Goal: Transaction & Acquisition: Purchase product/service

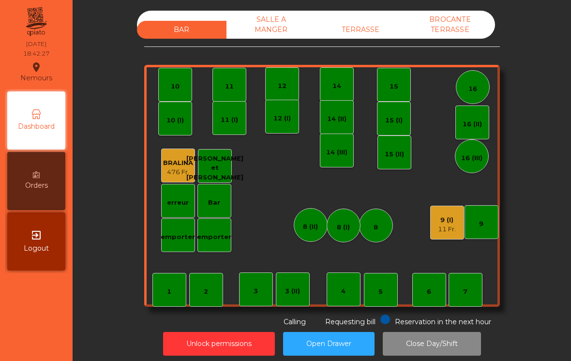
click at [175, 240] on div "emporter" at bounding box center [178, 237] width 34 height 10
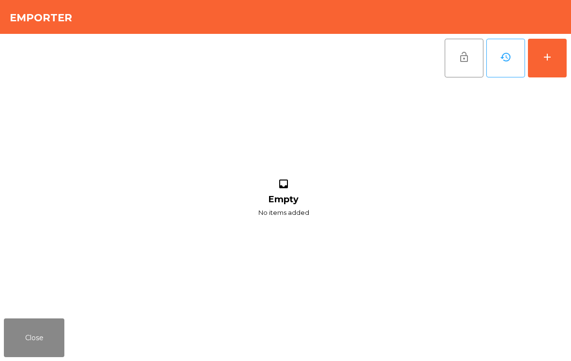
click at [549, 60] on div "add" at bounding box center [548, 57] width 12 height 12
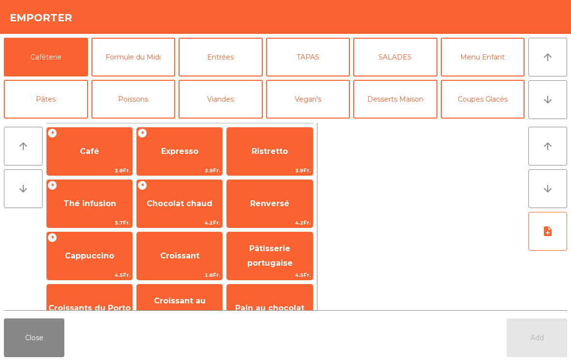
click at [551, 103] on icon "arrow_downward" at bounding box center [548, 100] width 12 height 12
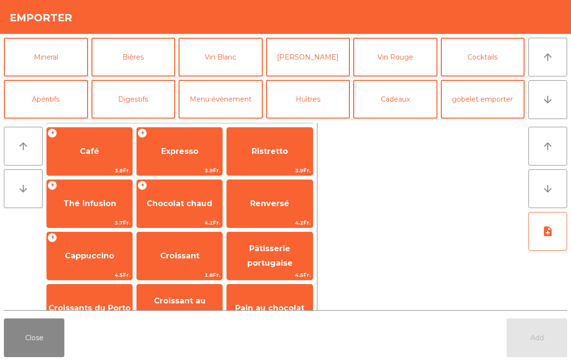
click at [547, 98] on icon "arrow_downward" at bounding box center [548, 100] width 12 height 12
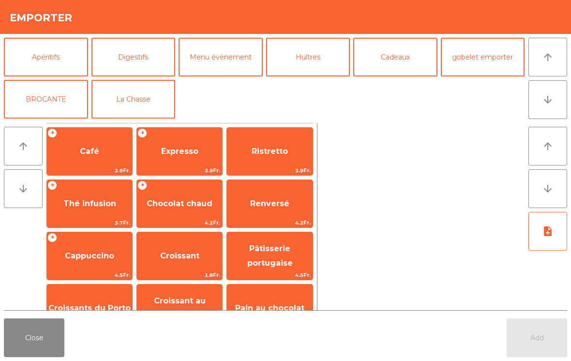
scroll to position [168, 0]
click at [64, 64] on button "Apéritifs" at bounding box center [46, 57] width 84 height 39
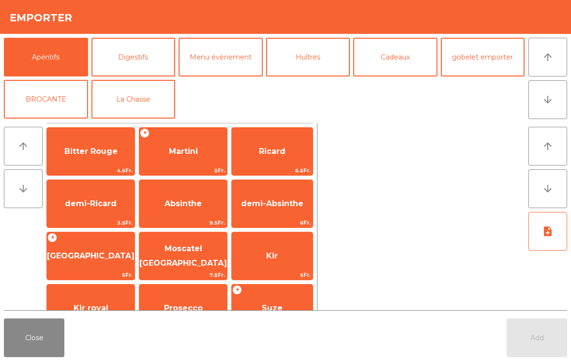
scroll to position [126, 0]
click at [47, 340] on button "Close" at bounding box center [34, 338] width 61 height 39
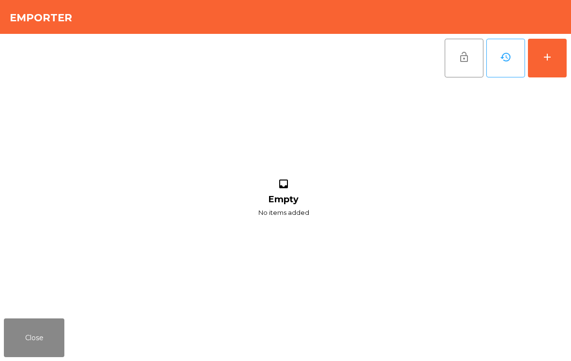
click at [51, 331] on button "Close" at bounding box center [34, 338] width 61 height 39
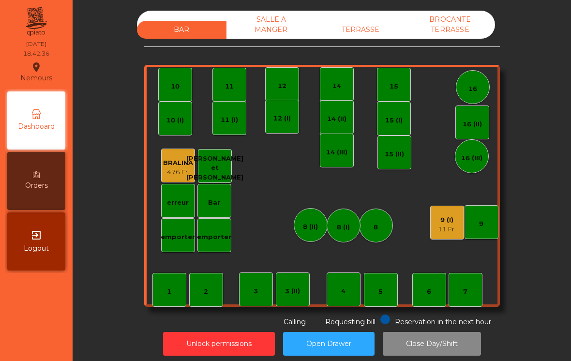
click at [213, 238] on div "emporter" at bounding box center [214, 237] width 34 height 10
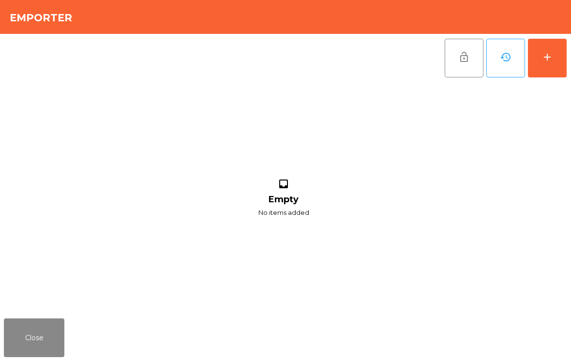
click at [548, 71] on button "add" at bounding box center [547, 58] width 39 height 39
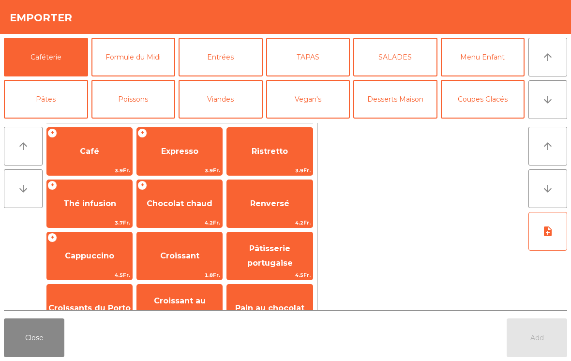
click at [559, 100] on button "arrow_downward" at bounding box center [548, 99] width 39 height 39
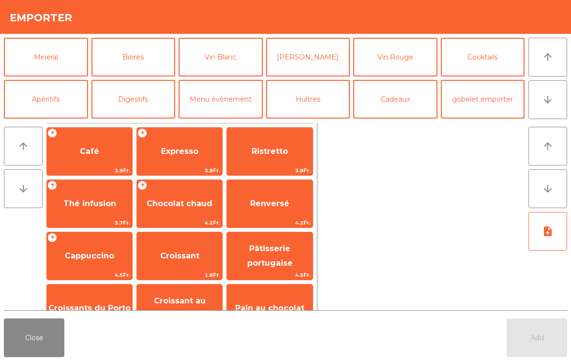
click at [556, 65] on button "arrow_upward" at bounding box center [548, 57] width 39 height 39
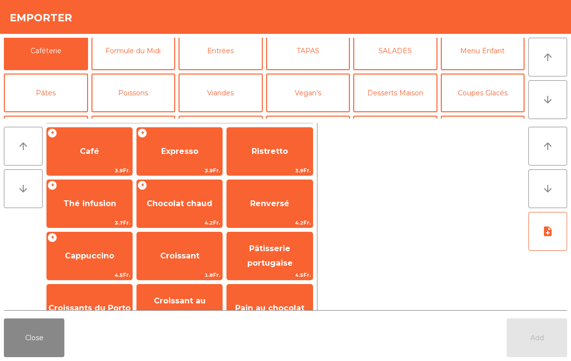
scroll to position [0, 0]
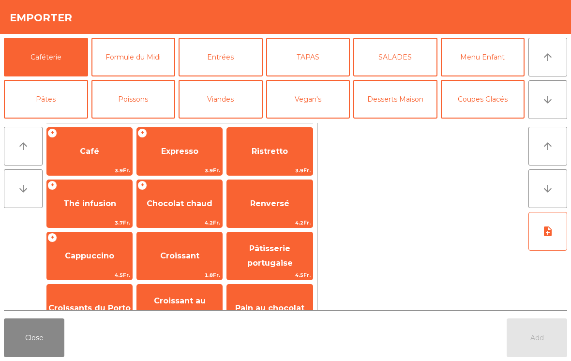
click at [406, 66] on button "SALADES" at bounding box center [395, 57] width 84 height 39
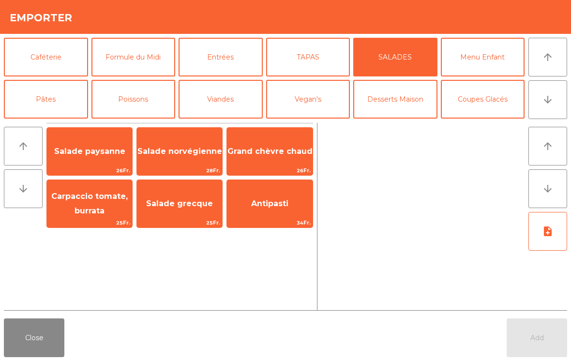
click at [194, 159] on span "Salade norvégienne" at bounding box center [179, 151] width 85 height 26
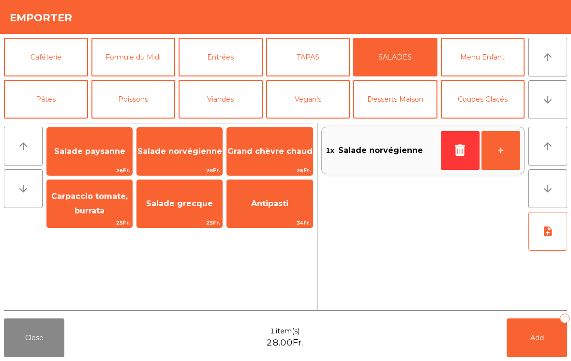
click at [226, 104] on button "Viandes" at bounding box center [221, 99] width 84 height 39
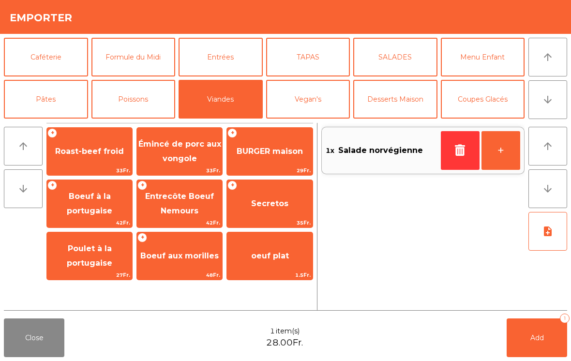
click at [288, 161] on span "BURGER maison" at bounding box center [269, 151] width 85 height 26
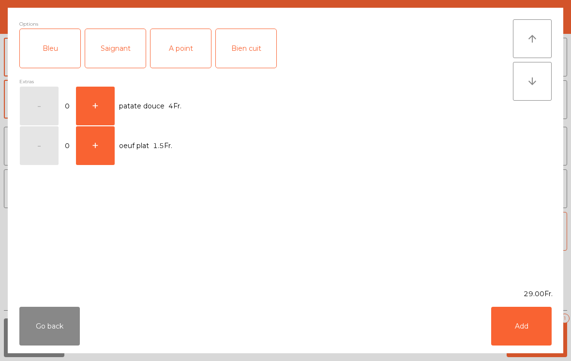
click at [182, 54] on div "A point" at bounding box center [181, 48] width 61 height 39
click at [520, 328] on button "Add" at bounding box center [521, 326] width 61 height 39
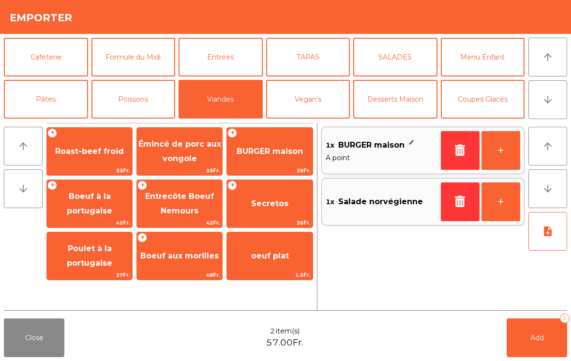
click at [149, 97] on button "Poissons" at bounding box center [134, 99] width 84 height 39
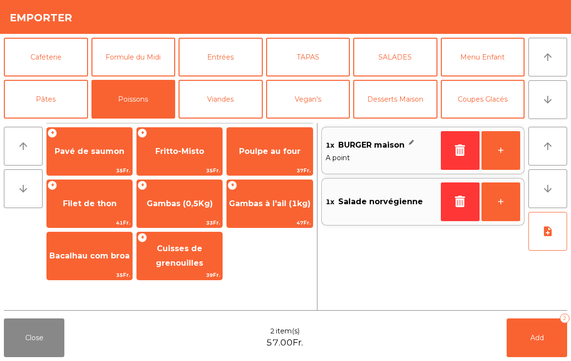
click at [276, 157] on span "Poulpe au four" at bounding box center [269, 151] width 85 height 26
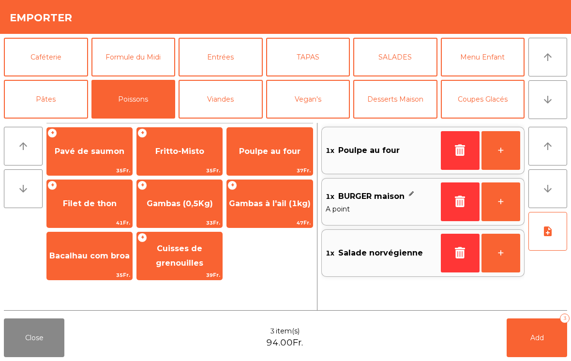
click at [548, 239] on button "note_add" at bounding box center [548, 231] width 39 height 39
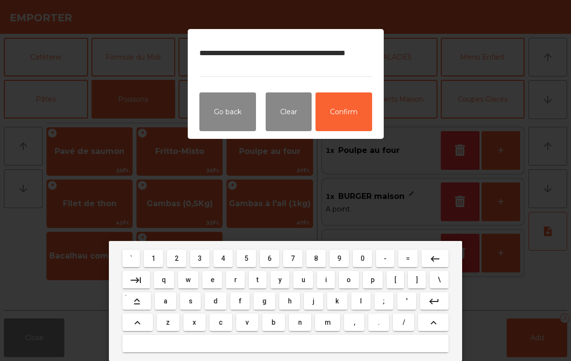
click at [286, 56] on textarea "**********" at bounding box center [285, 59] width 173 height 36
click at [267, 72] on textarea "**********" at bounding box center [285, 59] width 173 height 36
type textarea "**********"
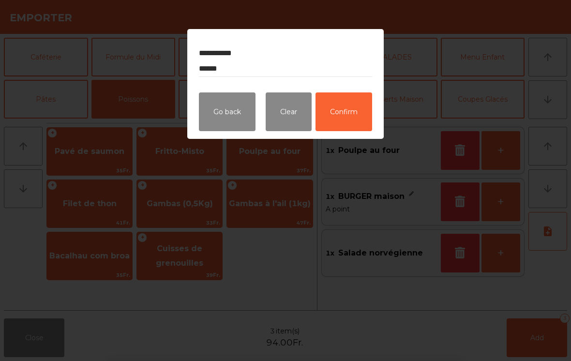
click at [353, 123] on button "Confirm" at bounding box center [344, 111] width 57 height 39
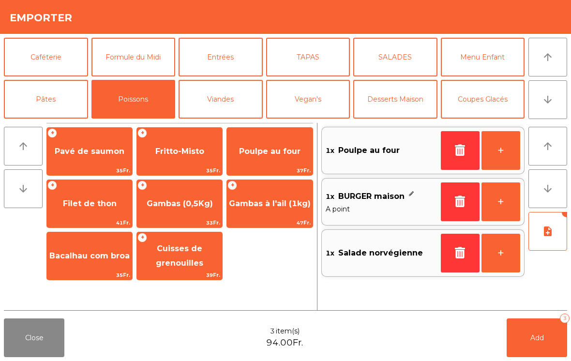
click at [540, 342] on button "Add 3" at bounding box center [537, 338] width 61 height 39
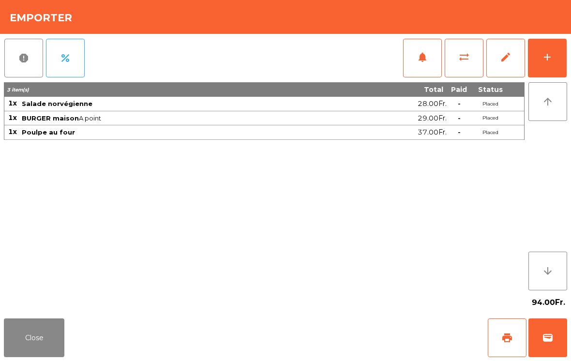
click at [58, 333] on button "Close" at bounding box center [34, 338] width 61 height 39
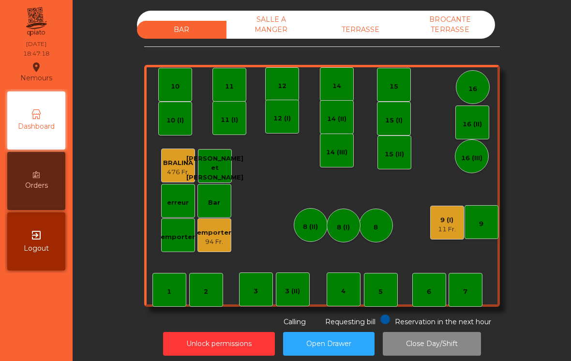
click at [441, 226] on div "11 Fr." at bounding box center [447, 230] width 18 height 10
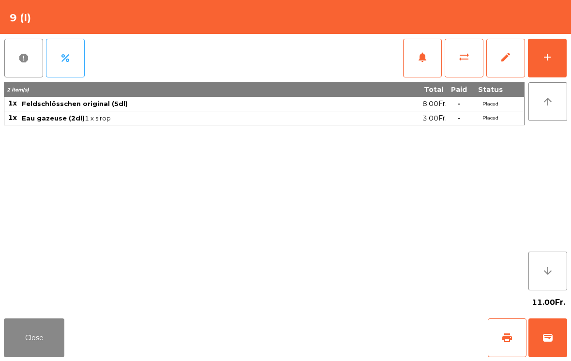
click at [552, 343] on span "wallet" at bounding box center [548, 338] width 12 height 12
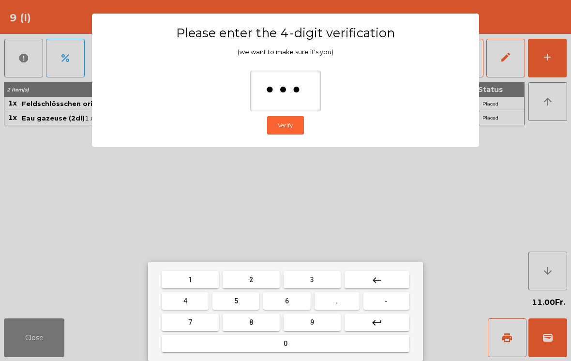
type input "****"
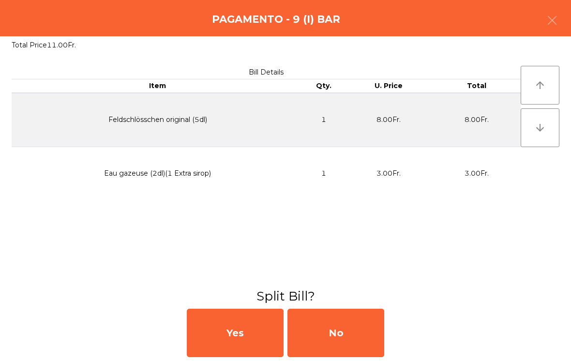
click at [339, 341] on div "No" at bounding box center [336, 333] width 97 height 48
click at [344, 341] on div "MB" at bounding box center [336, 333] width 97 height 48
click at [351, 326] on div "No" at bounding box center [336, 333] width 97 height 48
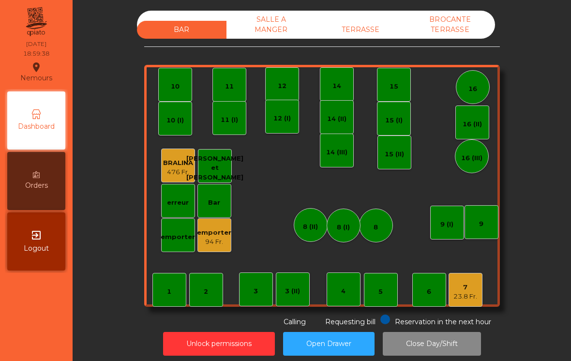
click at [214, 205] on div "Bar" at bounding box center [214, 203] width 12 height 10
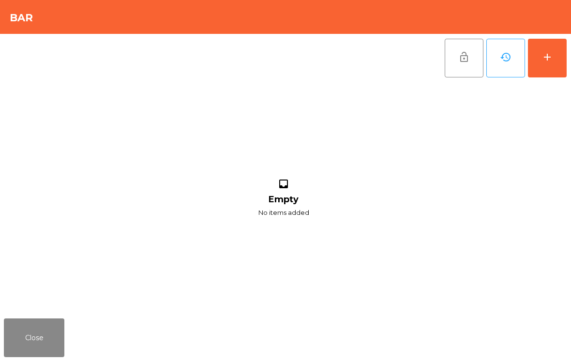
click at [545, 63] on button "add" at bounding box center [547, 58] width 39 height 39
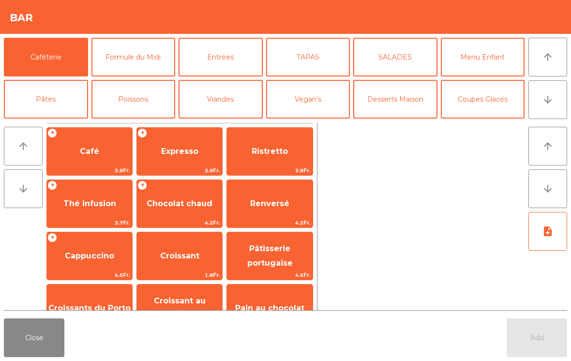
click at [37, 349] on button "Close" at bounding box center [34, 338] width 61 height 39
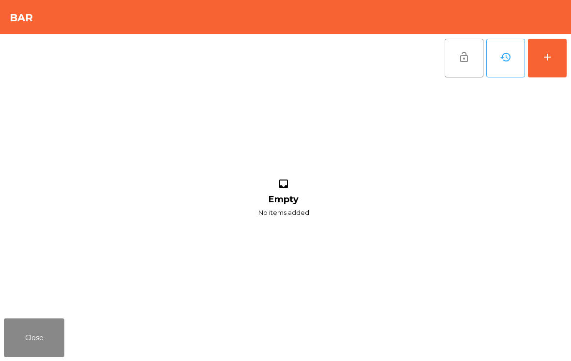
click at [38, 333] on button "Close" at bounding box center [34, 338] width 61 height 39
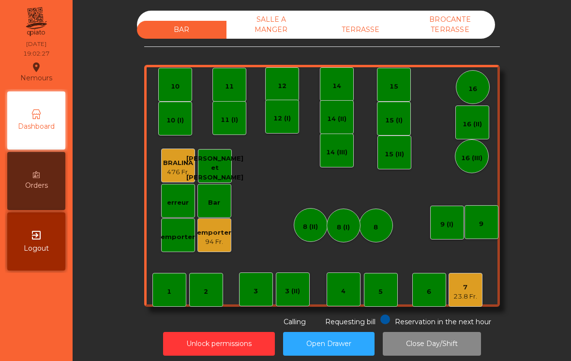
click at [222, 91] on div "11" at bounding box center [230, 85] width 34 height 34
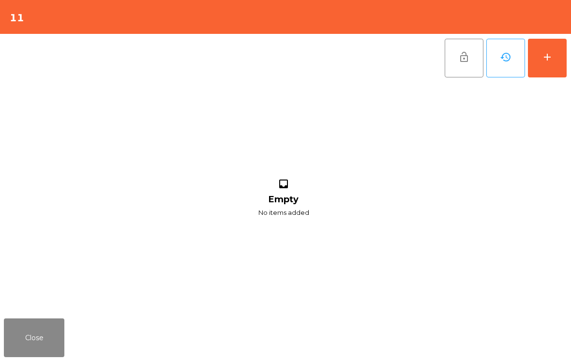
click at [560, 68] on button "add" at bounding box center [547, 58] width 39 height 39
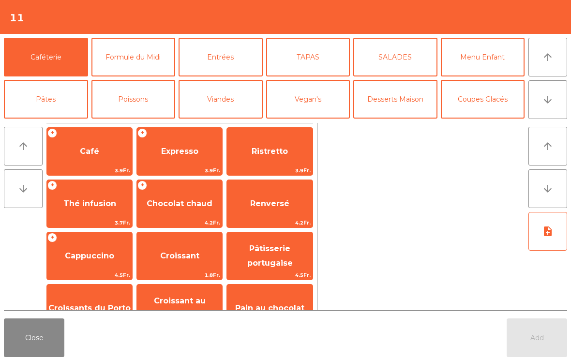
click at [549, 107] on button "arrow_downward" at bounding box center [548, 99] width 39 height 39
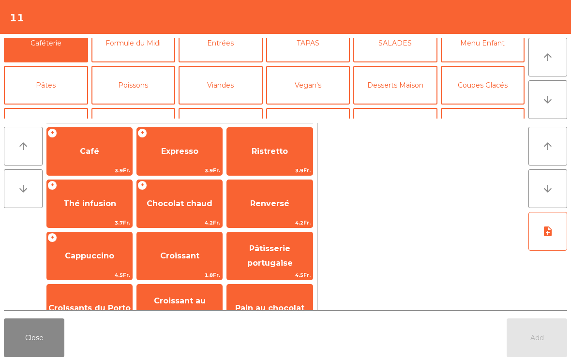
scroll to position [84, 0]
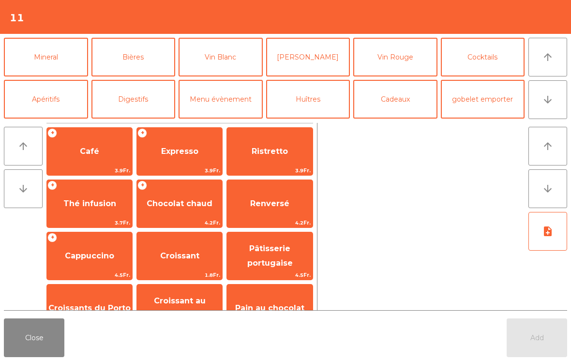
click at [36, 107] on button "Apéritifs" at bounding box center [46, 99] width 84 height 39
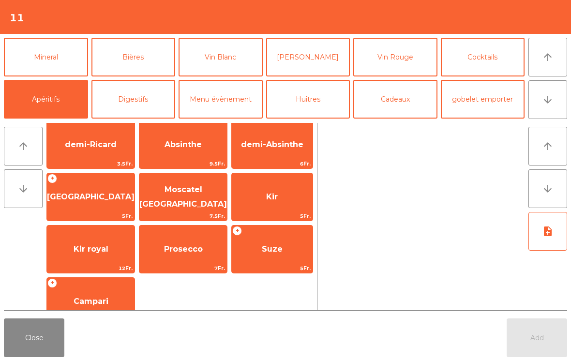
scroll to position [64, 0]
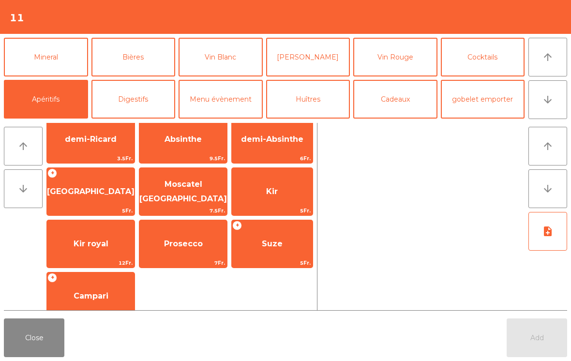
click at [190, 250] on span "Prosecco" at bounding box center [183, 244] width 88 height 26
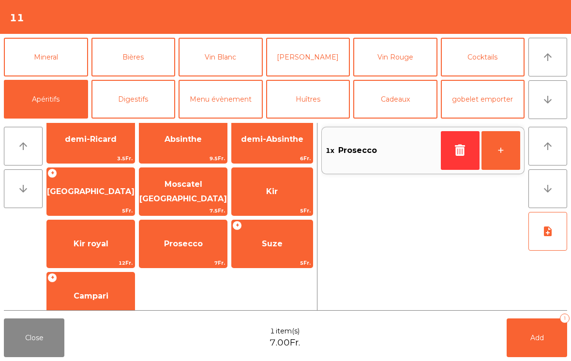
click at [61, 60] on button "Mineral" at bounding box center [46, 57] width 84 height 39
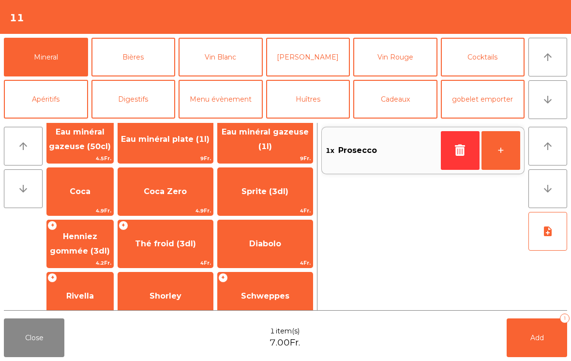
click at [113, 197] on span "Coca" at bounding box center [80, 192] width 66 height 26
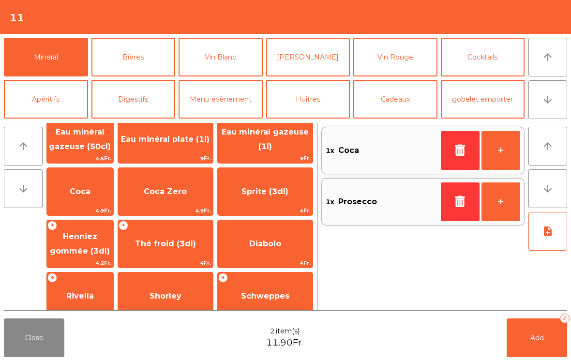
click at [537, 338] on span "Add" at bounding box center [538, 338] width 14 height 9
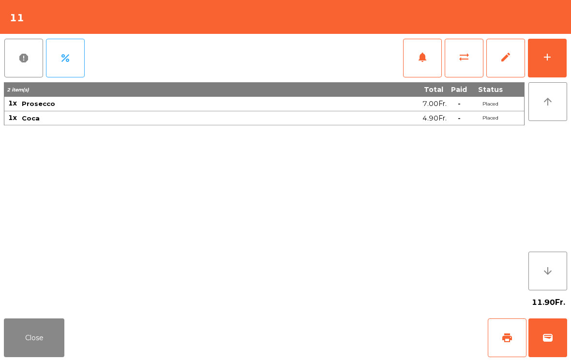
click at [20, 339] on button "Close" at bounding box center [34, 338] width 61 height 39
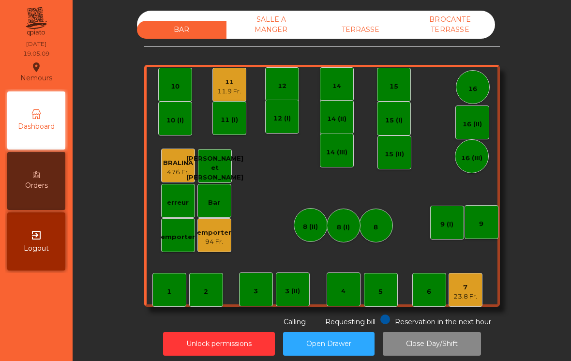
click at [173, 82] on div "10" at bounding box center [175, 87] width 9 height 10
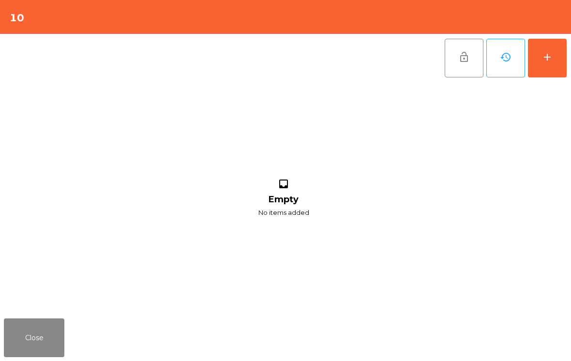
click at [557, 61] on button "add" at bounding box center [547, 58] width 39 height 39
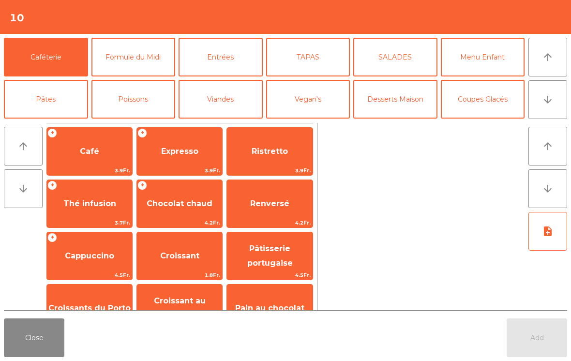
scroll to position [21, 0]
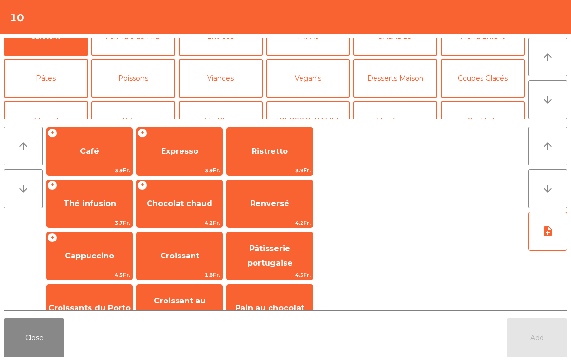
click at [42, 110] on button "Mineral" at bounding box center [46, 120] width 84 height 39
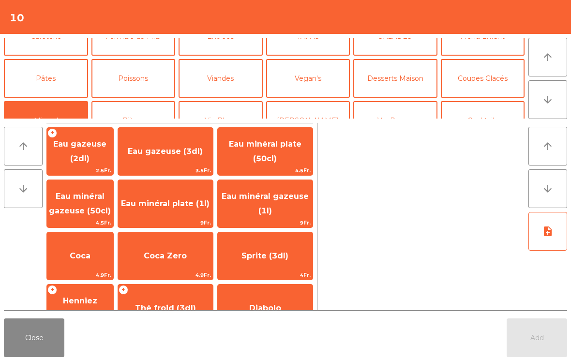
click at [288, 150] on span "Eau minéral plate (50cl)" at bounding box center [265, 151] width 95 height 41
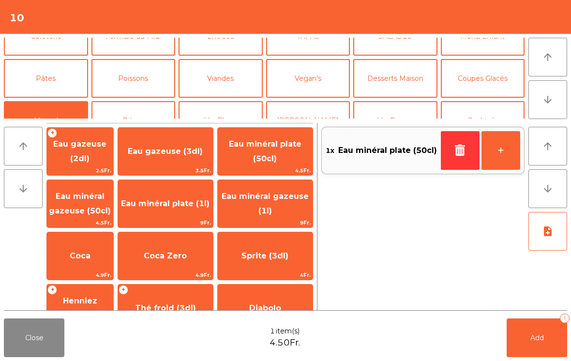
click at [535, 356] on button "Add 1" at bounding box center [537, 338] width 61 height 39
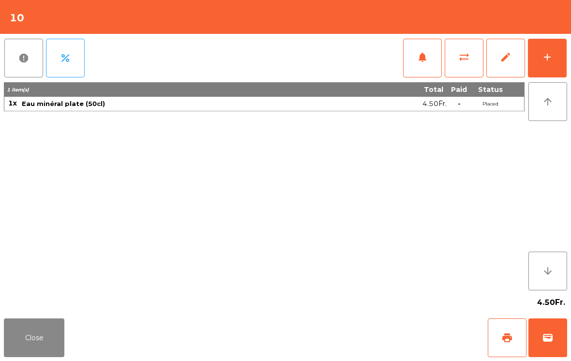
click at [15, 349] on button "Close" at bounding box center [34, 338] width 61 height 39
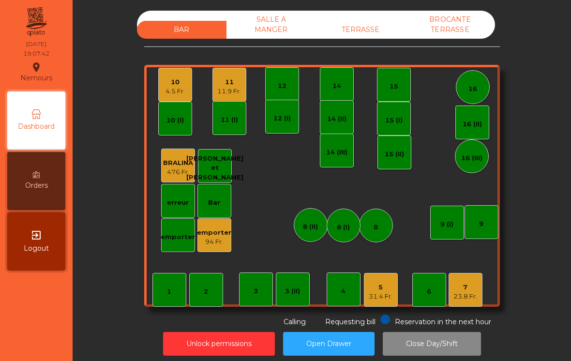
click at [464, 304] on div "7 23.8 Fr." at bounding box center [466, 290] width 34 height 34
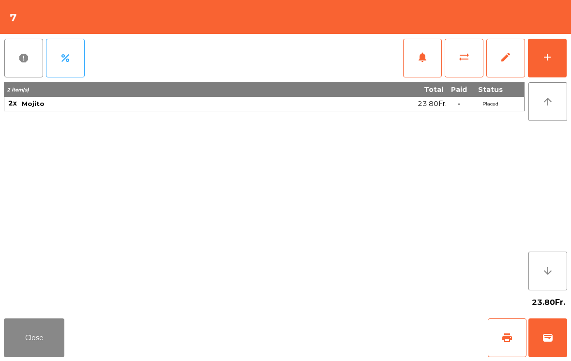
click at [546, 55] on div "add" at bounding box center [548, 57] width 12 height 12
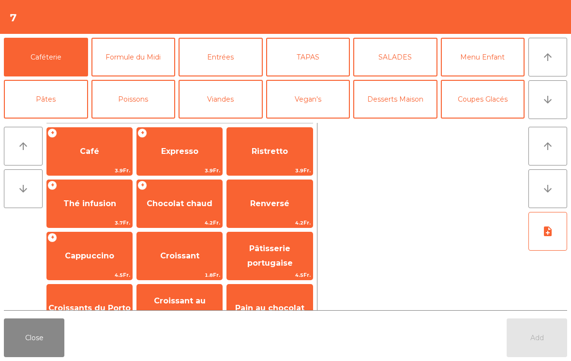
click at [556, 110] on button "arrow_downward" at bounding box center [548, 99] width 39 height 39
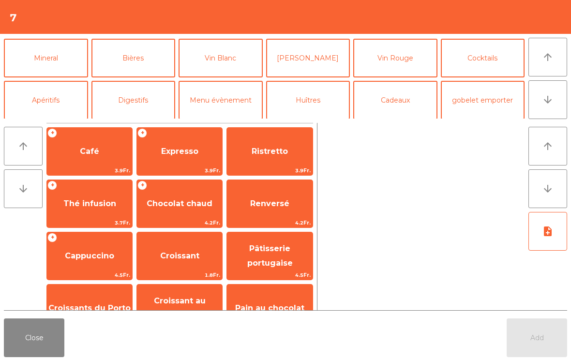
scroll to position [84, 0]
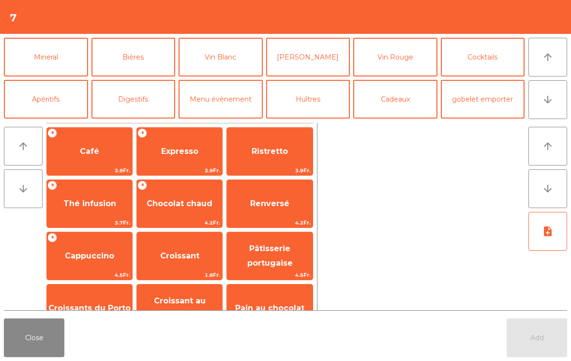
click at [60, 99] on button "Apéritifs" at bounding box center [46, 99] width 84 height 39
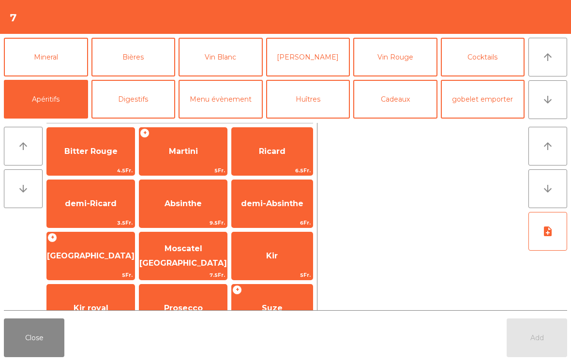
click at [479, 65] on button "Cocktails" at bounding box center [483, 57] width 84 height 39
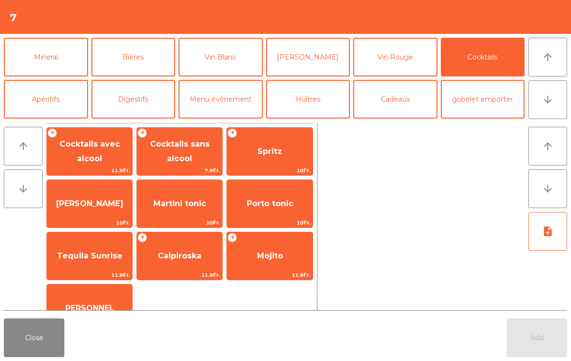
click at [275, 155] on span "Spritz" at bounding box center [270, 151] width 25 height 9
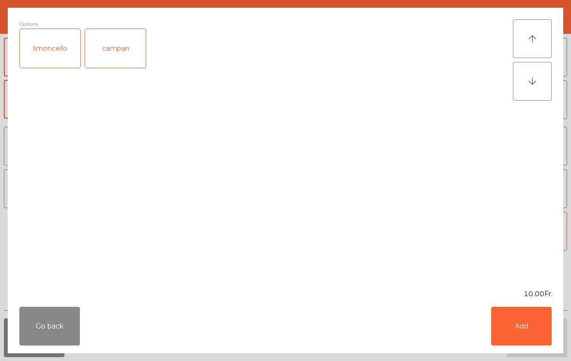
click at [535, 329] on button "Add" at bounding box center [521, 326] width 61 height 39
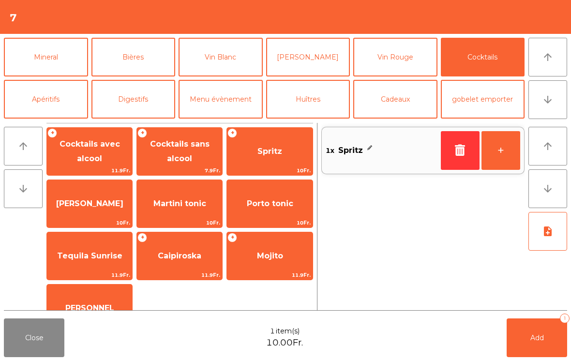
click at [538, 356] on button "Add 1" at bounding box center [537, 338] width 61 height 39
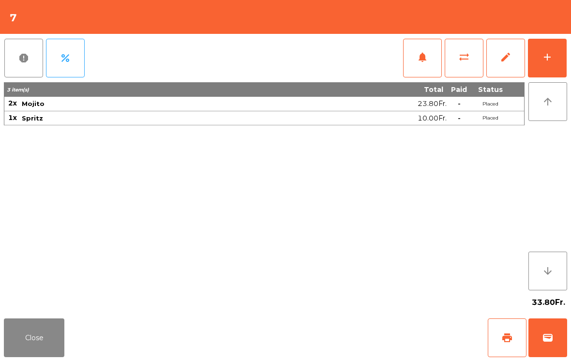
click at [556, 55] on button "add" at bounding box center [547, 58] width 39 height 39
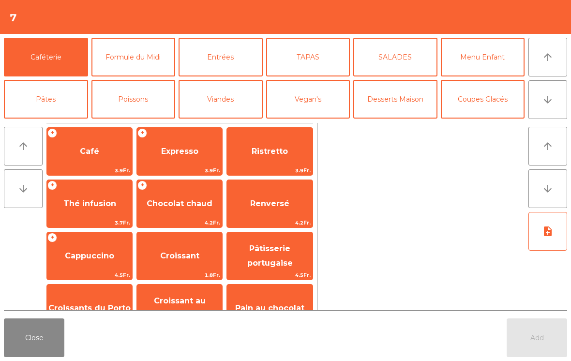
click at [144, 109] on button "Poissons" at bounding box center [134, 99] width 84 height 39
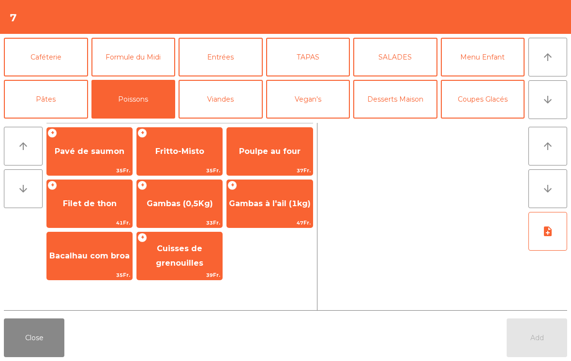
click at [410, 104] on button "Desserts Maison" at bounding box center [395, 99] width 84 height 39
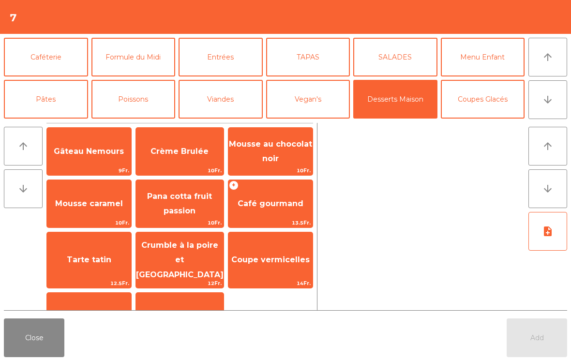
click at [558, 102] on button "arrow_downward" at bounding box center [548, 99] width 39 height 39
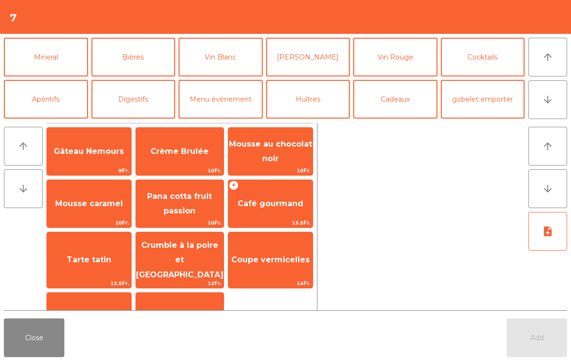
click at [243, 112] on button "Menu évènement" at bounding box center [221, 99] width 84 height 39
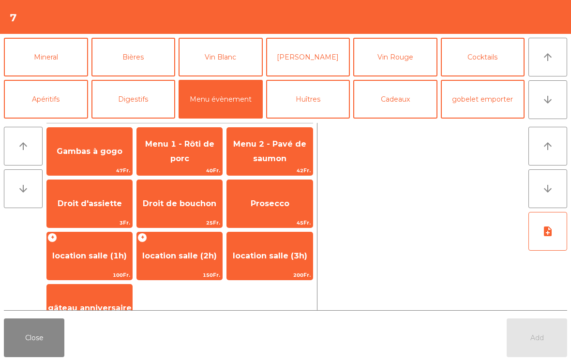
click at [112, 164] on span "Gambas à gogo" at bounding box center [89, 151] width 85 height 26
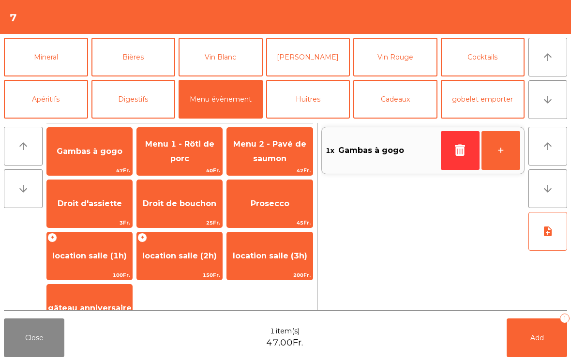
click at [501, 151] on button "+" at bounding box center [501, 150] width 39 height 39
click at [548, 339] on button "Add 3" at bounding box center [537, 338] width 61 height 39
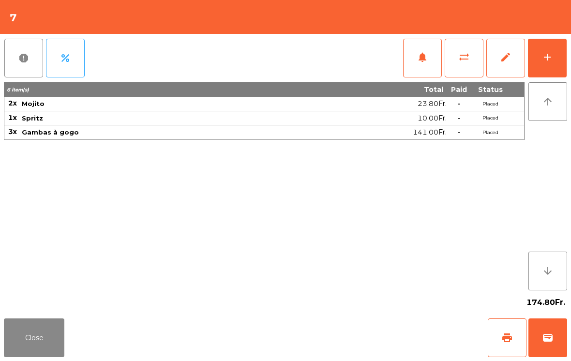
click at [40, 348] on button "Close" at bounding box center [34, 338] width 61 height 39
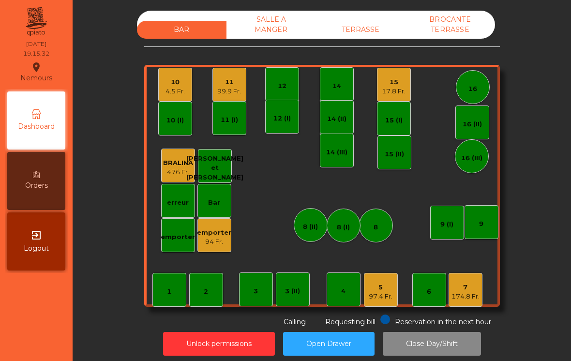
click at [168, 96] on div "10 4.5 Fr." at bounding box center [175, 85] width 34 height 34
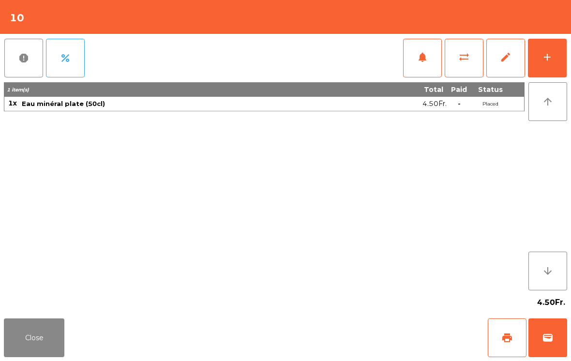
click at [534, 72] on button "add" at bounding box center [547, 58] width 39 height 39
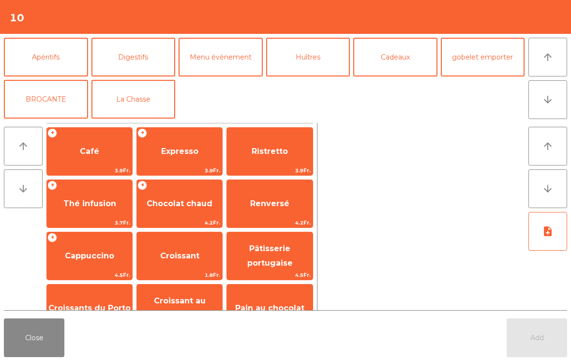
scroll to position [126, 0]
click at [147, 101] on button "La Chasse" at bounding box center [134, 99] width 84 height 39
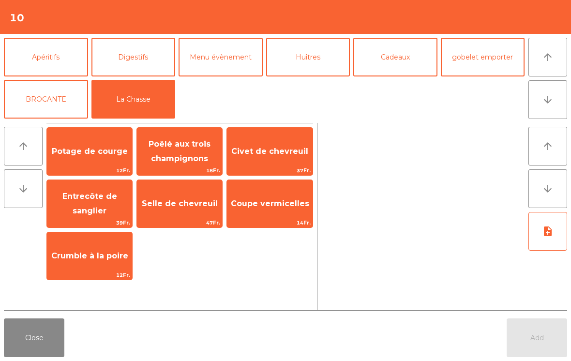
click at [282, 146] on span "Civet de chevreuil" at bounding box center [269, 151] width 85 height 26
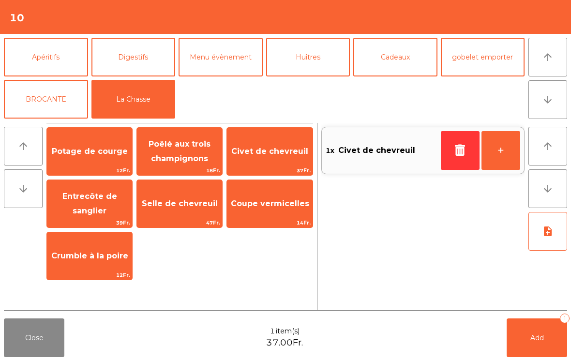
click at [292, 160] on span "Civet de chevreuil" at bounding box center [269, 151] width 85 height 26
click at [526, 344] on button "Add 2" at bounding box center [537, 338] width 61 height 39
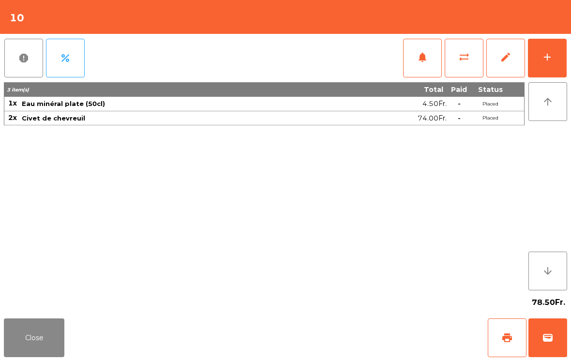
click at [25, 322] on button "Close" at bounding box center [34, 338] width 61 height 39
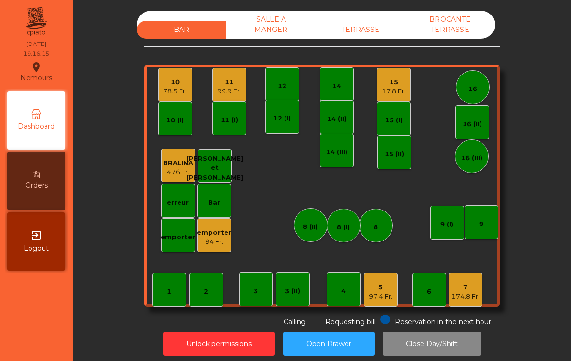
click at [218, 239] on div "94 Fr." at bounding box center [214, 242] width 34 height 10
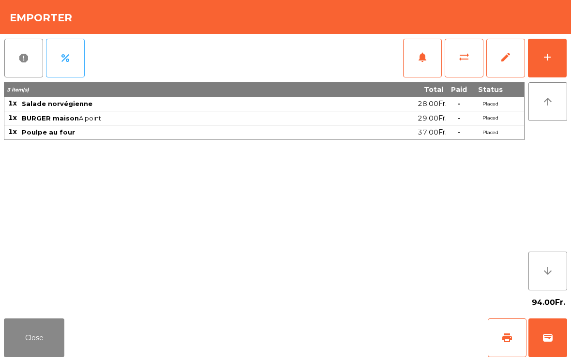
click at [502, 337] on span "print" at bounding box center [508, 338] width 12 height 12
click at [46, 342] on button "Close" at bounding box center [34, 338] width 61 height 39
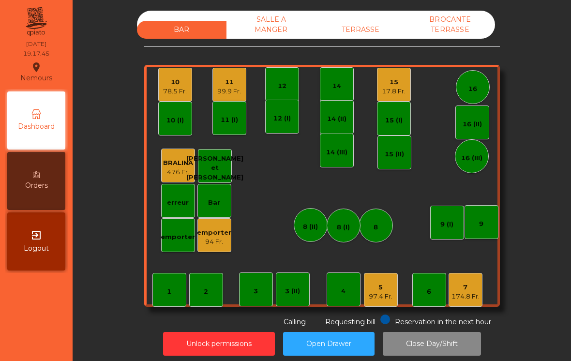
click at [176, 90] on div "78.5 Fr." at bounding box center [175, 92] width 24 height 10
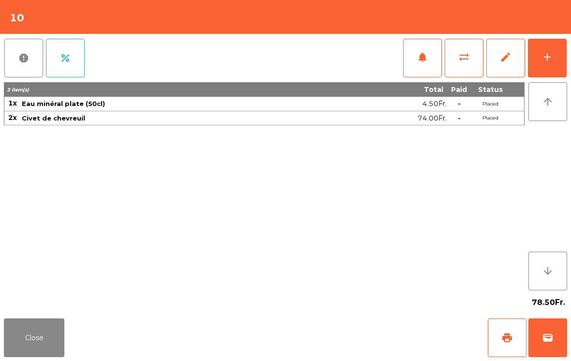
click at [547, 50] on button "add" at bounding box center [547, 58] width 39 height 39
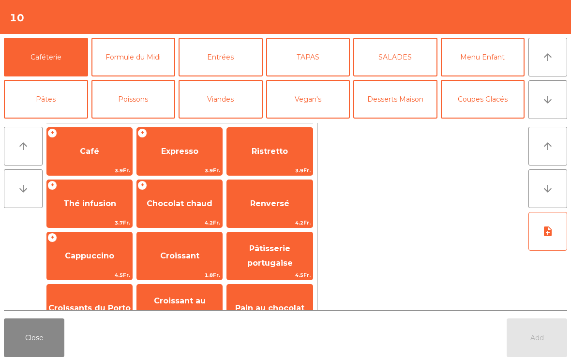
click at [555, 105] on button "arrow_downward" at bounding box center [548, 99] width 39 height 39
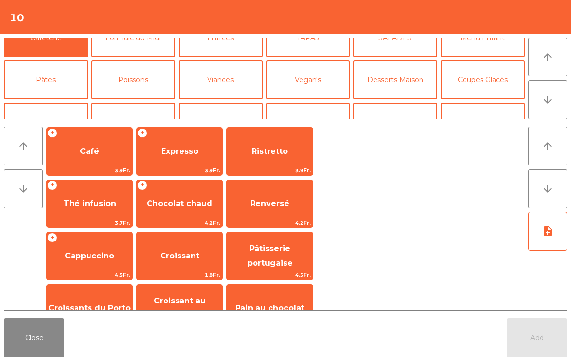
scroll to position [84, 0]
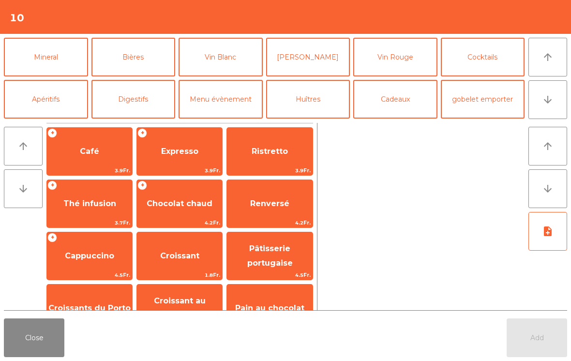
click at [410, 61] on button "Vin Rouge" at bounding box center [395, 57] width 84 height 39
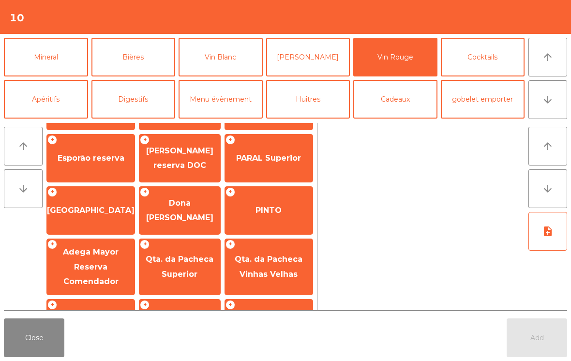
scroll to position [223, 0]
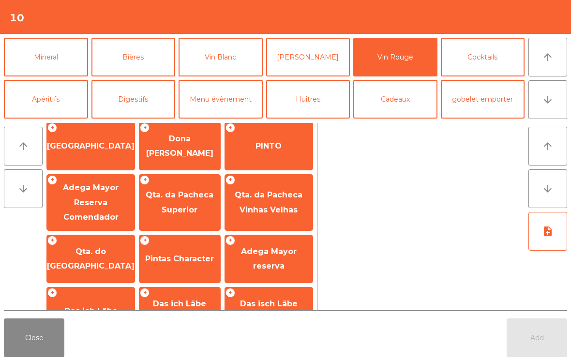
click at [114, 141] on span "[GEOGRAPHIC_DATA]" at bounding box center [91, 145] width 88 height 9
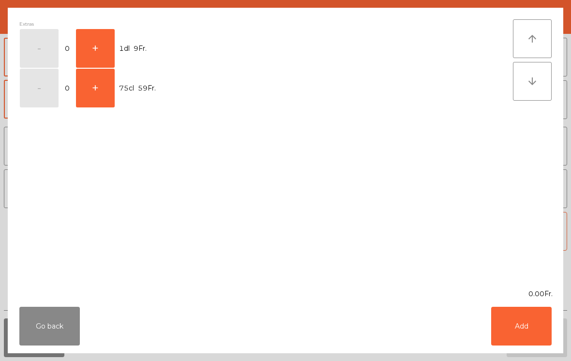
click at [113, 53] on button "+" at bounding box center [95, 48] width 39 height 39
click at [508, 333] on button "Add" at bounding box center [521, 326] width 61 height 39
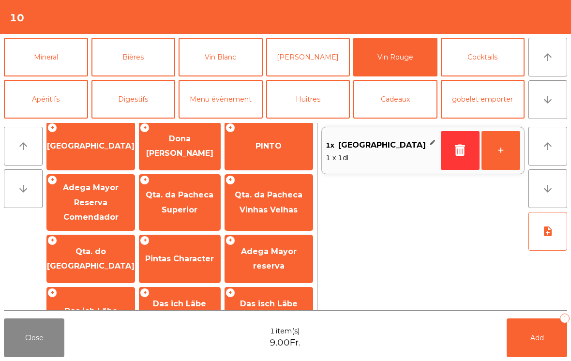
click at [512, 150] on button "+" at bounding box center [501, 150] width 39 height 39
click at [544, 338] on span "Add" at bounding box center [538, 338] width 14 height 9
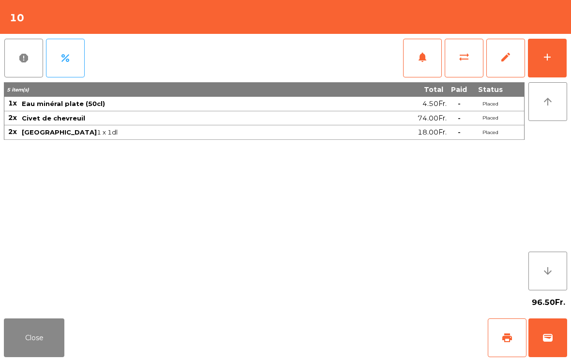
click at [25, 356] on button "Close" at bounding box center [34, 338] width 61 height 39
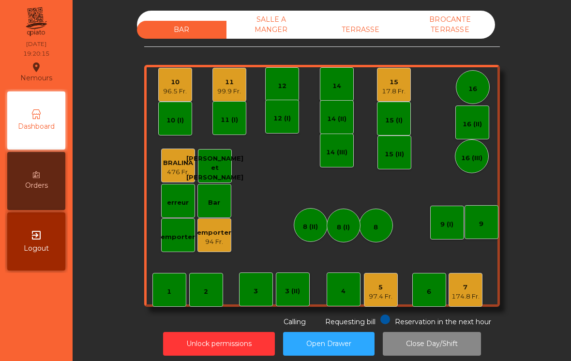
click at [383, 288] on div "5" at bounding box center [381, 288] width 24 height 10
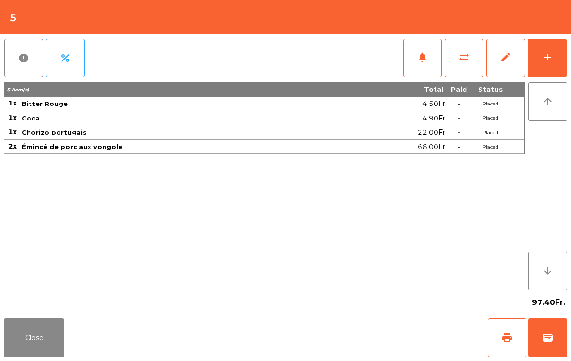
click at [33, 344] on button "Close" at bounding box center [34, 338] width 61 height 39
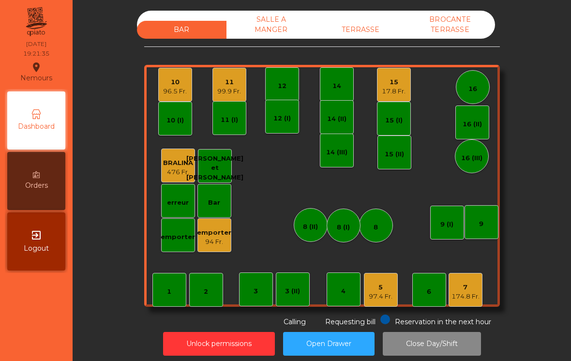
click at [233, 101] on div "11 (I)" at bounding box center [230, 118] width 34 height 34
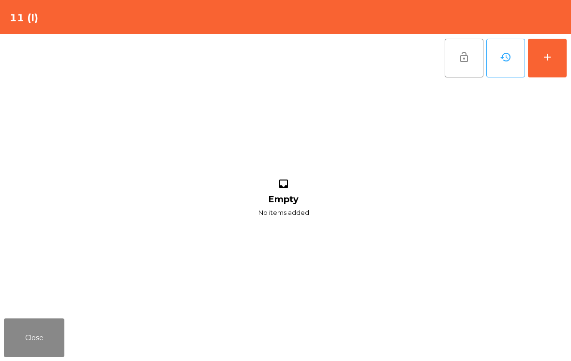
click at [33, 333] on button "Close" at bounding box center [34, 338] width 61 height 39
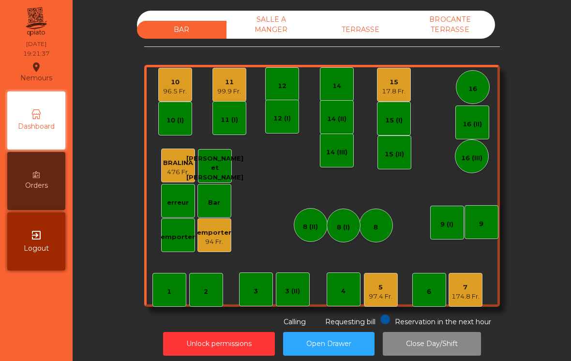
click at [227, 87] on div "99.9 Fr." at bounding box center [229, 92] width 24 height 10
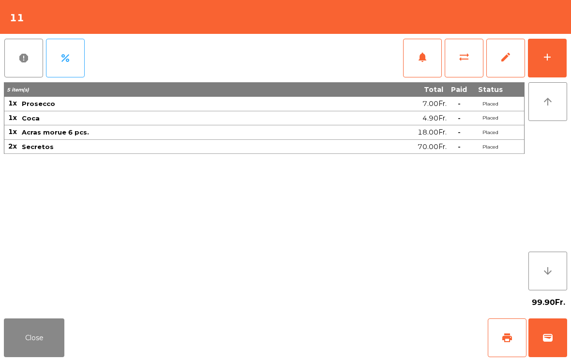
click at [47, 339] on button "Close" at bounding box center [34, 338] width 61 height 39
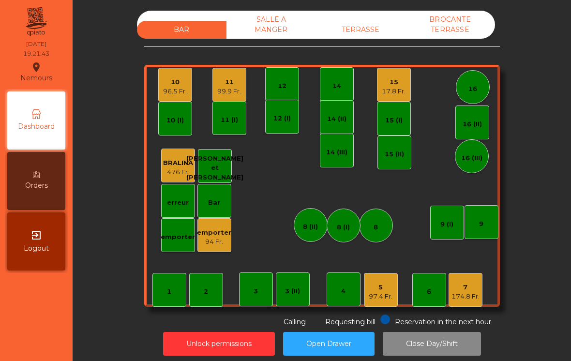
click at [180, 91] on div "96.5 Fr." at bounding box center [175, 92] width 24 height 10
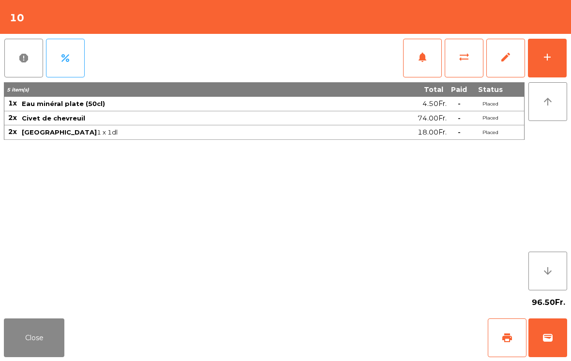
click at [40, 338] on button "Close" at bounding box center [34, 338] width 61 height 39
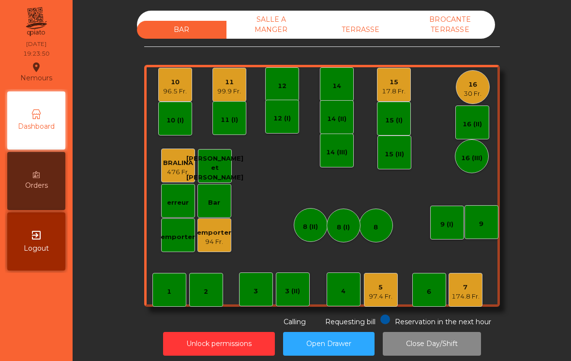
click at [398, 82] on div "15" at bounding box center [394, 82] width 24 height 10
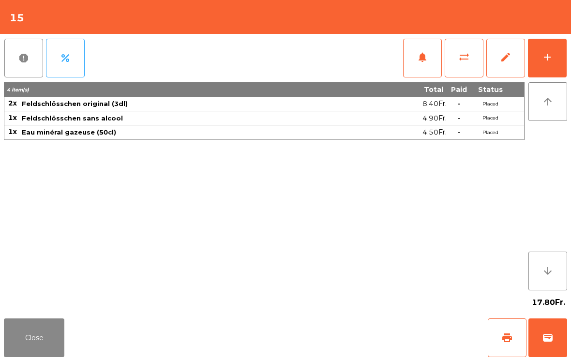
click at [557, 60] on button "add" at bounding box center [547, 58] width 39 height 39
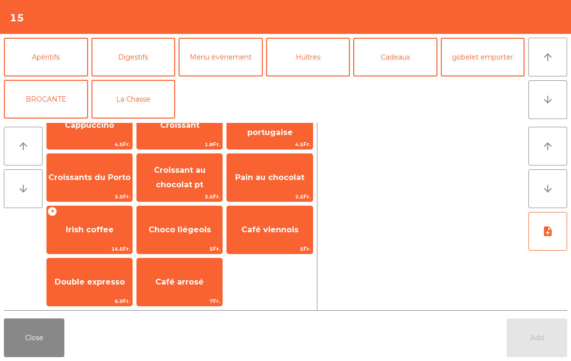
scroll to position [126, 0]
click at [132, 95] on button "La Chasse" at bounding box center [134, 99] width 84 height 39
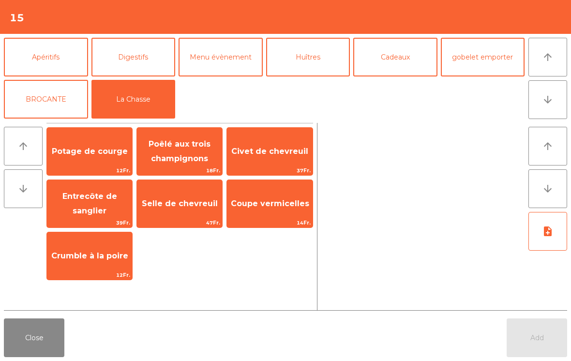
scroll to position [0, 0]
click at [77, 152] on span "Potage de courge" at bounding box center [90, 151] width 76 height 9
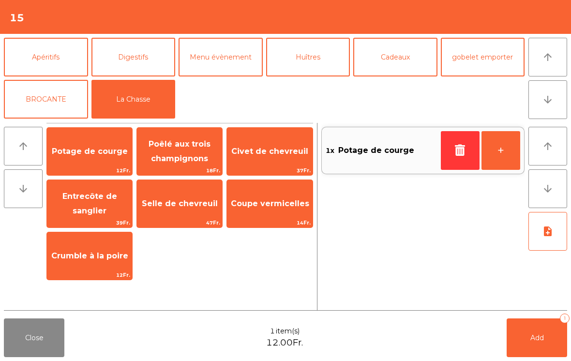
click at [178, 161] on span "Poêlé aux trois champignons" at bounding box center [180, 151] width 62 height 24
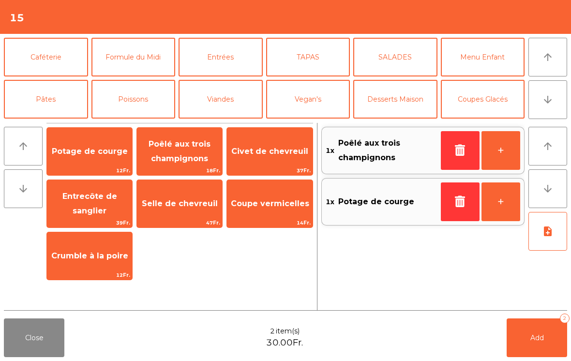
click at [215, 108] on button "Viandes" at bounding box center [221, 99] width 84 height 39
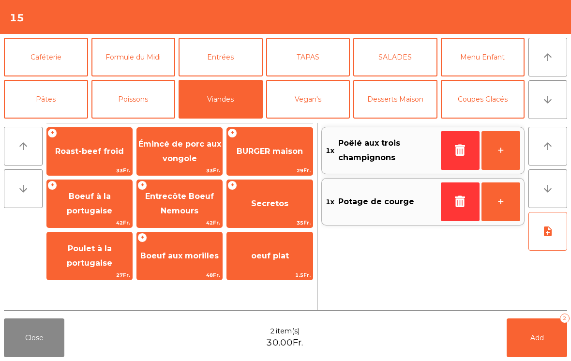
click at [251, 161] on span "BURGER maison" at bounding box center [269, 151] width 85 height 26
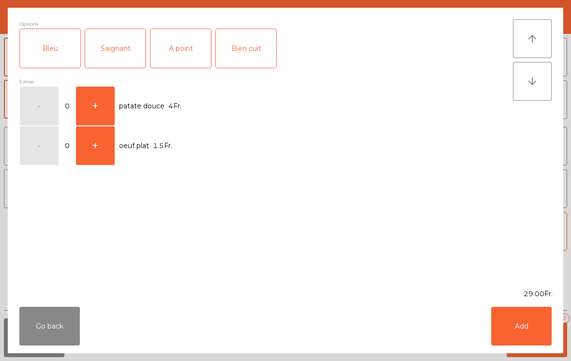
click at [169, 52] on div "A point" at bounding box center [181, 48] width 61 height 39
click at [506, 320] on button "Add" at bounding box center [521, 326] width 61 height 39
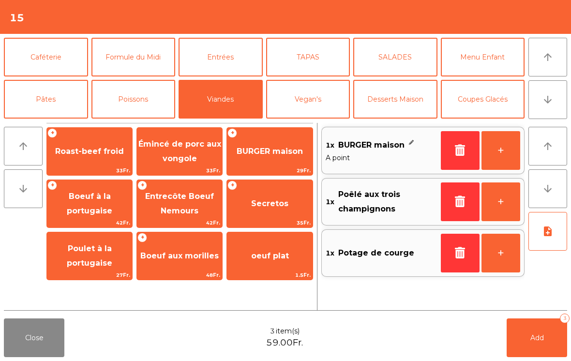
click at [496, 153] on button "+" at bounding box center [501, 150] width 39 height 39
click at [509, 153] on button "+" at bounding box center [501, 150] width 39 height 39
click at [555, 221] on button "note_add" at bounding box center [548, 231] width 39 height 39
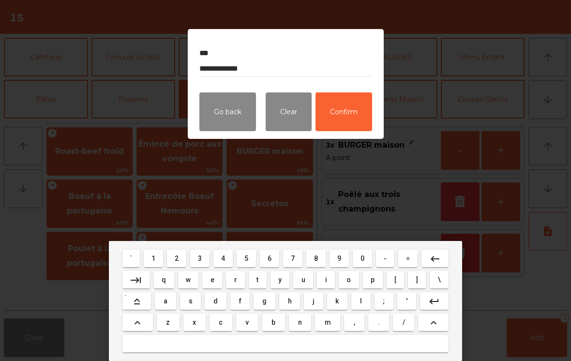
type textarea "**********"
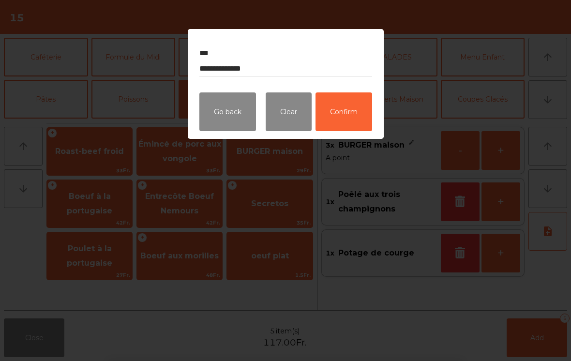
click at [352, 109] on button "Confirm" at bounding box center [344, 111] width 57 height 39
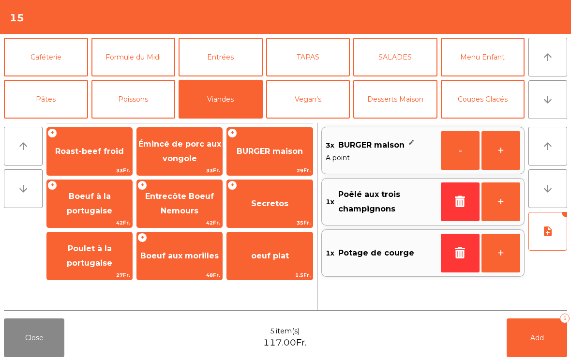
click at [552, 351] on button "Add 5" at bounding box center [537, 338] width 61 height 39
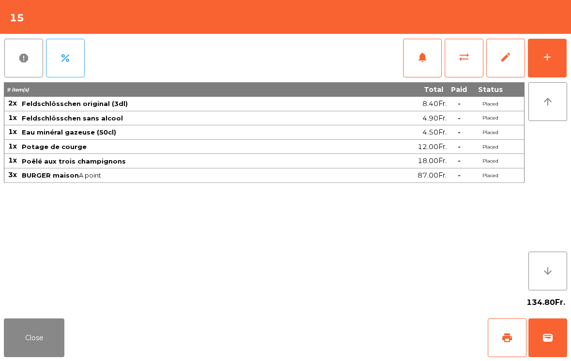
click at [52, 357] on button "Close" at bounding box center [34, 338] width 61 height 39
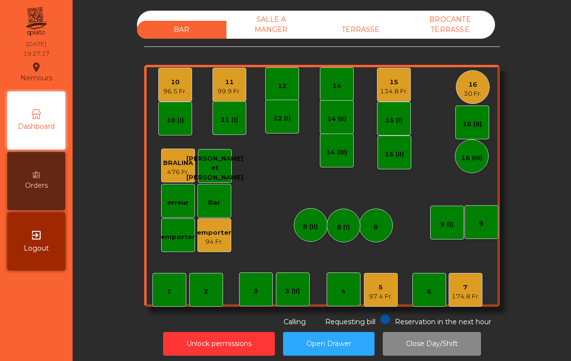
click at [381, 305] on div "5 97.4 Fr." at bounding box center [381, 290] width 34 height 34
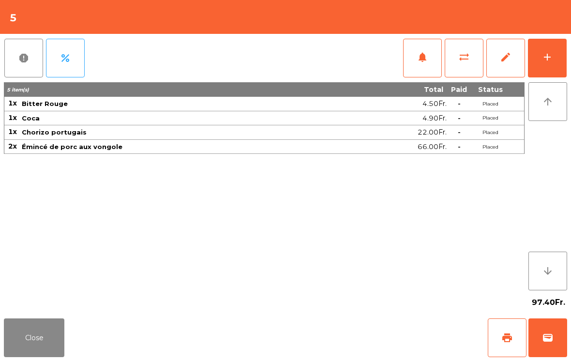
click at [550, 61] on div "add" at bounding box center [548, 57] width 12 height 12
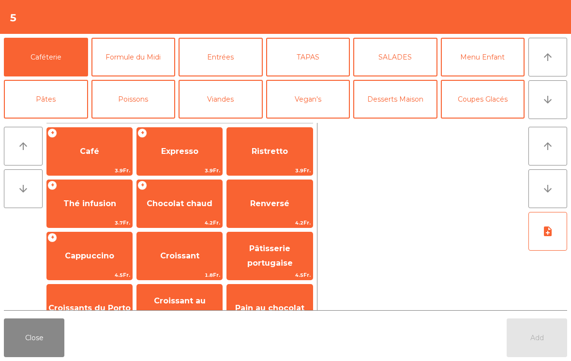
click at [553, 107] on button "arrow_downward" at bounding box center [548, 99] width 39 height 39
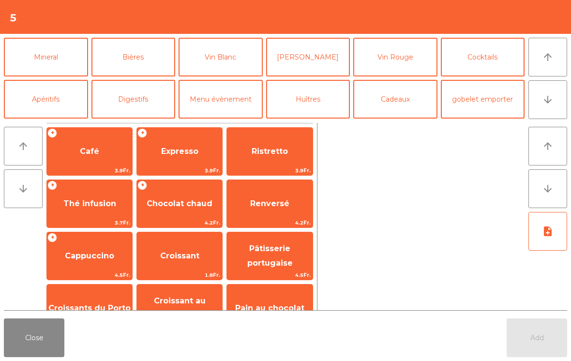
click at [150, 63] on button "Bières" at bounding box center [134, 57] width 84 height 39
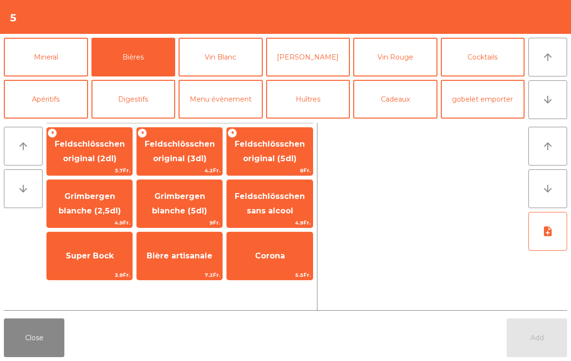
click at [280, 204] on span "Feldschlösschen sans alcool" at bounding box center [269, 204] width 85 height 41
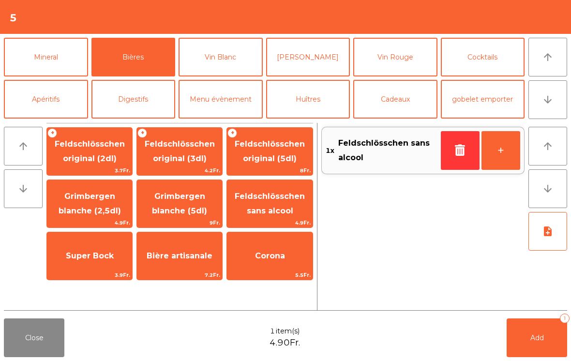
click at [534, 341] on span "Add" at bounding box center [538, 338] width 14 height 9
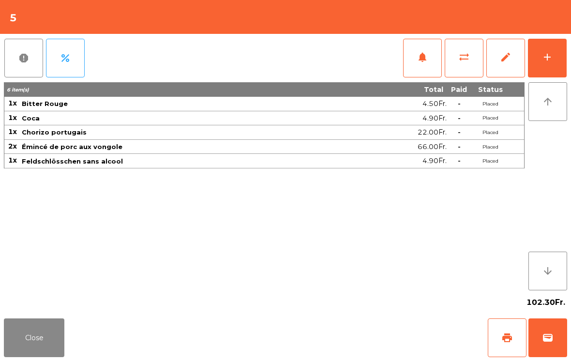
click at [27, 344] on button "Close" at bounding box center [34, 338] width 61 height 39
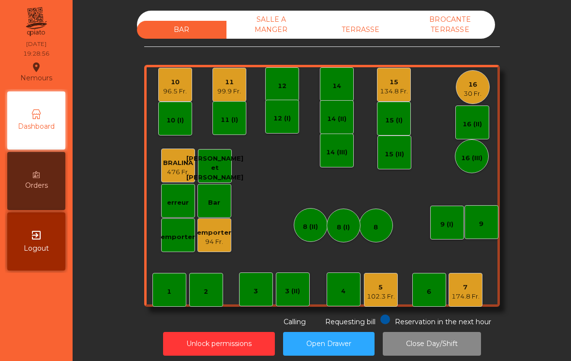
click at [216, 87] on div "11 99.9 Fr." at bounding box center [230, 85] width 34 height 34
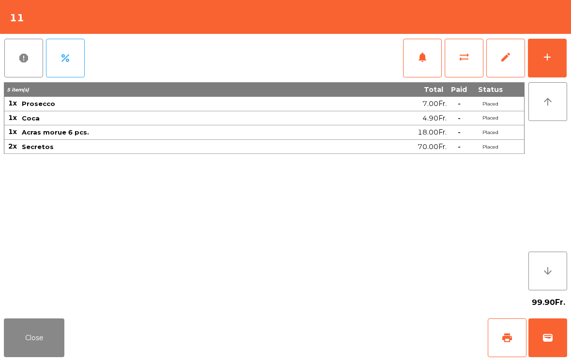
click at [418, 63] on button "notifications" at bounding box center [422, 58] width 39 height 39
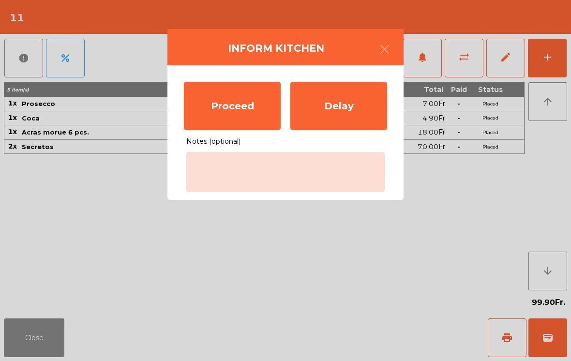
click at [219, 106] on div "Proceed" at bounding box center [232, 106] width 97 height 48
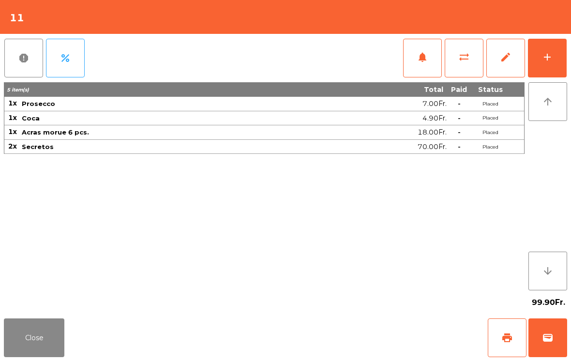
click at [37, 336] on button "Close" at bounding box center [34, 338] width 61 height 39
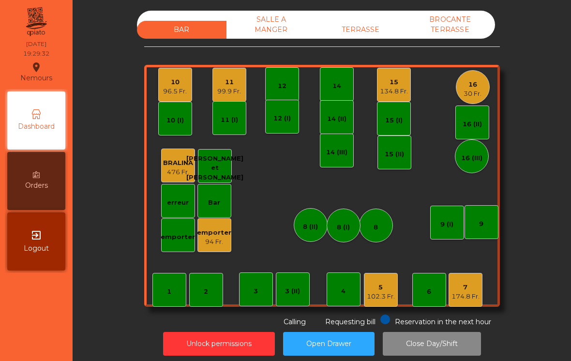
click at [380, 296] on div "102.3 Fr." at bounding box center [381, 297] width 28 height 10
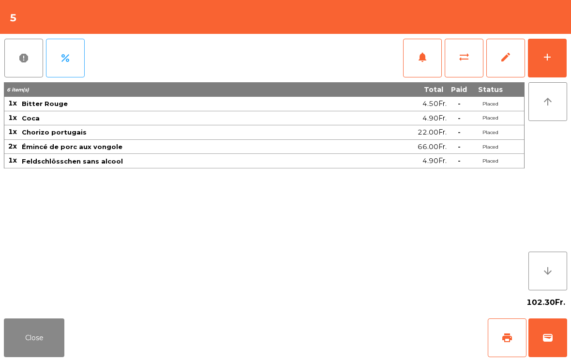
click at [21, 346] on button "Close" at bounding box center [34, 338] width 61 height 39
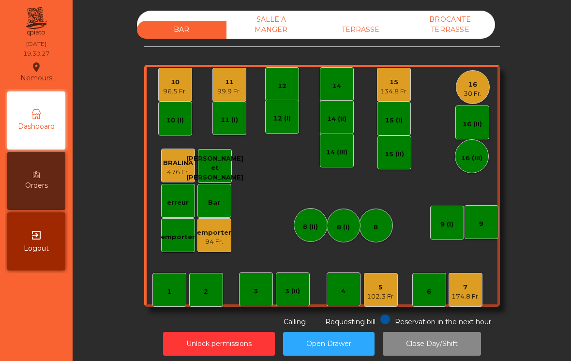
click at [481, 283] on div "7 174.8 Fr." at bounding box center [466, 290] width 34 height 34
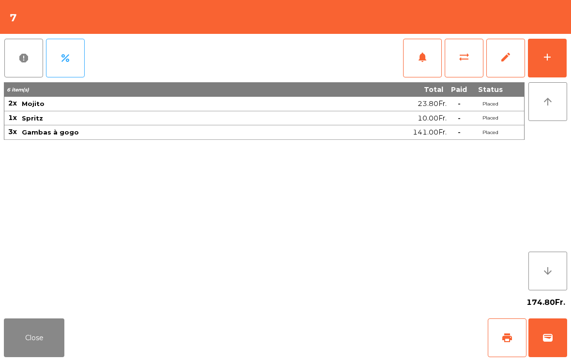
click at [418, 60] on span "notifications" at bounding box center [423, 57] width 12 height 12
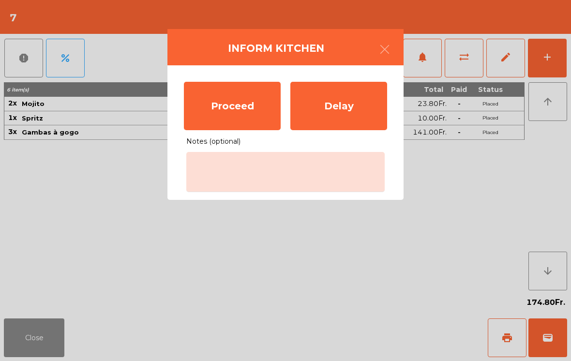
click at [216, 109] on div "Proceed" at bounding box center [232, 106] width 97 height 48
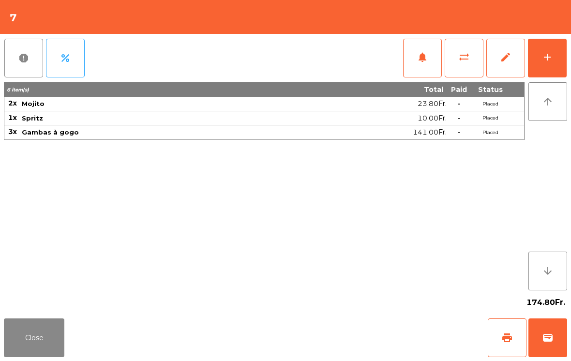
click at [24, 351] on button "Close" at bounding box center [34, 338] width 61 height 39
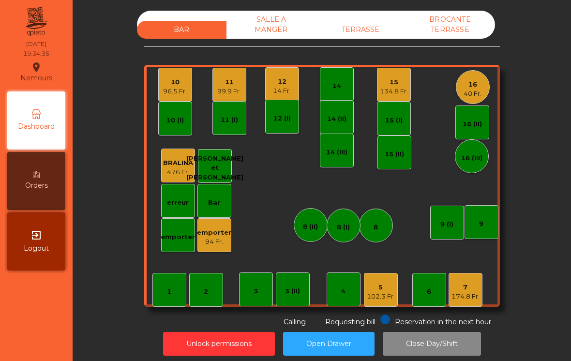
click at [371, 301] on div "5 102.3 Fr." at bounding box center [381, 290] width 34 height 34
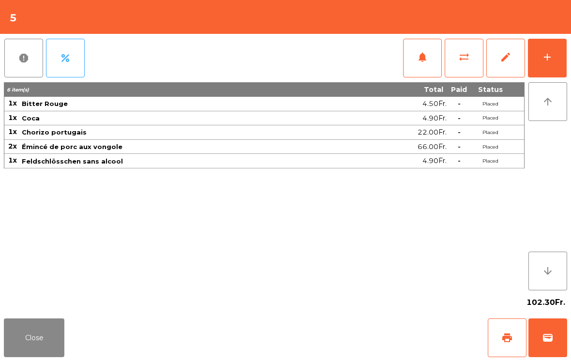
click at [417, 63] on button "notifications" at bounding box center [422, 58] width 39 height 39
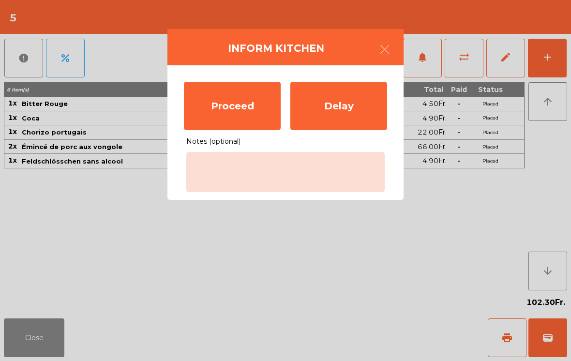
click at [212, 112] on div "Proceed" at bounding box center [232, 106] width 97 height 48
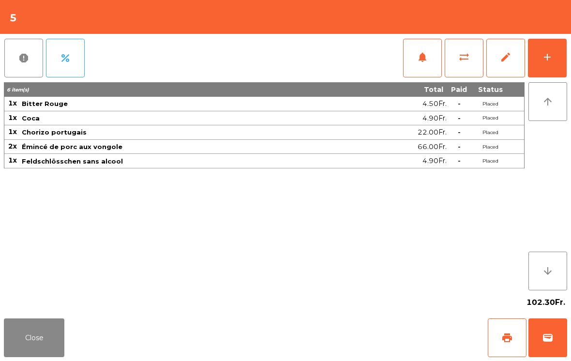
click at [29, 342] on button "Close" at bounding box center [34, 338] width 61 height 39
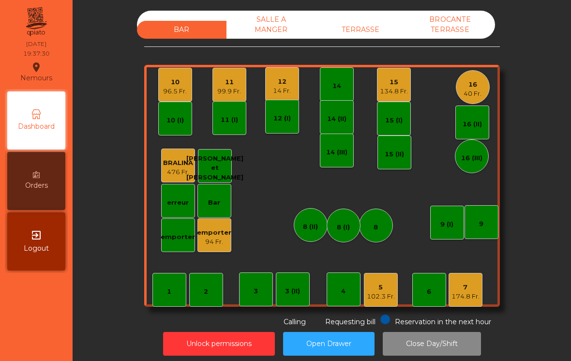
click at [476, 293] on div "174.8 Fr." at bounding box center [466, 297] width 28 height 10
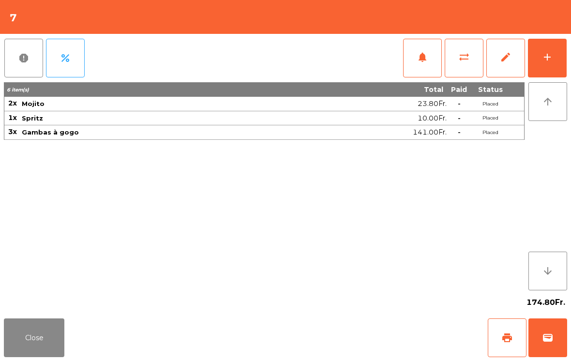
click at [548, 63] on button "add" at bounding box center [547, 58] width 39 height 39
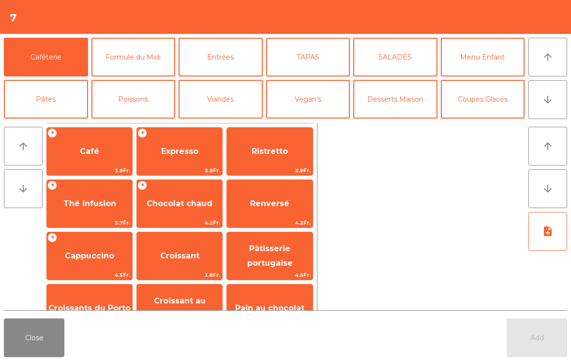
click at [553, 105] on icon "arrow_downward" at bounding box center [548, 100] width 12 height 12
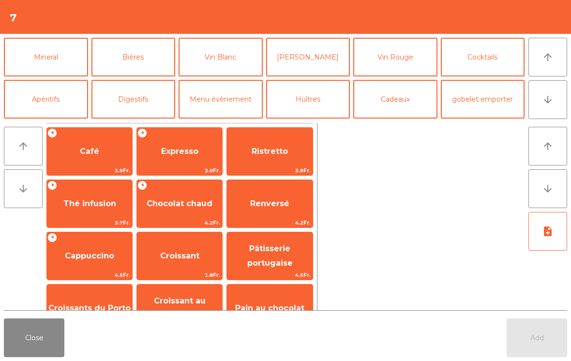
click at [248, 52] on button "Vin Blanc" at bounding box center [221, 57] width 84 height 39
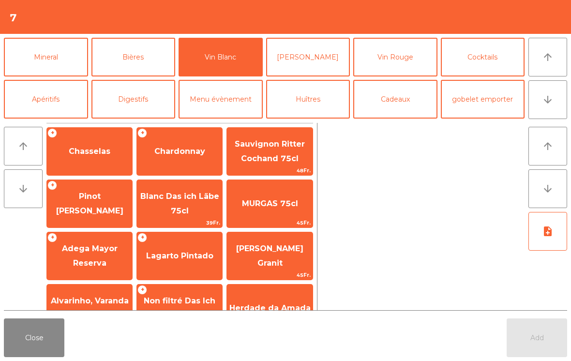
click at [215, 258] on span "Lagarto Pintado" at bounding box center [179, 256] width 85 height 26
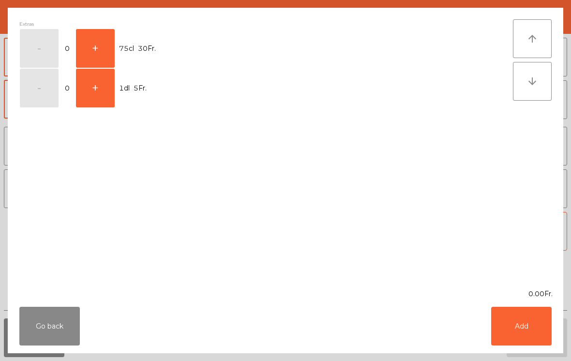
click at [99, 45] on button "+" at bounding box center [95, 48] width 39 height 39
click at [527, 330] on button "Add" at bounding box center [521, 326] width 61 height 39
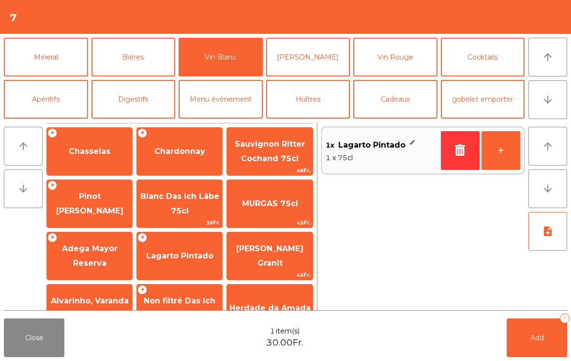
click at [535, 339] on span "Add" at bounding box center [538, 338] width 14 height 9
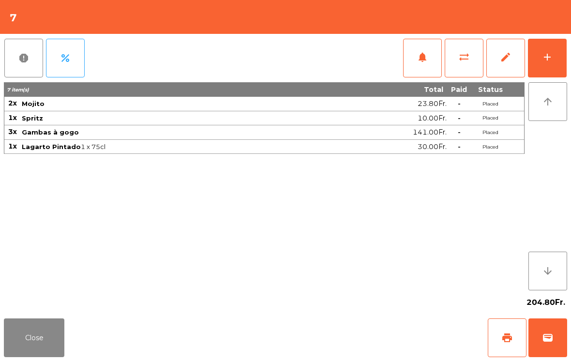
click at [56, 356] on button "Close" at bounding box center [34, 338] width 61 height 39
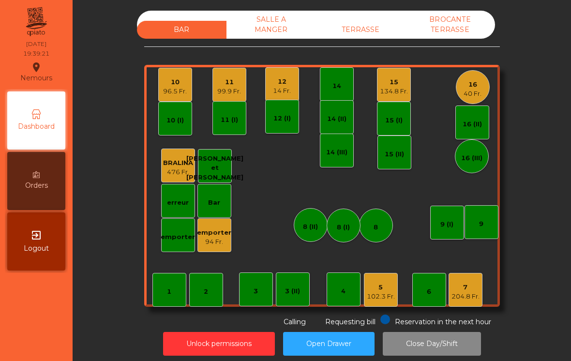
click at [282, 91] on div "14 Fr." at bounding box center [282, 91] width 18 height 10
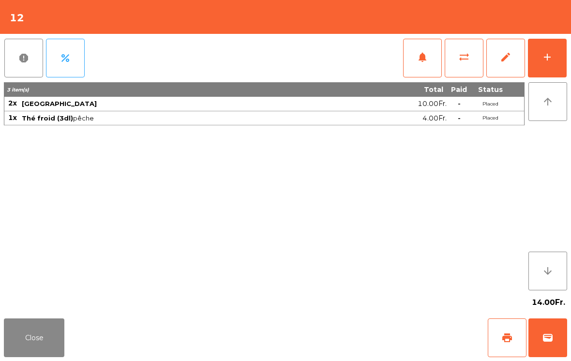
click at [38, 342] on button "Close" at bounding box center [34, 338] width 61 height 39
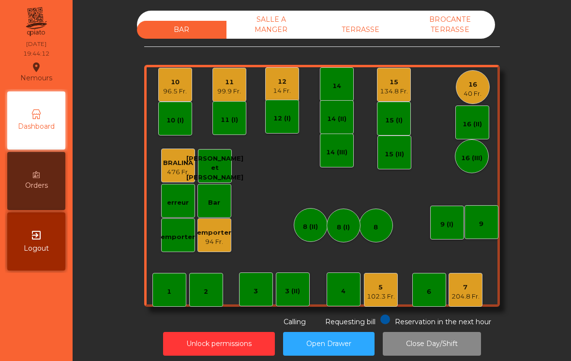
click at [281, 82] on div "12" at bounding box center [282, 82] width 18 height 10
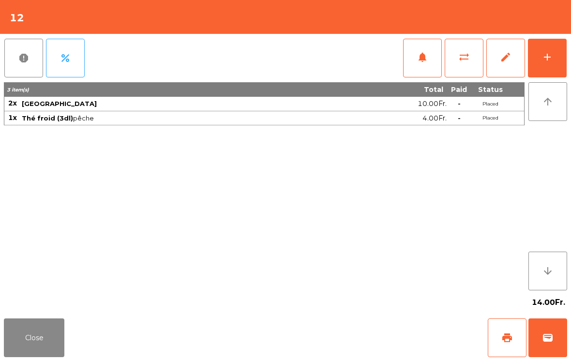
click at [556, 64] on button "add" at bounding box center [547, 58] width 39 height 39
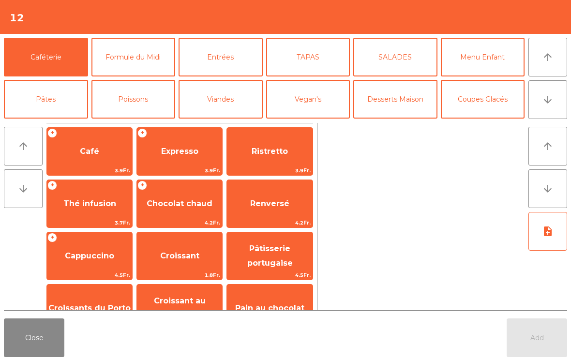
click at [292, 61] on button "TAPAS" at bounding box center [308, 57] width 84 height 39
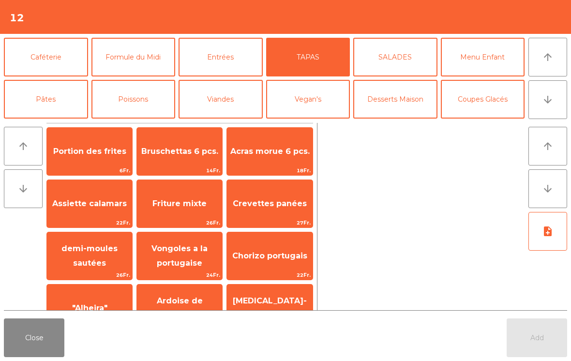
scroll to position [47, 0]
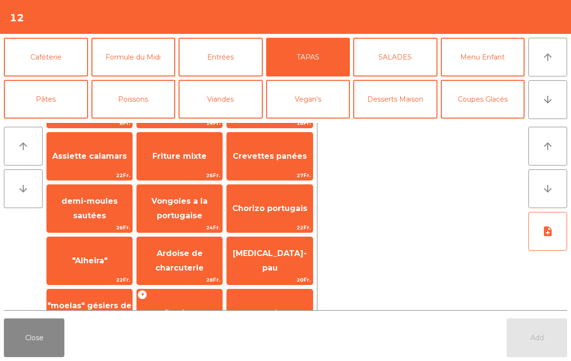
click at [200, 211] on span "Vongoles a la portugaise" at bounding box center [180, 209] width 56 height 24
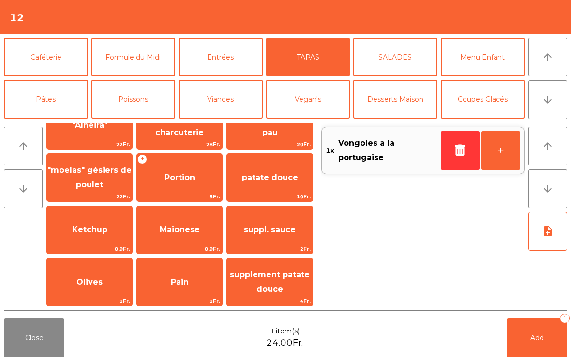
scroll to position [183, 0]
click at [153, 95] on button "Poissons" at bounding box center [134, 99] width 84 height 39
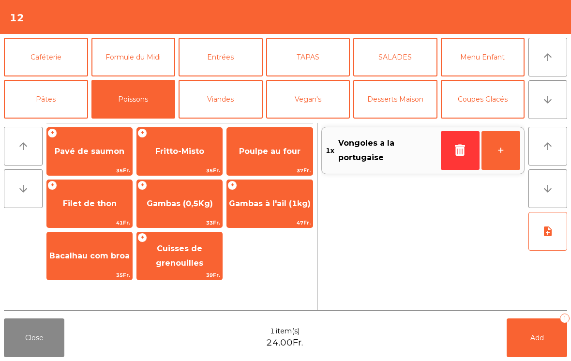
scroll to position [0, 0]
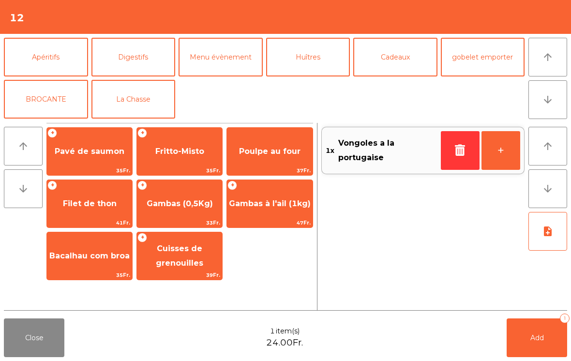
click at [225, 61] on button "Menu évènement" at bounding box center [221, 57] width 84 height 39
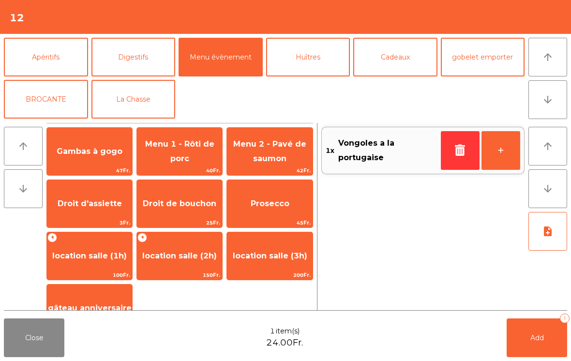
scroll to position [126, 0]
click at [94, 162] on span "Gambas à gogo" at bounding box center [89, 151] width 85 height 26
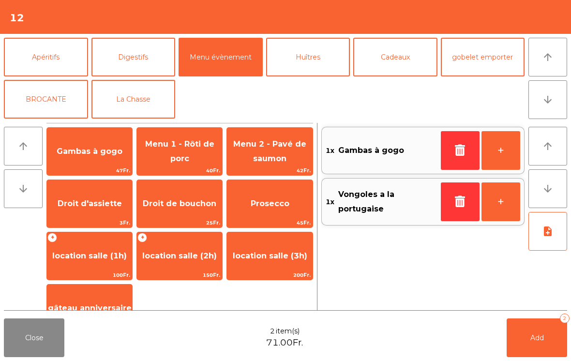
click at [102, 165] on div "Gambas à gogo 47Fr." at bounding box center [89, 151] width 86 height 48
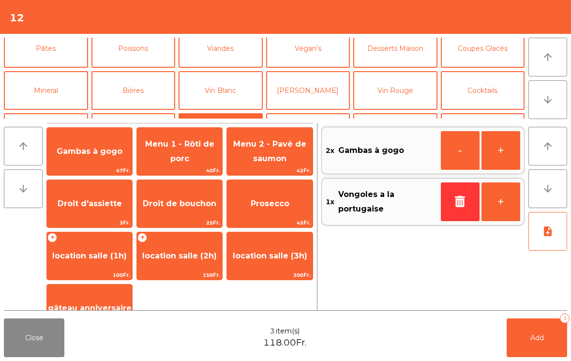
scroll to position [0, 0]
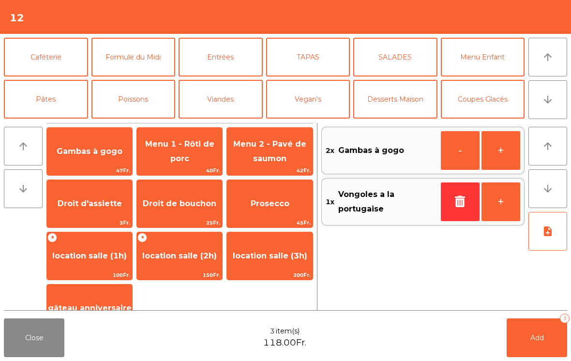
click at [139, 97] on button "Poissons" at bounding box center [134, 99] width 84 height 39
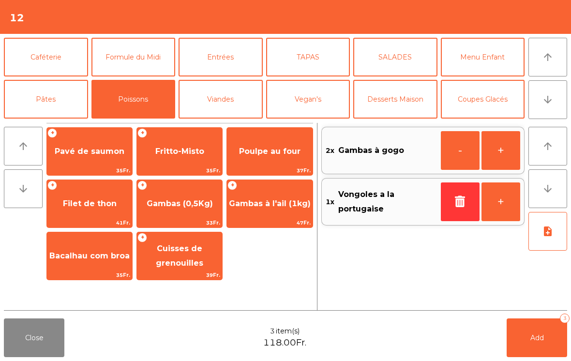
click at [87, 156] on span "Pavé de saumon" at bounding box center [90, 151] width 70 height 9
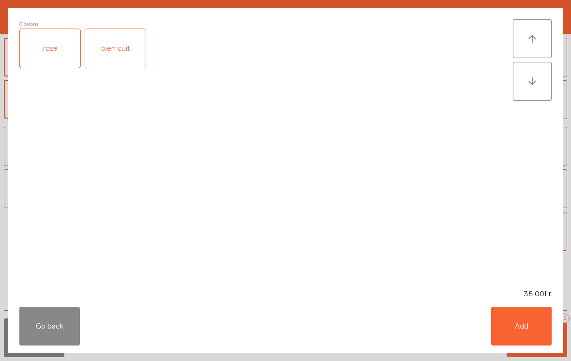
click at [541, 326] on button "Add" at bounding box center [521, 326] width 61 height 39
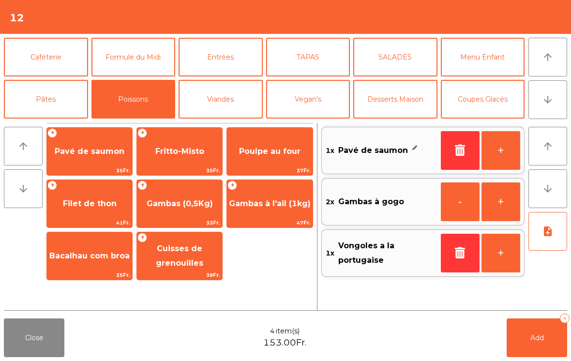
scroll to position [56, 0]
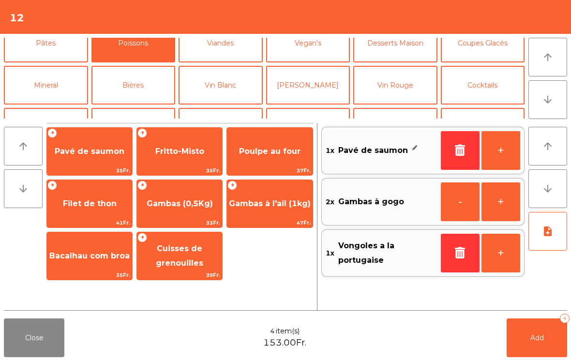
click at [93, 154] on span "Pavé de saumon" at bounding box center [90, 151] width 70 height 9
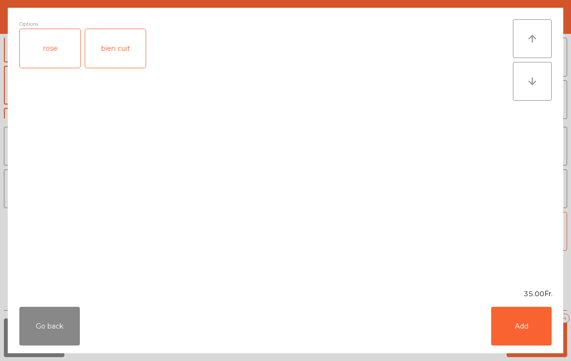
click at [535, 321] on button "Add" at bounding box center [521, 326] width 61 height 39
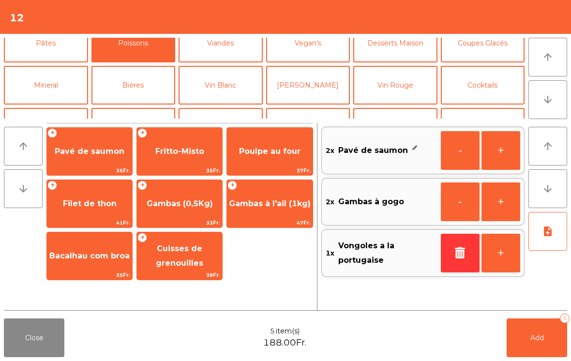
click at [453, 151] on button "-" at bounding box center [460, 150] width 39 height 39
click at [227, 87] on button "Vin Blanc" at bounding box center [221, 85] width 84 height 39
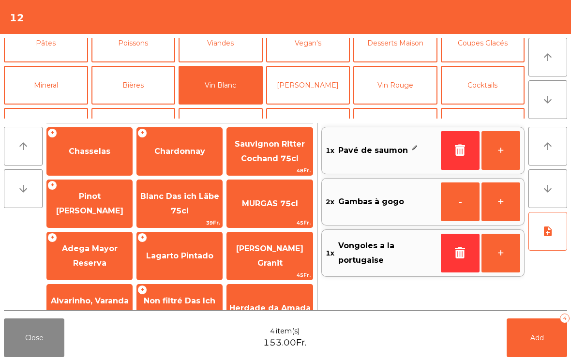
click at [94, 153] on span "Chasselas" at bounding box center [90, 151] width 42 height 9
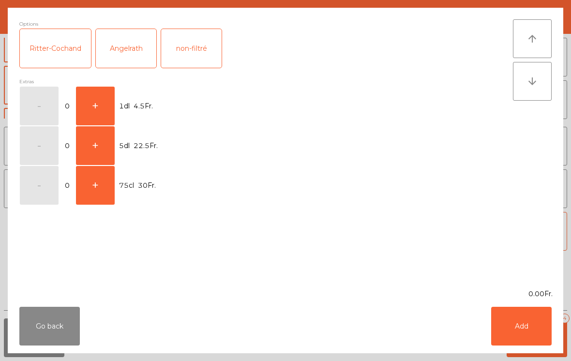
click at [89, 97] on button "+" at bounding box center [95, 106] width 39 height 39
click at [526, 336] on button "Add" at bounding box center [521, 326] width 61 height 39
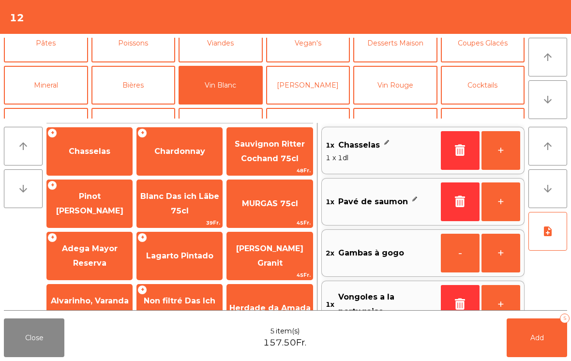
click at [508, 158] on button "+" at bounding box center [501, 150] width 39 height 39
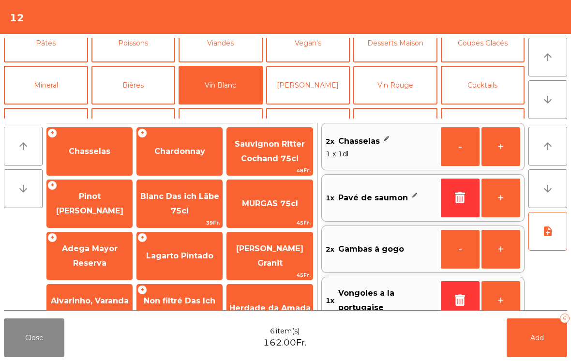
click at [533, 246] on button "note_add" at bounding box center [548, 231] width 39 height 39
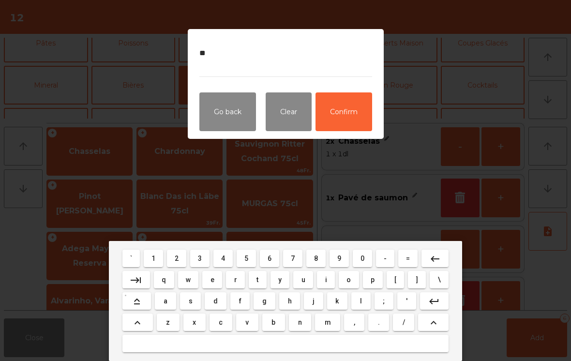
type textarea "**"
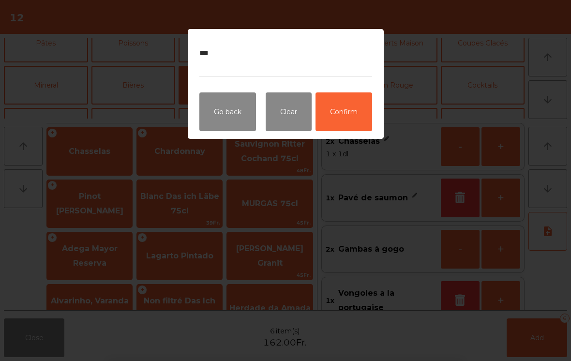
click at [353, 108] on button "Confirm" at bounding box center [344, 111] width 57 height 39
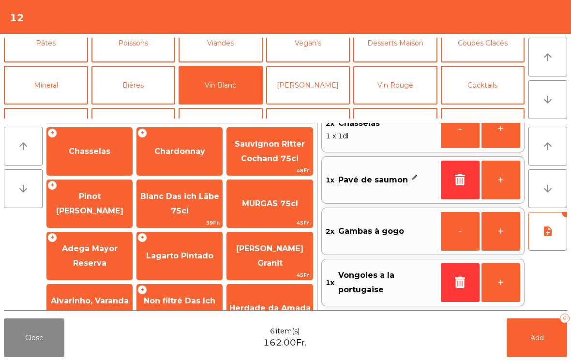
scroll to position [22, 0]
click at [542, 350] on button "Add 6" at bounding box center [537, 338] width 61 height 39
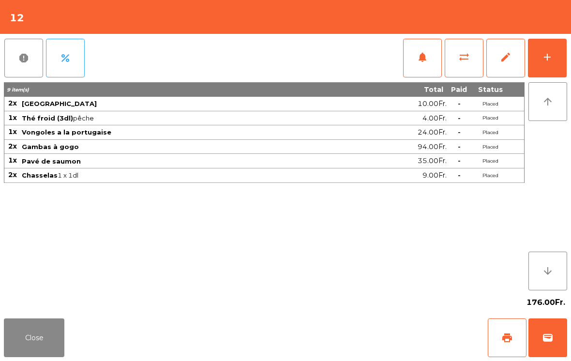
click at [14, 339] on button "Close" at bounding box center [34, 338] width 61 height 39
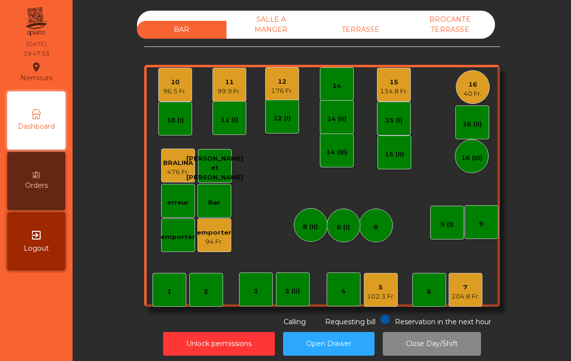
click at [215, 82] on div "11 99.9 Fr." at bounding box center [230, 85] width 34 height 34
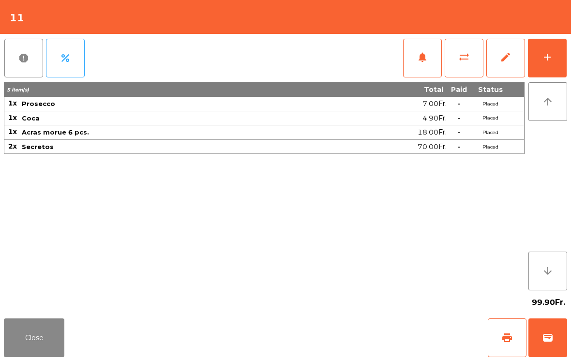
click at [556, 58] on button "add" at bounding box center [547, 58] width 39 height 39
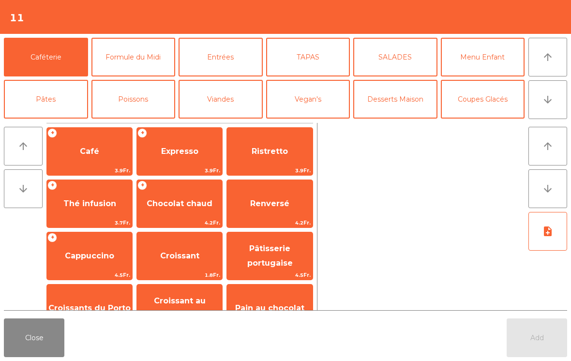
click at [47, 308] on span "Croissants du Porto" at bounding box center [89, 308] width 85 height 26
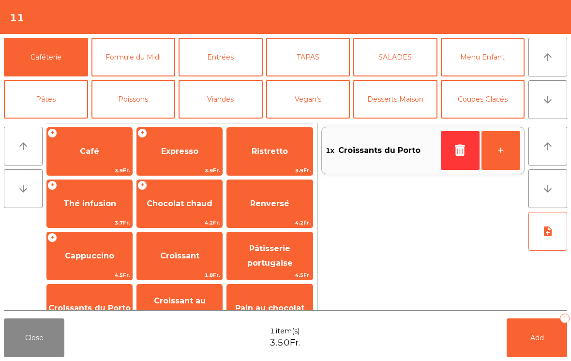
click at [25, 357] on button "Close" at bounding box center [34, 338] width 61 height 39
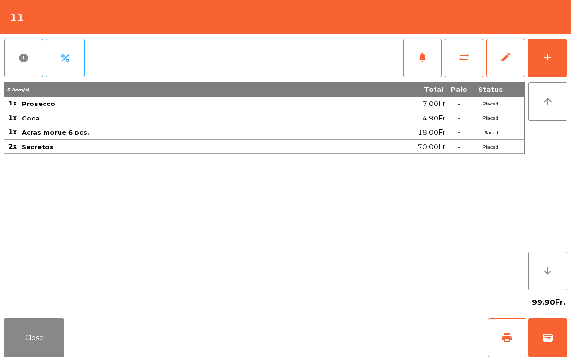
click at [26, 338] on button "Close" at bounding box center [34, 338] width 61 height 39
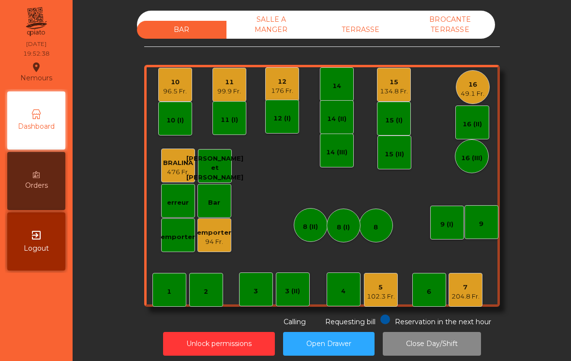
click at [184, 81] on div "10" at bounding box center [175, 82] width 24 height 10
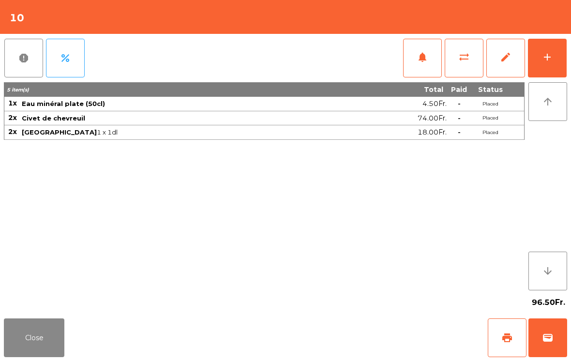
click at [560, 67] on button "add" at bounding box center [547, 58] width 39 height 39
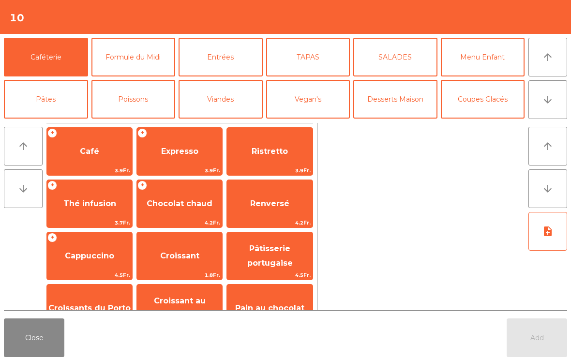
click at [559, 98] on button "arrow_downward" at bounding box center [548, 99] width 39 height 39
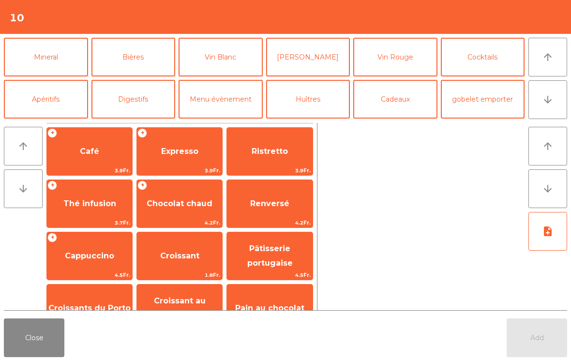
click at [409, 69] on button "Vin Rouge" at bounding box center [395, 57] width 84 height 39
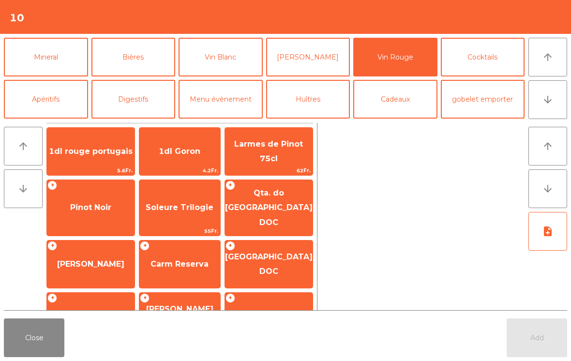
scroll to position [77, 0]
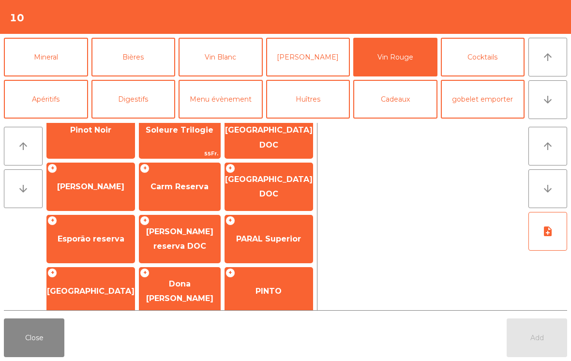
click at [93, 287] on span "[GEOGRAPHIC_DATA]" at bounding box center [91, 291] width 88 height 9
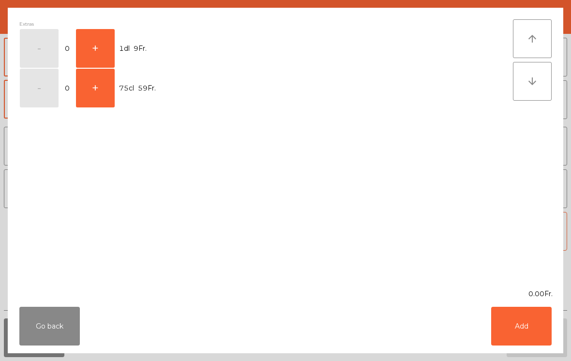
click at [103, 47] on button "+" at bounding box center [95, 48] width 39 height 39
click at [514, 333] on button "Add" at bounding box center [521, 326] width 61 height 39
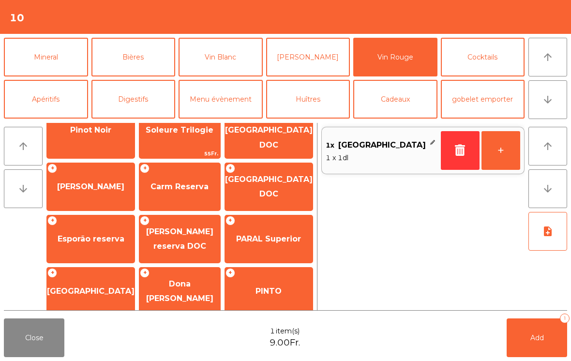
click at [517, 151] on button "+" at bounding box center [501, 150] width 39 height 39
click at [549, 339] on button "Add 2" at bounding box center [537, 338] width 61 height 39
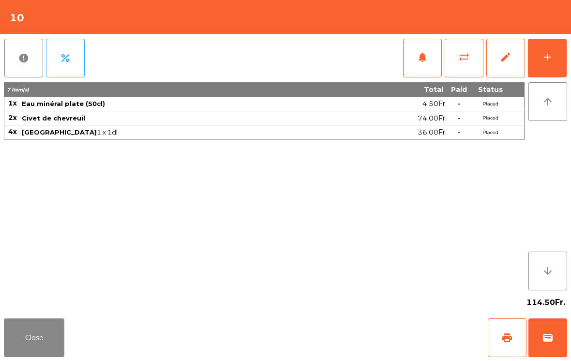
click at [43, 327] on button "Close" at bounding box center [34, 338] width 61 height 39
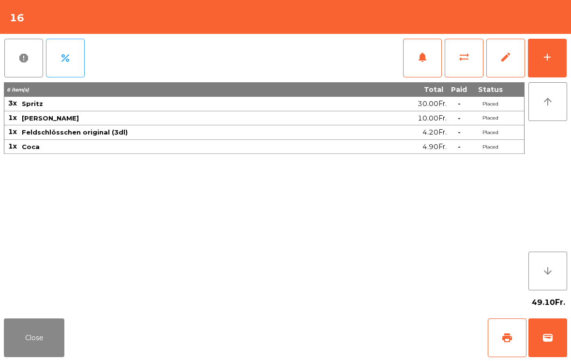
click at [549, 44] on button "add" at bounding box center [547, 58] width 39 height 39
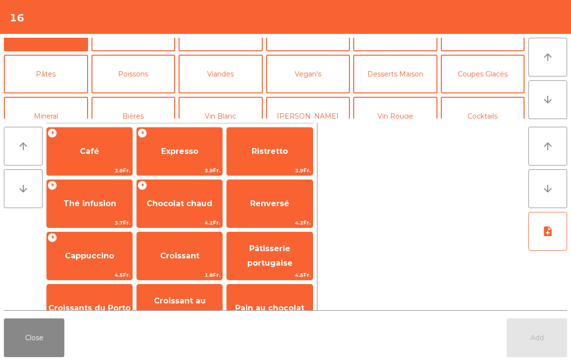
scroll to position [128, 0]
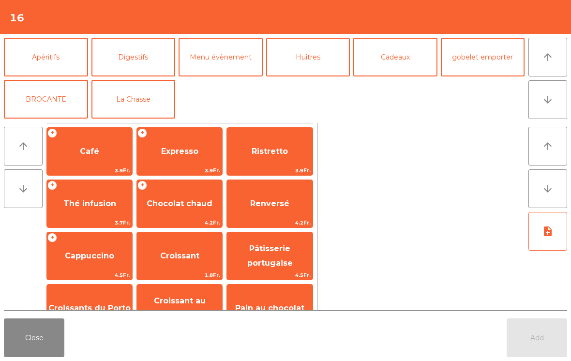
click at [231, 56] on button "Menu évènement" at bounding box center [221, 57] width 84 height 39
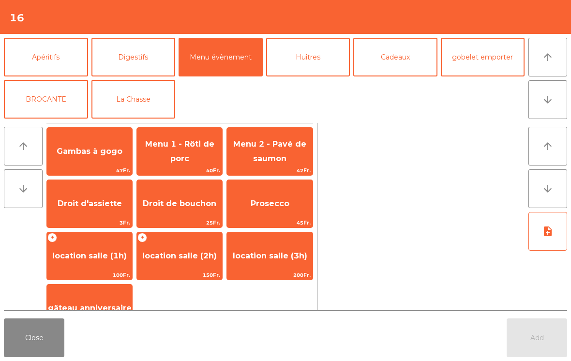
scroll to position [126, 0]
click at [88, 152] on span "Gambas à gogo" at bounding box center [90, 151] width 66 height 9
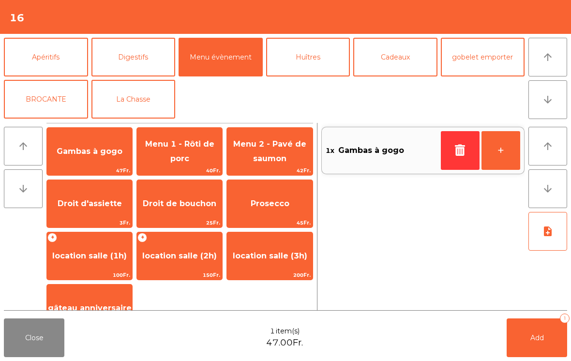
click at [96, 153] on span "Gambas à gogo" at bounding box center [90, 151] width 66 height 9
click at [503, 154] on button "+" at bounding box center [501, 150] width 39 height 39
click at [506, 150] on button "+" at bounding box center [501, 150] width 39 height 39
click at [508, 151] on button "+" at bounding box center [501, 150] width 39 height 39
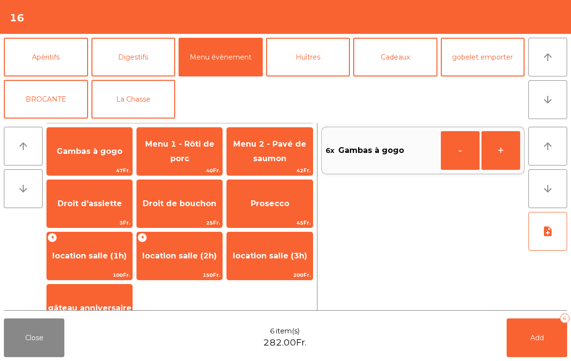
scroll to position [90, 0]
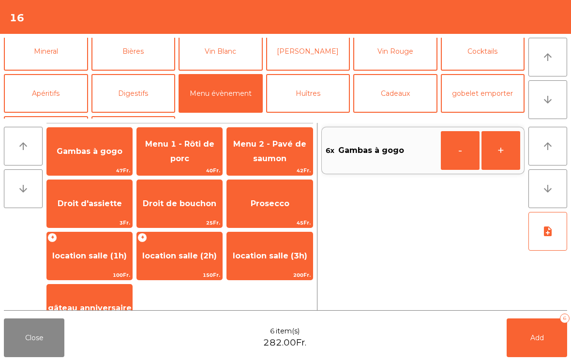
click at [481, 62] on button "Cocktails" at bounding box center [483, 51] width 84 height 39
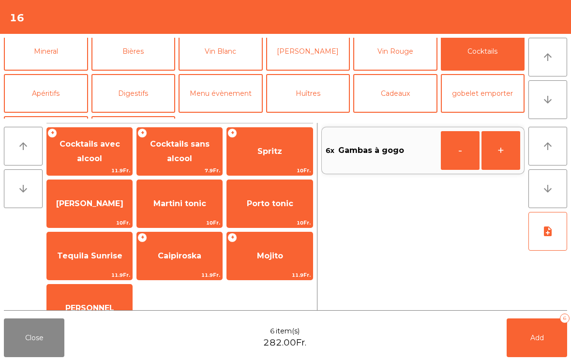
click at [283, 159] on span "Spritz" at bounding box center [269, 151] width 85 height 26
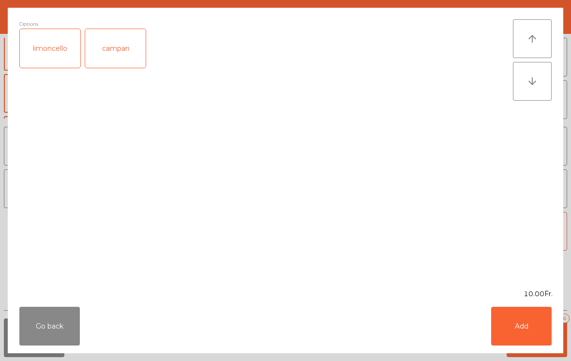
click at [538, 343] on button "Add" at bounding box center [521, 326] width 61 height 39
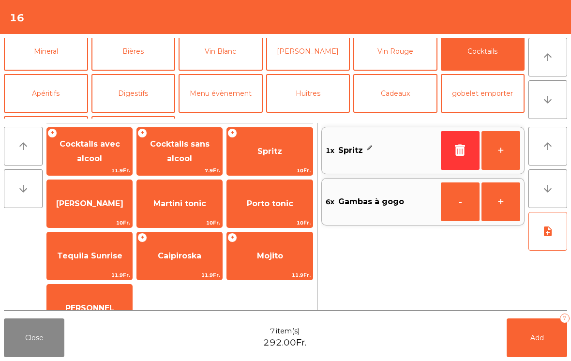
click at [510, 161] on button "+" at bounding box center [501, 150] width 39 height 39
click at [98, 202] on span "[PERSON_NAME]" at bounding box center [89, 203] width 67 height 9
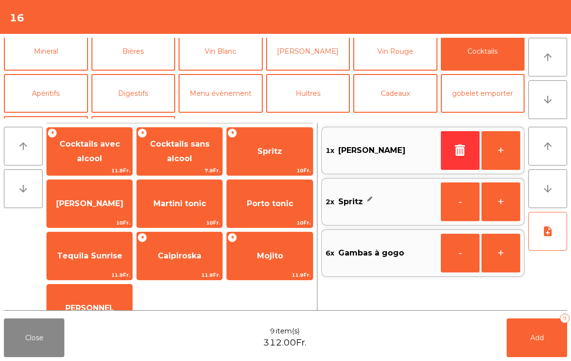
click at [543, 244] on button "note_add" at bounding box center [548, 231] width 39 height 39
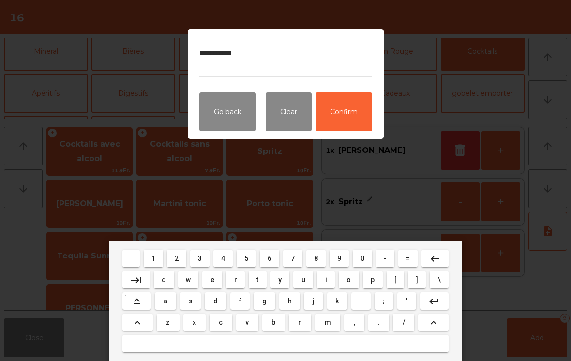
type textarea "**********"
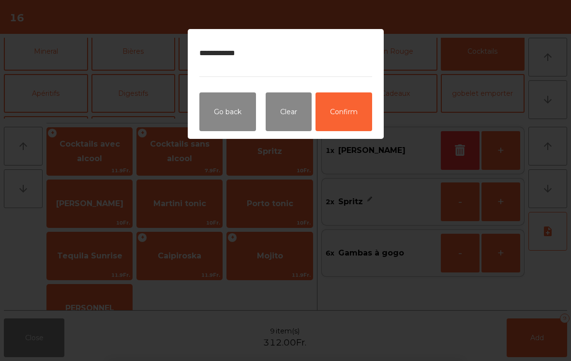
click at [353, 111] on button "Confirm" at bounding box center [344, 111] width 57 height 39
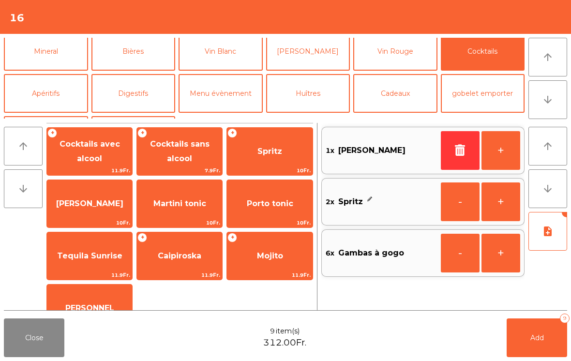
click at [522, 324] on button "Add 9" at bounding box center [537, 338] width 61 height 39
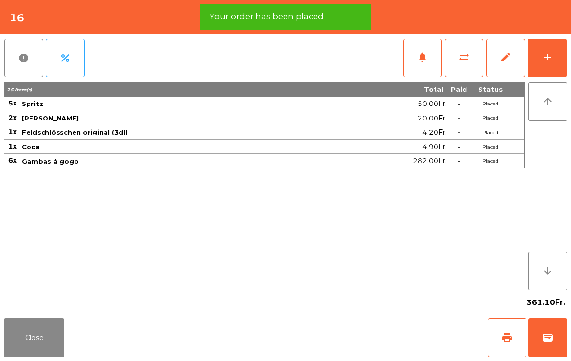
click at [18, 347] on button "Close" at bounding box center [34, 338] width 61 height 39
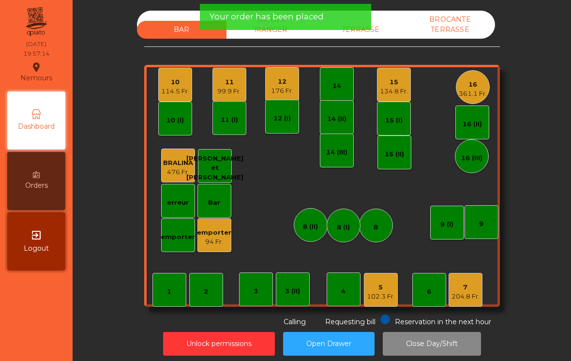
click at [392, 91] on div "134.8 Fr." at bounding box center [394, 92] width 28 height 10
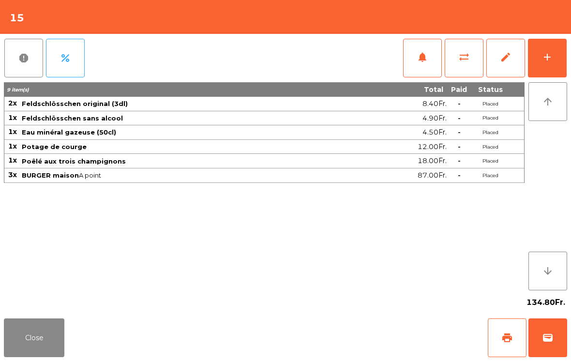
click at [553, 52] on div "add" at bounding box center [548, 57] width 12 height 12
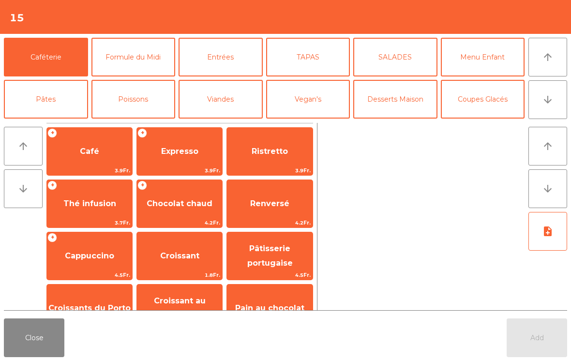
click at [552, 95] on icon "arrow_downward" at bounding box center [548, 100] width 12 height 12
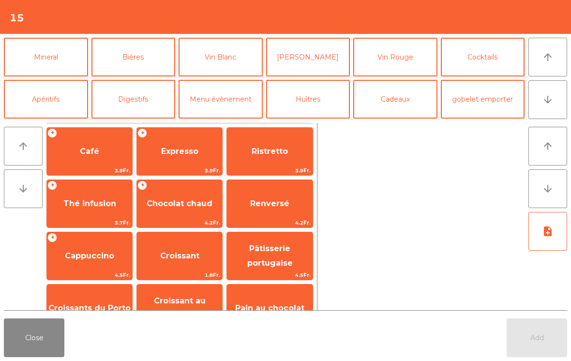
click at [127, 57] on button "Bières" at bounding box center [134, 57] width 84 height 39
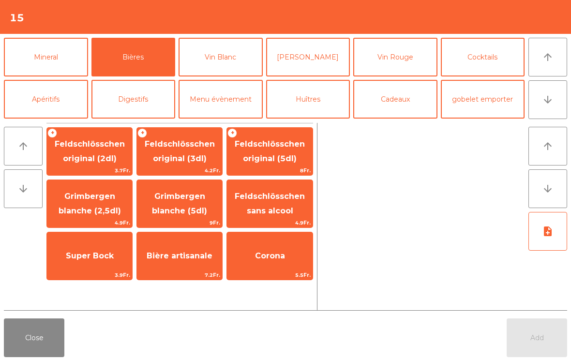
click at [163, 162] on span "Feldschlösschen original (3dl)" at bounding box center [180, 151] width 70 height 24
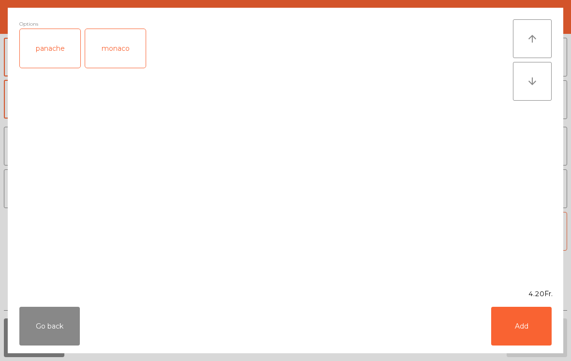
click at [522, 337] on button "Add" at bounding box center [521, 326] width 61 height 39
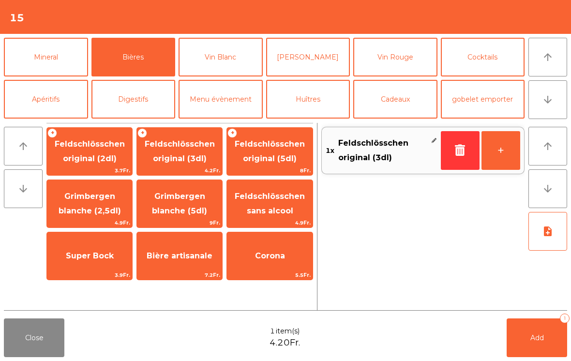
click at [506, 161] on button "+" at bounding box center [501, 150] width 39 height 39
click at [532, 347] on button "Add 2" at bounding box center [537, 338] width 61 height 39
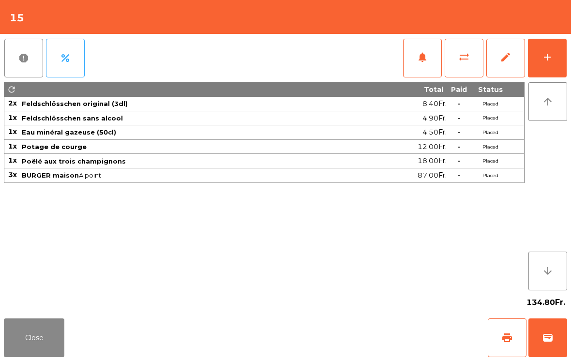
click at [58, 338] on button "Close" at bounding box center [34, 338] width 61 height 39
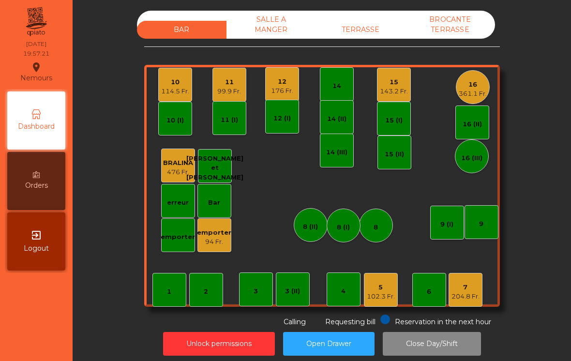
click at [382, 294] on div "102.3 Fr." at bounding box center [381, 297] width 28 height 10
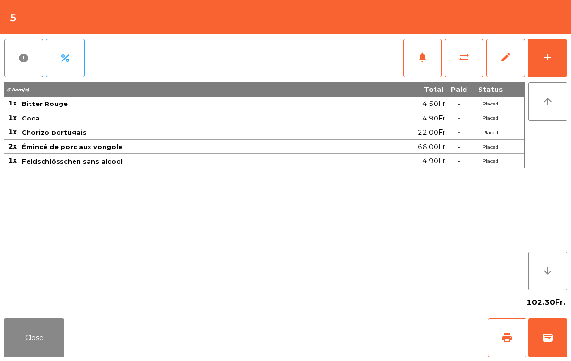
click at [567, 57] on button "add" at bounding box center [547, 58] width 39 height 39
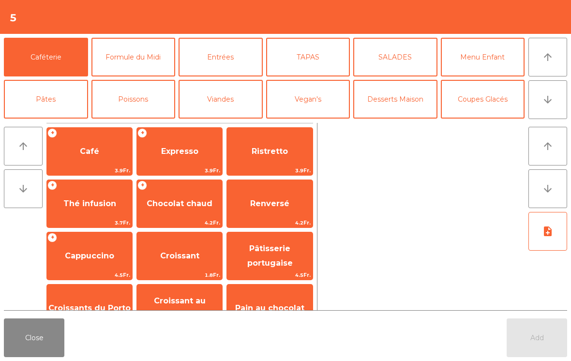
scroll to position [10, 0]
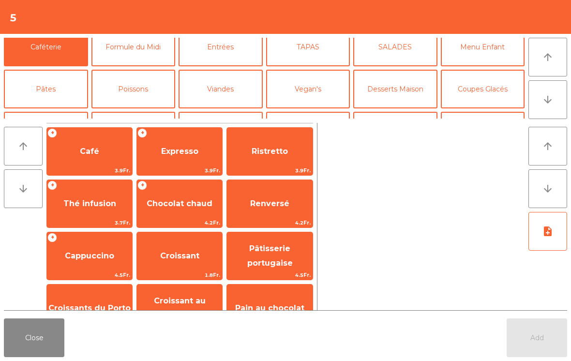
click at [43, 112] on button "Mineral" at bounding box center [46, 131] width 84 height 39
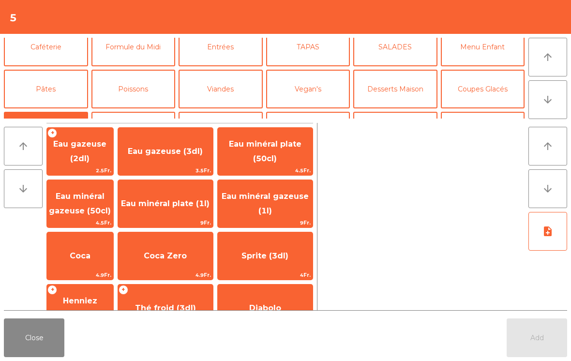
scroll to position [54, 0]
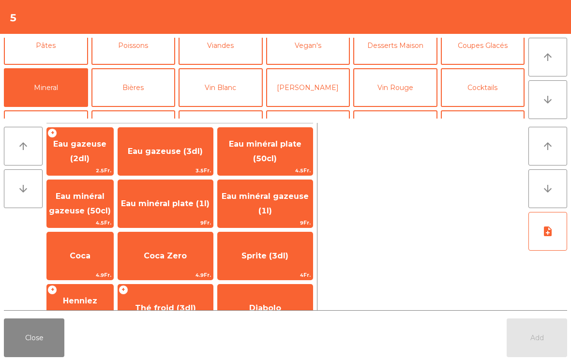
click at [91, 259] on span "Coca" at bounding box center [80, 255] width 21 height 9
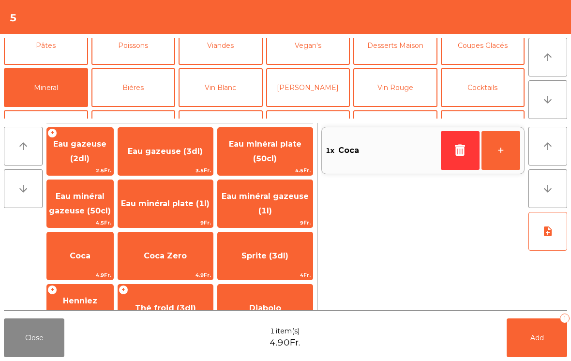
click at [542, 345] on button "Add 1" at bounding box center [537, 338] width 61 height 39
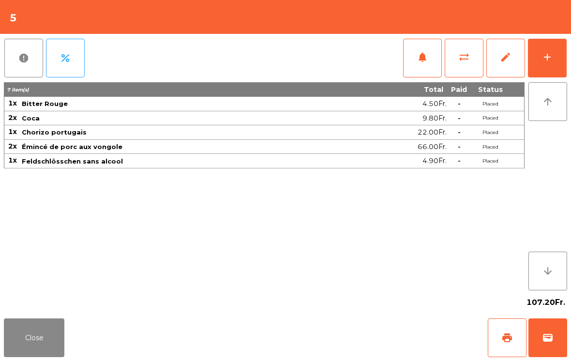
click at [24, 344] on button "Close" at bounding box center [34, 338] width 61 height 39
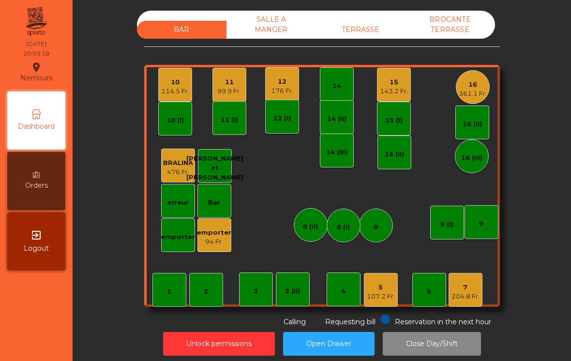
click at [165, 294] on div "1" at bounding box center [170, 290] width 34 height 34
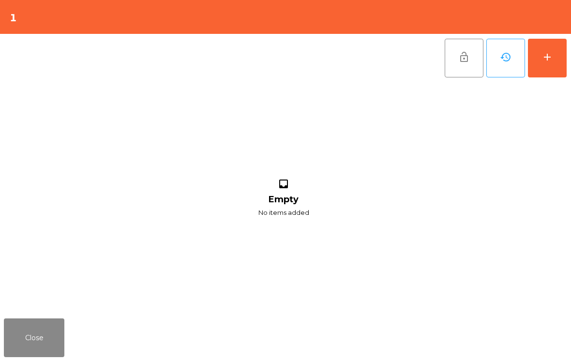
click at [551, 70] on button "add" at bounding box center [547, 58] width 39 height 39
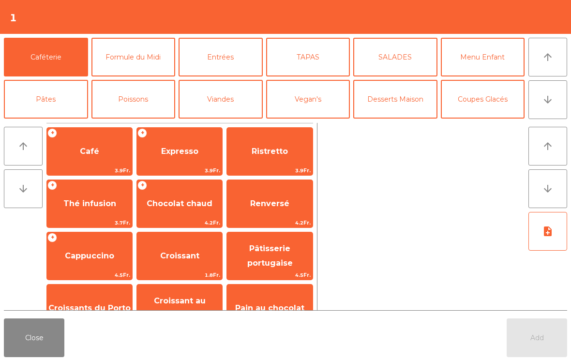
click at [324, 64] on button "TAPAS" at bounding box center [308, 57] width 84 height 39
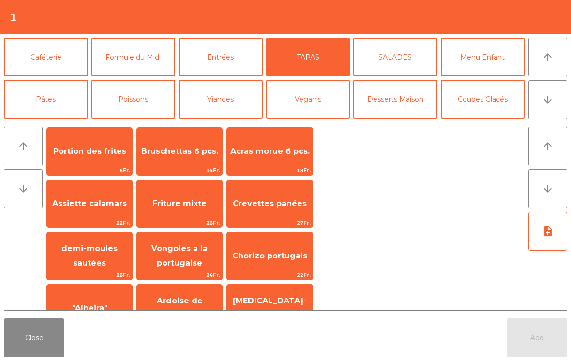
click at [273, 162] on span "Acras morue 6 pcs." at bounding box center [269, 151] width 85 height 26
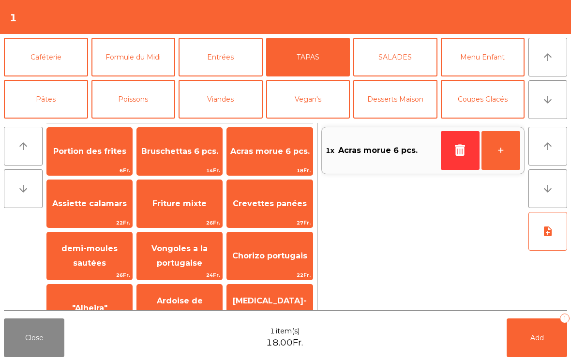
click at [536, 331] on button "Add 1" at bounding box center [537, 338] width 61 height 39
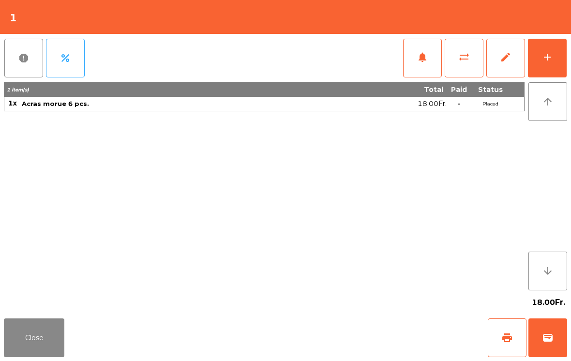
click at [41, 344] on button "Close" at bounding box center [34, 338] width 61 height 39
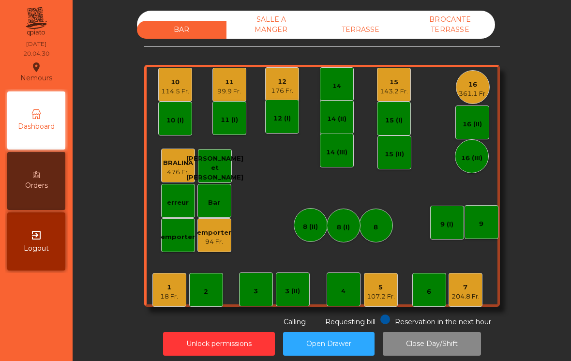
click at [380, 299] on div "107.2 Fr." at bounding box center [381, 297] width 28 height 10
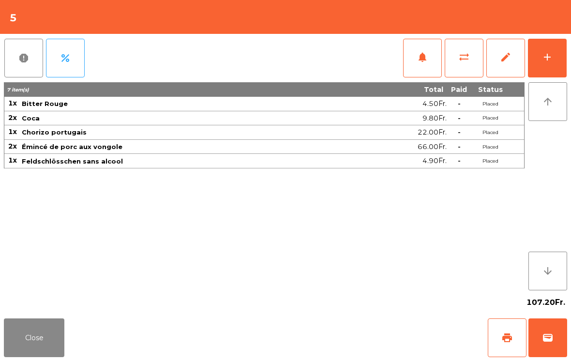
click at [552, 56] on div "add" at bounding box center [548, 57] width 12 height 12
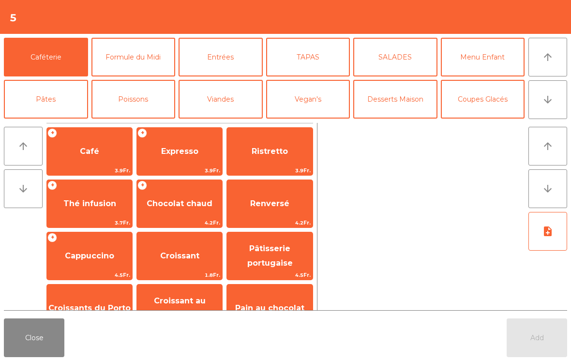
scroll to position [9, 0]
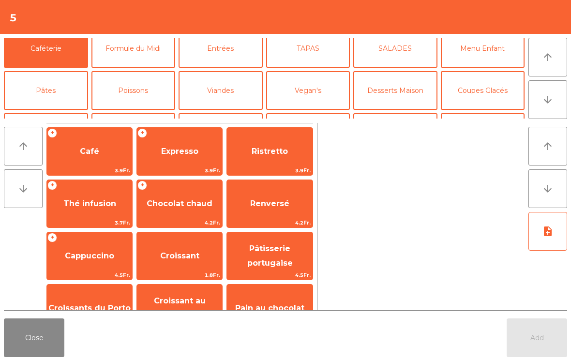
click at [137, 113] on button "Bières" at bounding box center [134, 132] width 84 height 39
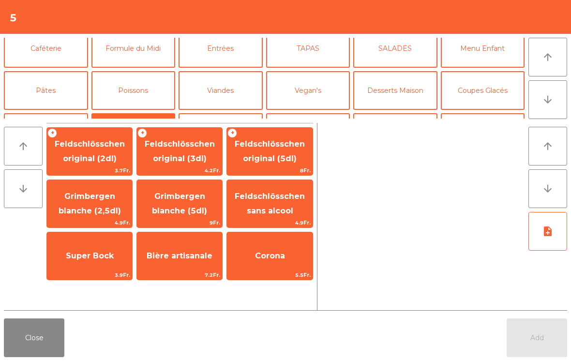
scroll to position [45, 0]
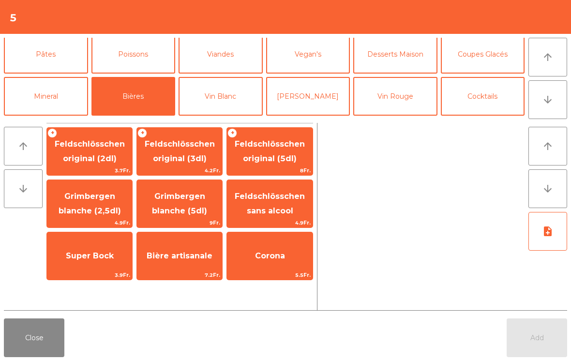
click at [280, 200] on span "Feldschlösschen sans alcool" at bounding box center [270, 204] width 70 height 24
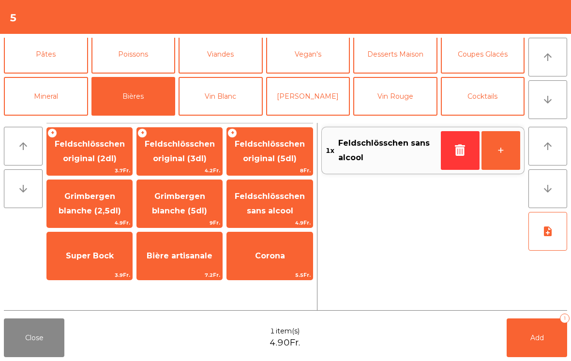
click at [534, 338] on span "Add" at bounding box center [538, 338] width 14 height 9
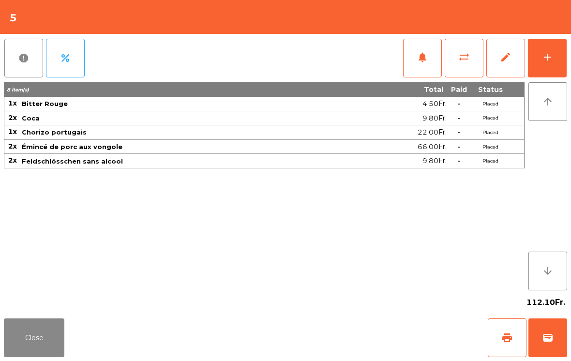
click at [42, 330] on button "Close" at bounding box center [34, 338] width 61 height 39
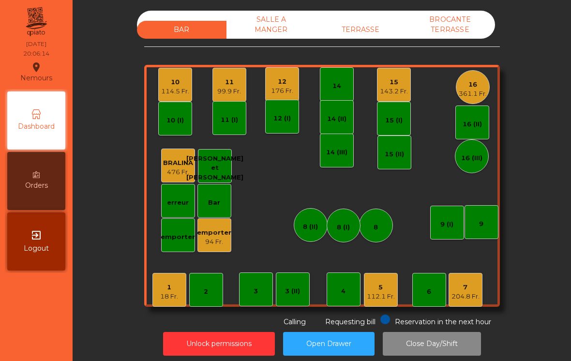
click at [172, 297] on div "18 Fr." at bounding box center [169, 297] width 18 height 10
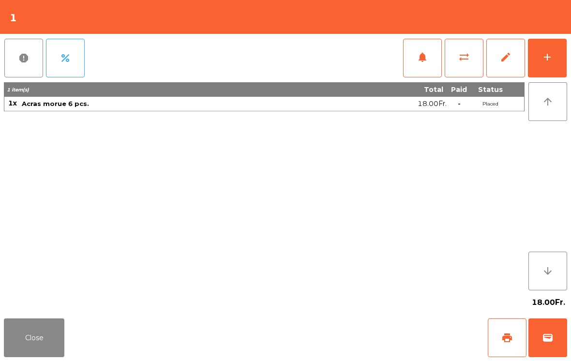
click at [540, 57] on button "add" at bounding box center [547, 58] width 39 height 39
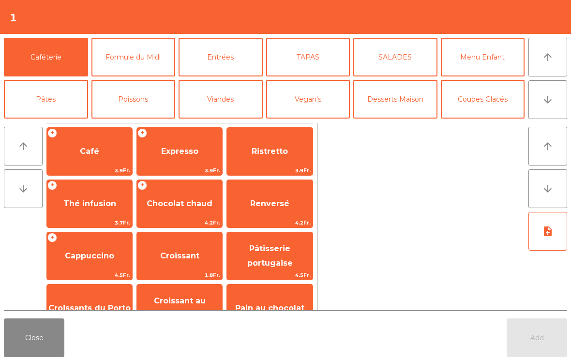
click at [557, 94] on button "arrow_downward" at bounding box center [548, 99] width 39 height 39
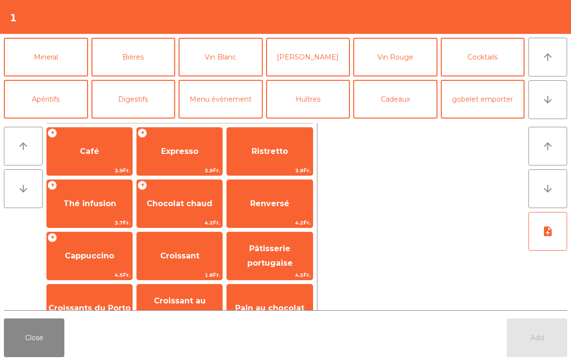
click at [48, 63] on button "Mineral" at bounding box center [46, 57] width 84 height 39
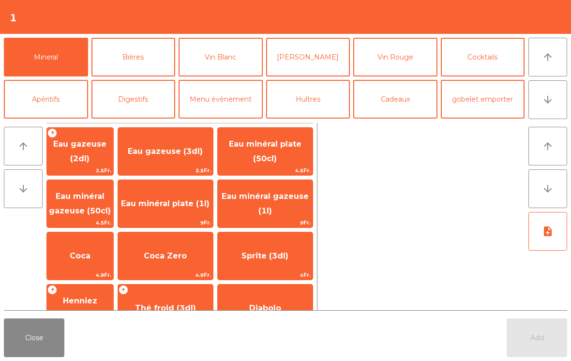
click at [260, 208] on span "Eau minéral gazeuse (1l)" at bounding box center [265, 204] width 95 height 41
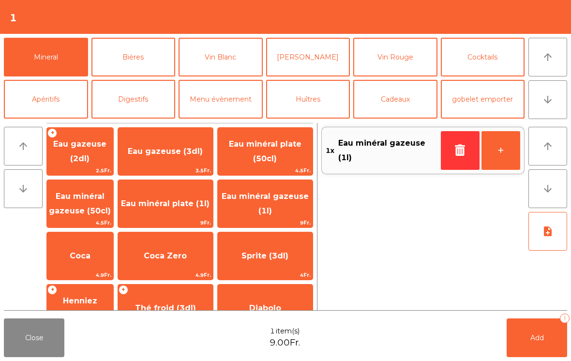
click at [510, 64] on button "Cocktails" at bounding box center [483, 57] width 84 height 39
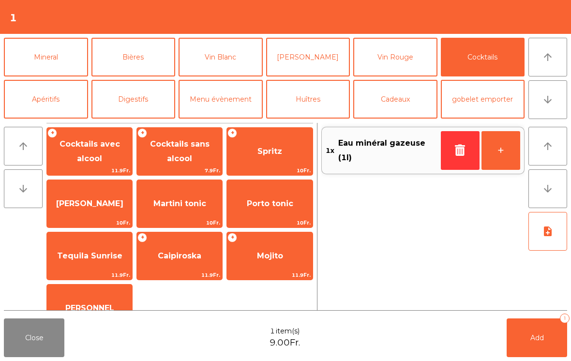
click at [86, 212] on span "[PERSON_NAME]" at bounding box center [89, 204] width 85 height 26
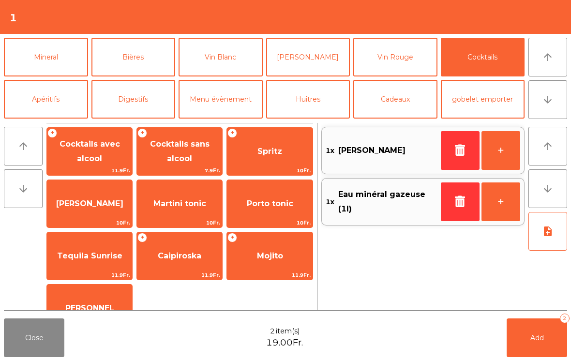
click at [510, 146] on button "+" at bounding box center [501, 150] width 39 height 39
click at [509, 145] on button "+" at bounding box center [501, 150] width 39 height 39
click at [545, 341] on button "Add 4" at bounding box center [537, 338] width 61 height 39
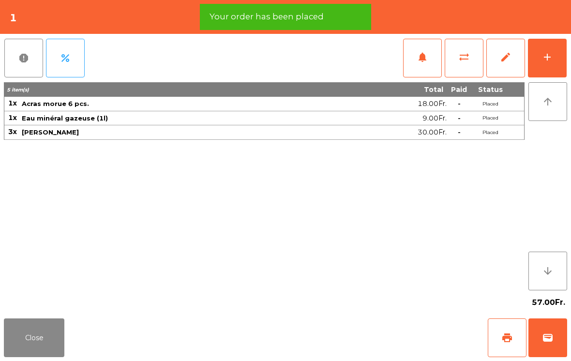
click at [27, 356] on button "Close" at bounding box center [34, 338] width 61 height 39
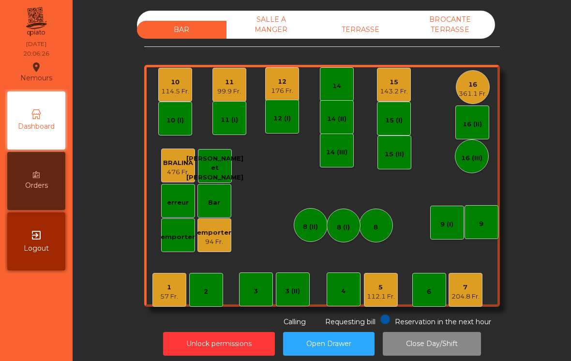
click at [166, 85] on div "10" at bounding box center [175, 82] width 28 height 10
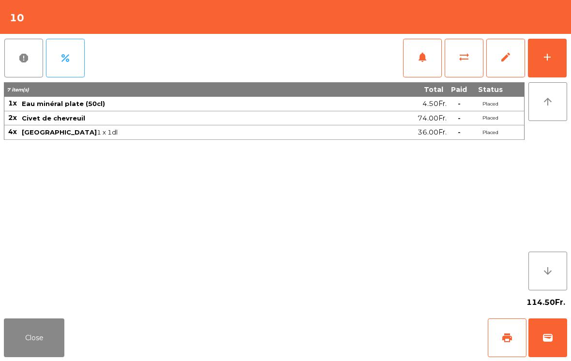
click at [558, 66] on button "add" at bounding box center [547, 58] width 39 height 39
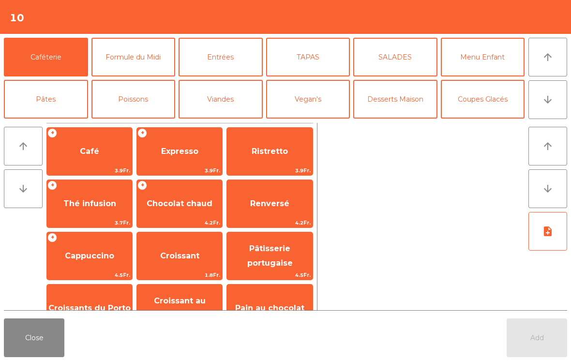
click at [100, 149] on span "Café" at bounding box center [89, 151] width 85 height 26
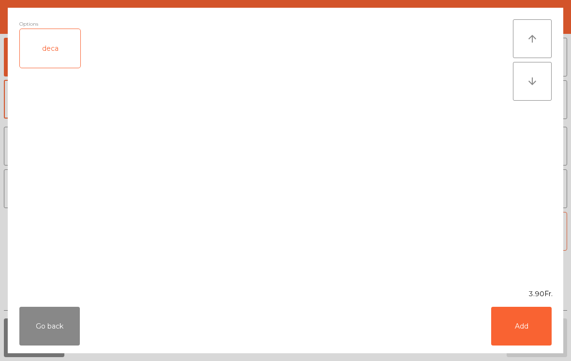
click at [65, 62] on div "deca" at bounding box center [50, 48] width 61 height 39
click at [514, 328] on button "Add" at bounding box center [521, 326] width 61 height 39
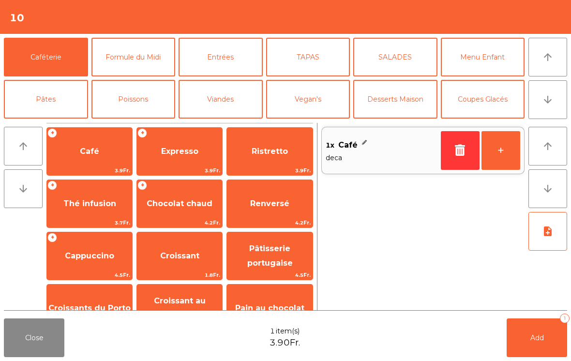
click at [191, 147] on span "Expresso" at bounding box center [179, 151] width 37 height 9
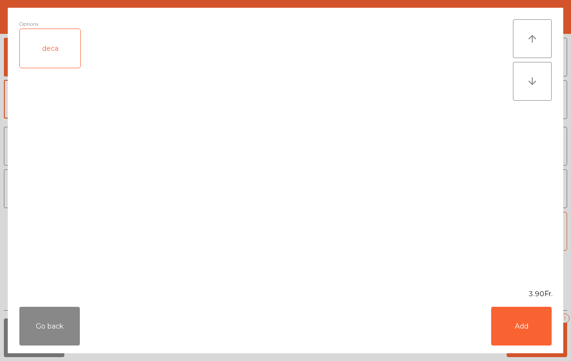
click at [520, 322] on button "Add" at bounding box center [521, 326] width 61 height 39
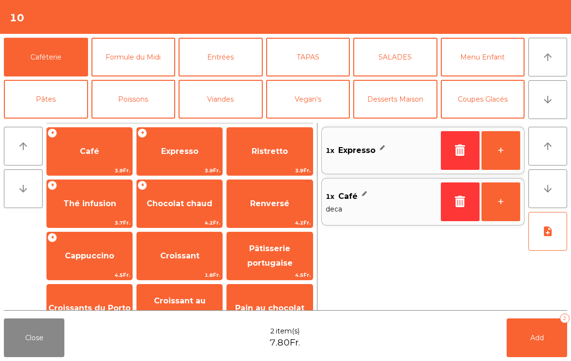
click at [537, 343] on button "Add 2" at bounding box center [537, 338] width 61 height 39
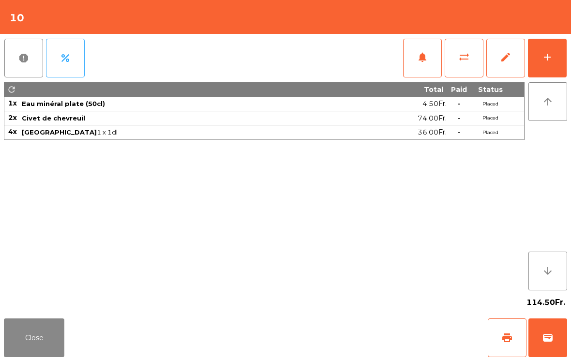
click at [37, 332] on button "Close" at bounding box center [34, 338] width 61 height 39
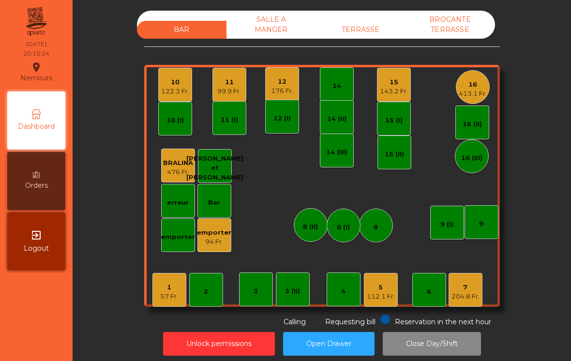
click at [179, 293] on div "1 57 Fr." at bounding box center [170, 290] width 34 height 34
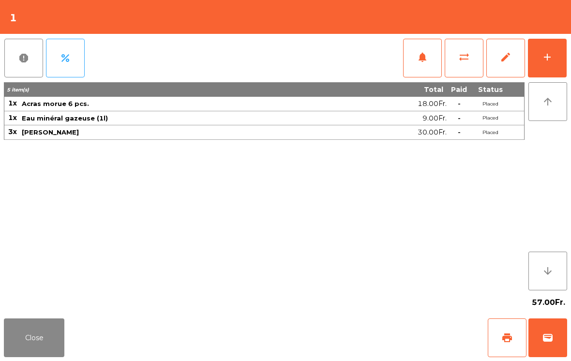
click at [49, 342] on button "Close" at bounding box center [34, 338] width 61 height 39
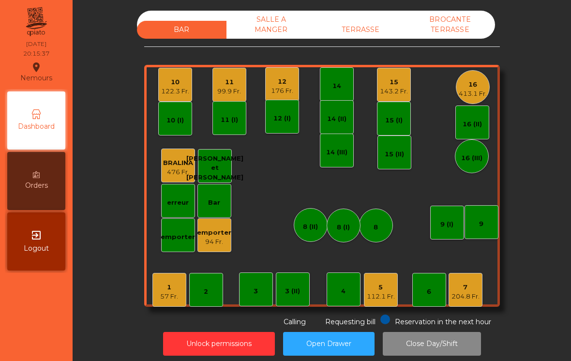
click at [390, 92] on div "143.2 Fr." at bounding box center [394, 92] width 28 height 10
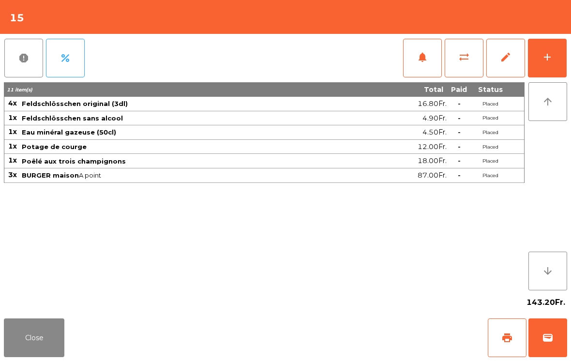
click at [515, 337] on button "print" at bounding box center [507, 338] width 39 height 39
click at [55, 345] on button "Close" at bounding box center [34, 338] width 61 height 39
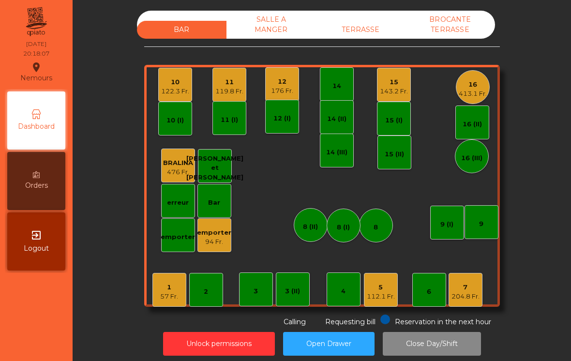
click at [459, 95] on div "413.1 Fr." at bounding box center [473, 94] width 28 height 10
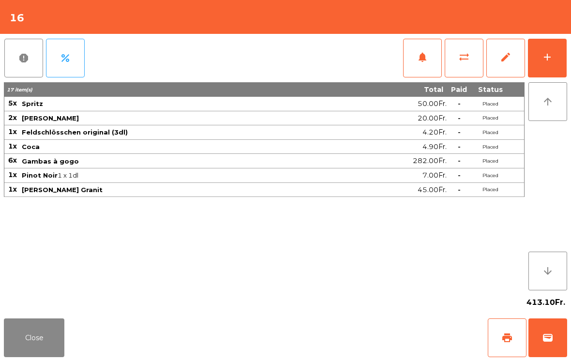
click at [543, 76] on button "add" at bounding box center [547, 58] width 39 height 39
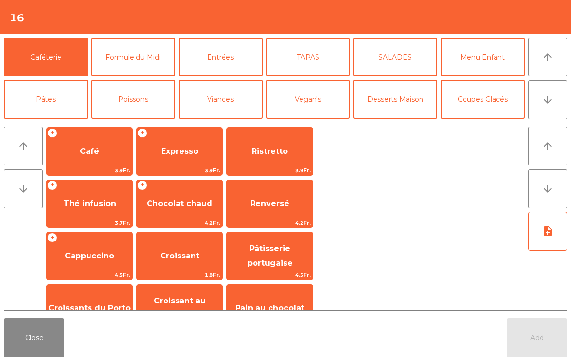
click at [553, 107] on button "arrow_downward" at bounding box center [548, 99] width 39 height 39
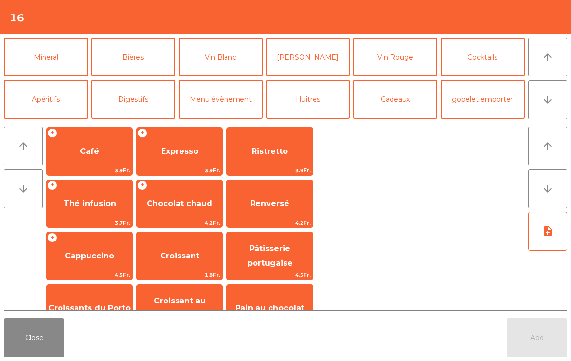
click at [45, 68] on button "Mineral" at bounding box center [46, 57] width 84 height 39
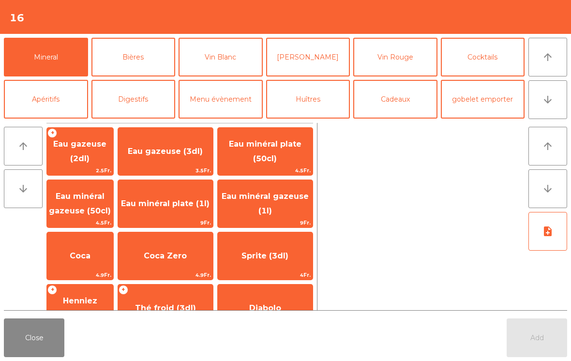
click at [286, 203] on span "Eau minéral gazeuse (1l)" at bounding box center [265, 204] width 95 height 41
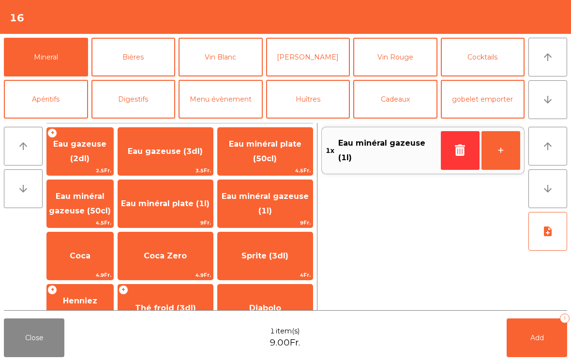
click at [533, 357] on button "Add 1" at bounding box center [537, 338] width 61 height 39
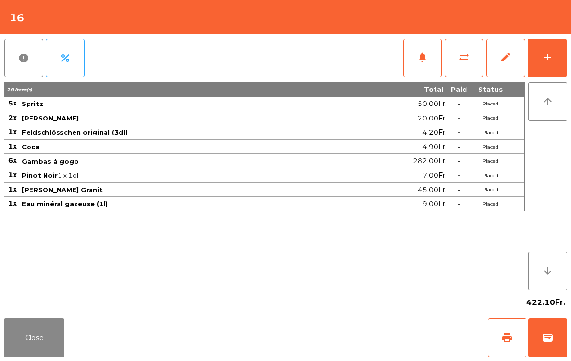
click at [47, 346] on button "Close" at bounding box center [34, 338] width 61 height 39
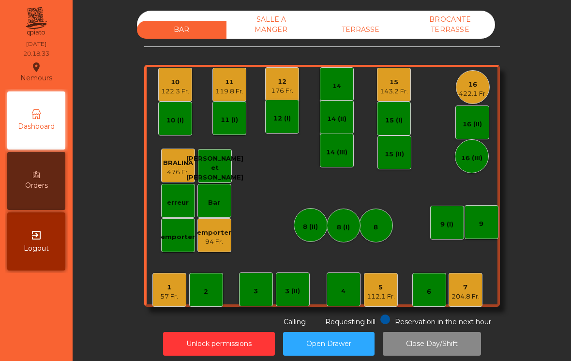
click at [175, 301] on div "1 57 Fr." at bounding box center [170, 290] width 34 height 34
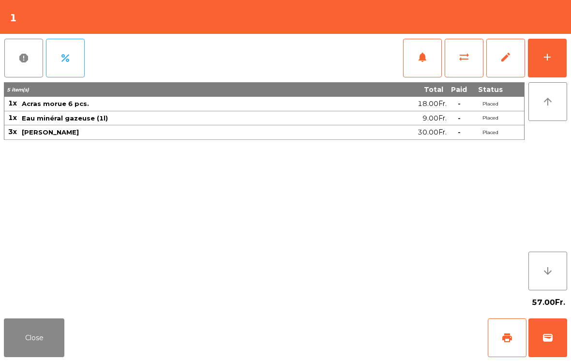
click at [558, 56] on button "add" at bounding box center [547, 58] width 39 height 39
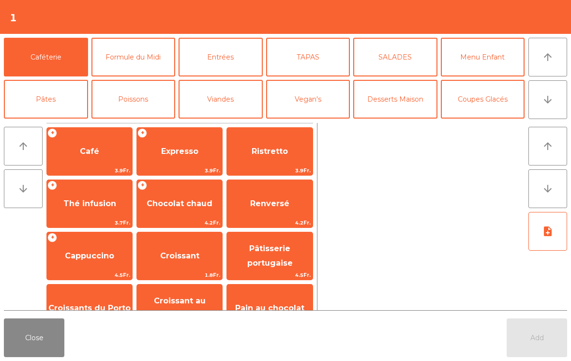
click at [126, 105] on button "Poissons" at bounding box center [134, 99] width 84 height 39
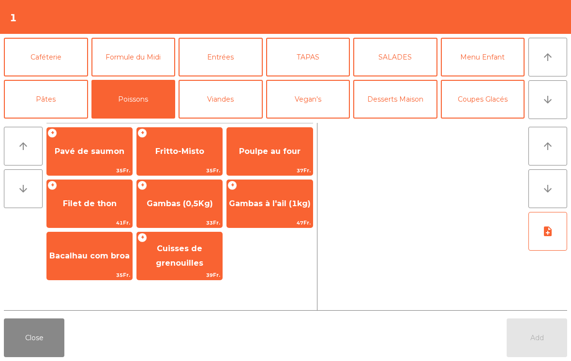
click at [72, 161] on span "Pavé de saumon" at bounding box center [89, 151] width 85 height 26
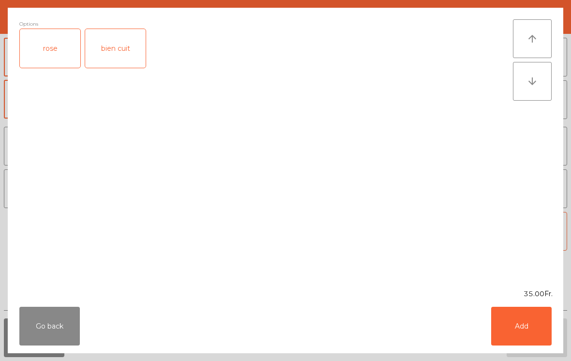
click at [51, 57] on div "rose" at bounding box center [50, 48] width 61 height 39
click at [518, 330] on button "Add" at bounding box center [521, 326] width 61 height 39
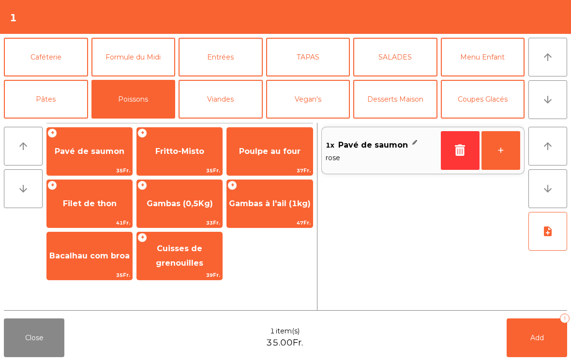
click at [82, 268] on span "Bacalhau com broa" at bounding box center [89, 256] width 85 height 26
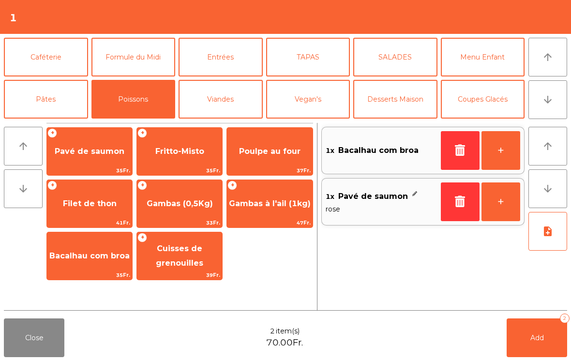
click at [216, 107] on button "Viandes" at bounding box center [221, 99] width 84 height 39
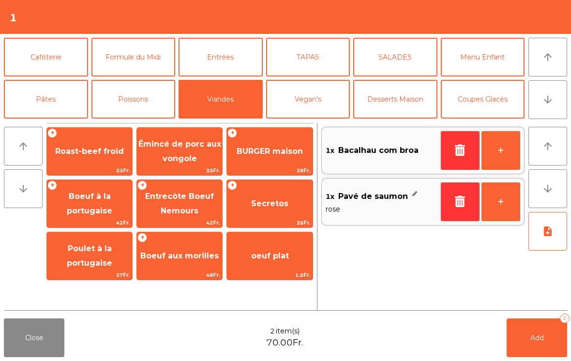
click at [266, 209] on span "Secretos" at bounding box center [269, 204] width 85 height 26
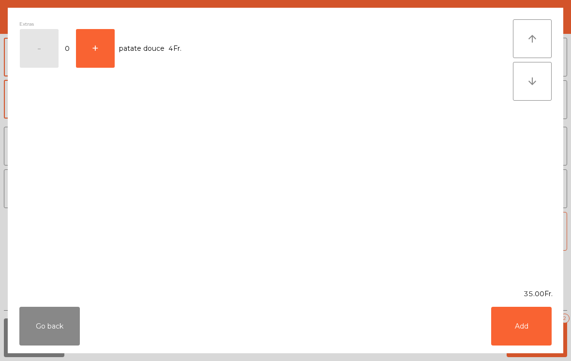
click at [515, 331] on button "Add" at bounding box center [521, 326] width 61 height 39
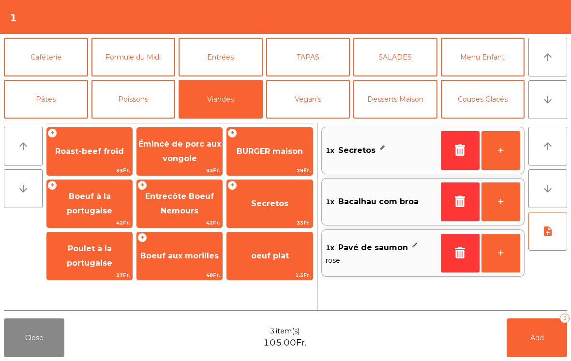
click at [497, 68] on button "Menu Enfant" at bounding box center [483, 57] width 84 height 39
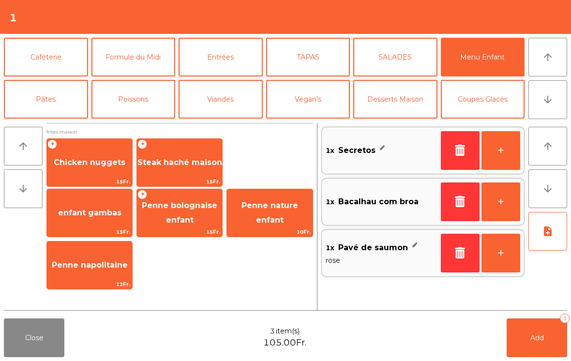
click at [175, 164] on span "Steak haché maison" at bounding box center [180, 162] width 85 height 9
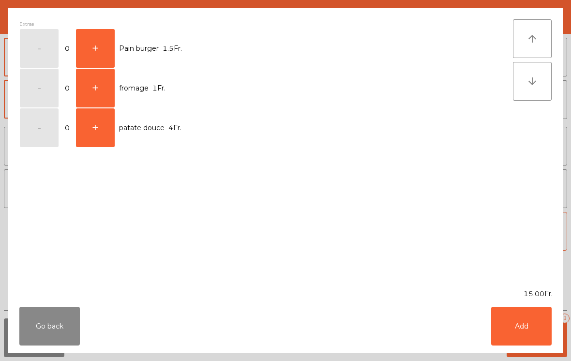
click at [105, 47] on button "+" at bounding box center [95, 48] width 39 height 39
click at [517, 327] on button "Add" at bounding box center [521, 326] width 61 height 39
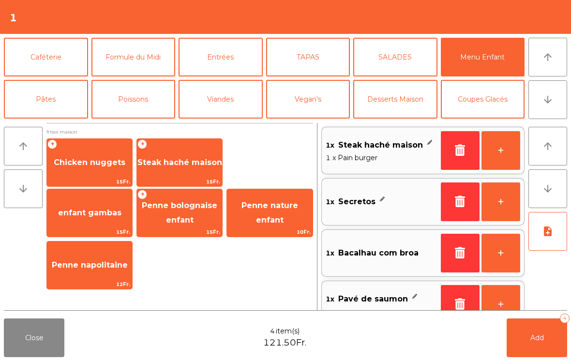
click at [177, 216] on span "Penne bolognaise enfant" at bounding box center [180, 213] width 76 height 24
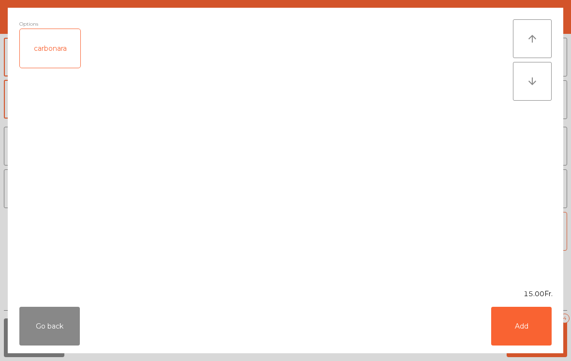
click at [45, 49] on div "carbonara" at bounding box center [50, 48] width 61 height 39
click at [521, 332] on button "Add" at bounding box center [521, 326] width 61 height 39
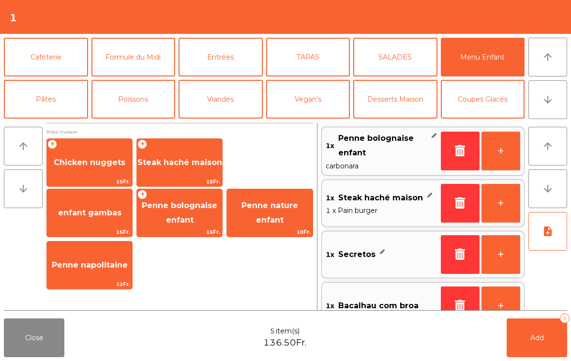
click at [551, 239] on button "note_add" at bounding box center [548, 231] width 39 height 39
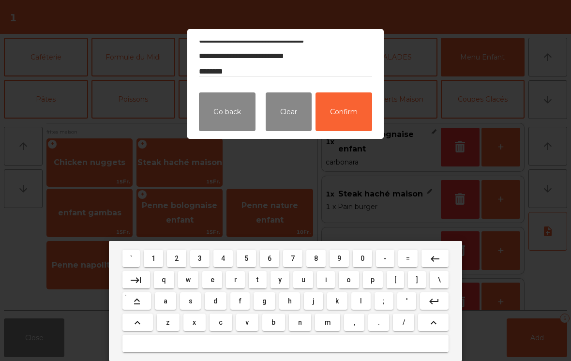
scroll to position [28, 0]
type textarea "**********"
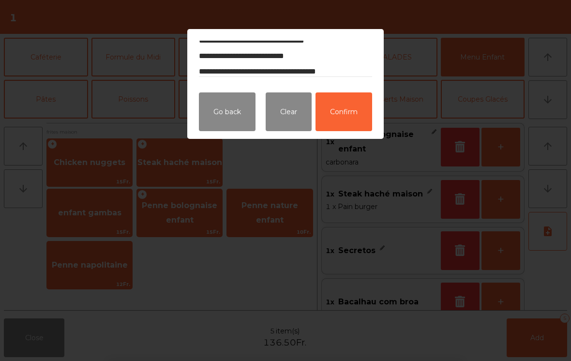
click at [356, 121] on button "Confirm" at bounding box center [344, 111] width 57 height 39
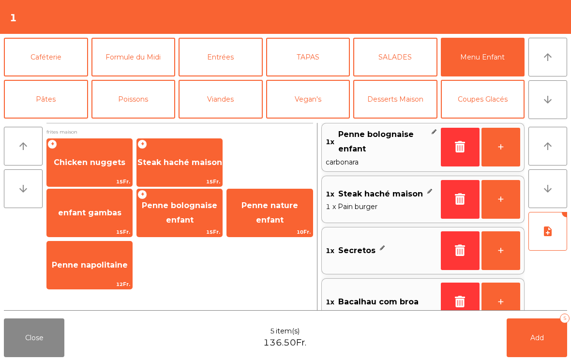
click at [324, 67] on button "TAPAS" at bounding box center [308, 57] width 84 height 39
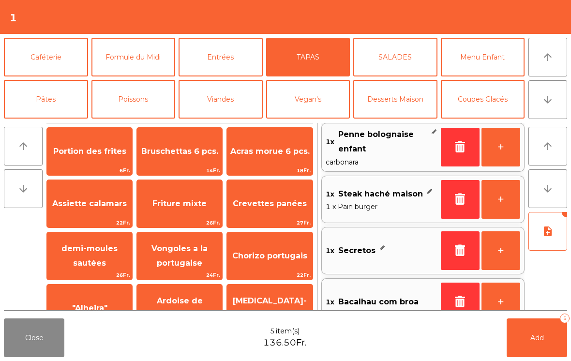
scroll to position [86, 0]
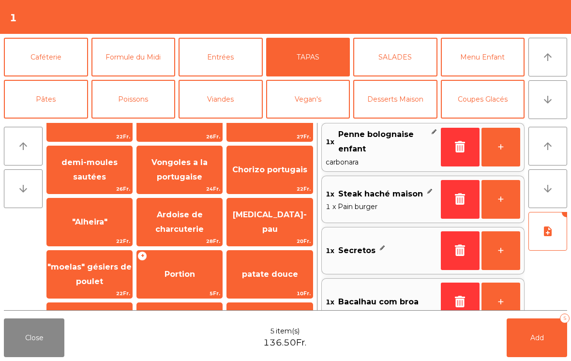
click at [178, 261] on span "Portion" at bounding box center [179, 274] width 85 height 26
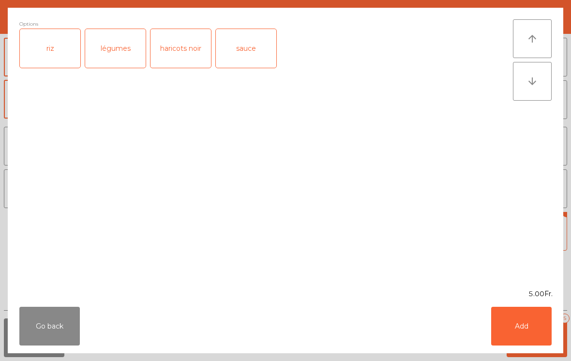
scroll to position [183, 0]
click at [117, 57] on div "légumes" at bounding box center [115, 48] width 61 height 39
click at [525, 328] on button "Add" at bounding box center [521, 326] width 61 height 39
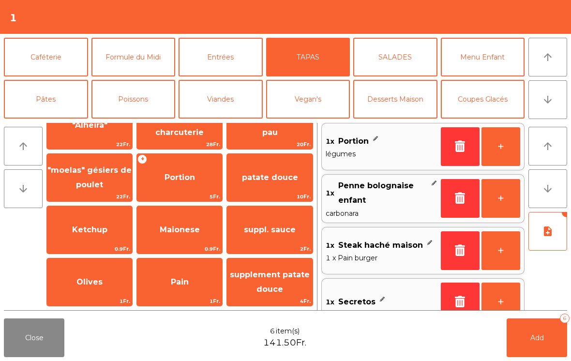
click at [540, 347] on button "Add 6" at bounding box center [537, 338] width 61 height 39
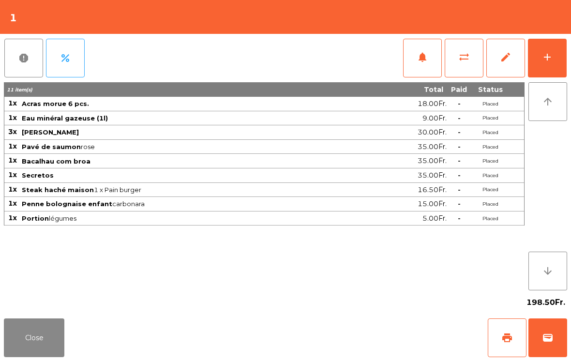
click at [35, 346] on button "Close" at bounding box center [34, 338] width 61 height 39
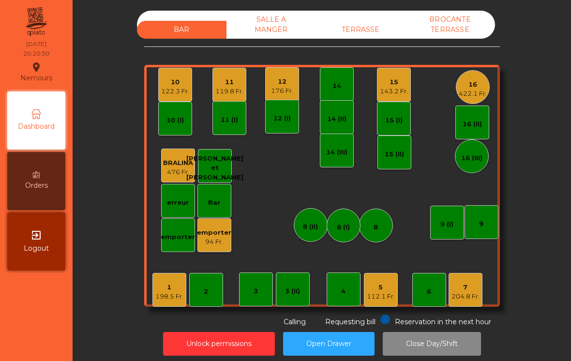
click at [473, 99] on div "16 422.1 Fr." at bounding box center [473, 87] width 34 height 34
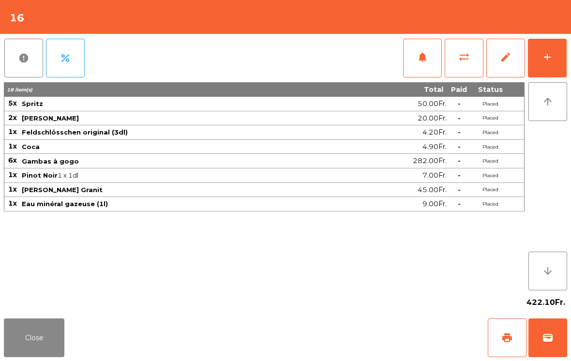
click at [36, 328] on button "Close" at bounding box center [34, 338] width 61 height 39
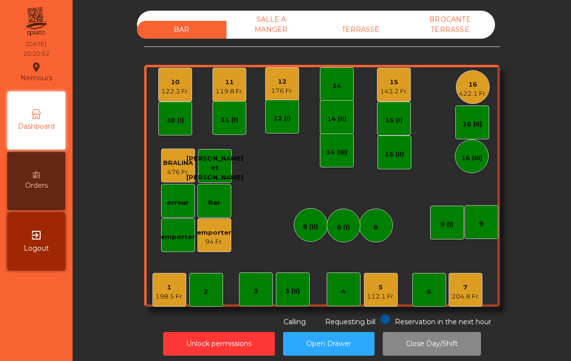
click at [180, 81] on div "10" at bounding box center [175, 82] width 28 height 10
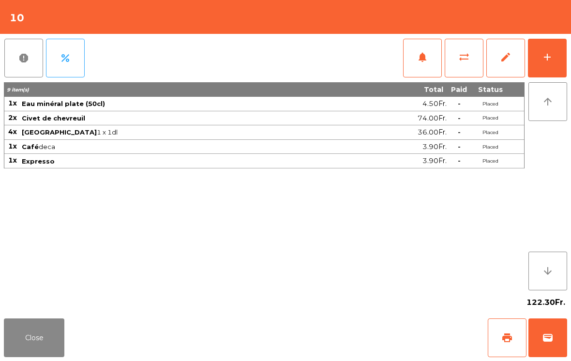
click at [38, 341] on button "Close" at bounding box center [34, 338] width 61 height 39
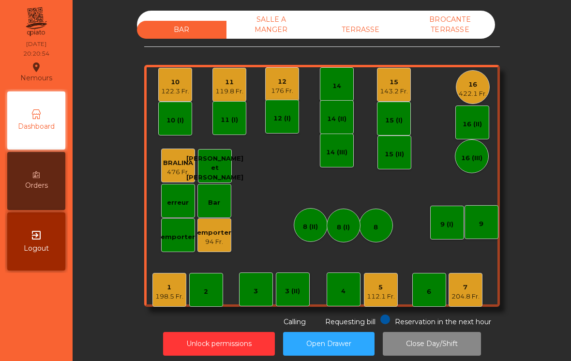
click at [230, 83] on div "11" at bounding box center [229, 82] width 28 height 10
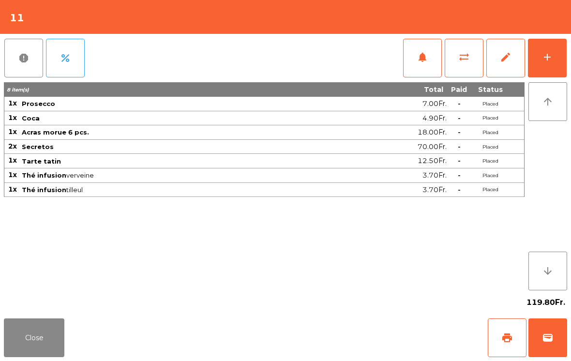
click at [29, 325] on button "Close" at bounding box center [34, 338] width 61 height 39
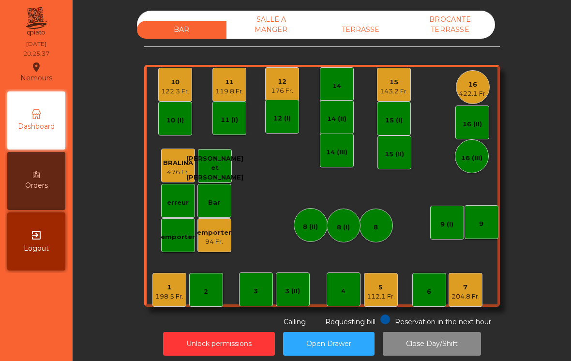
click at [390, 282] on div "5 112.1 Fr." at bounding box center [381, 290] width 28 height 23
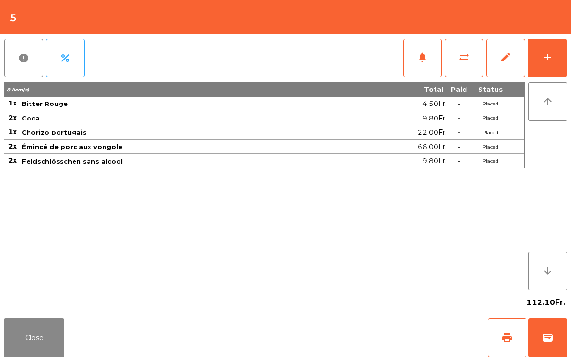
click at [547, 58] on div "add" at bounding box center [548, 57] width 12 height 12
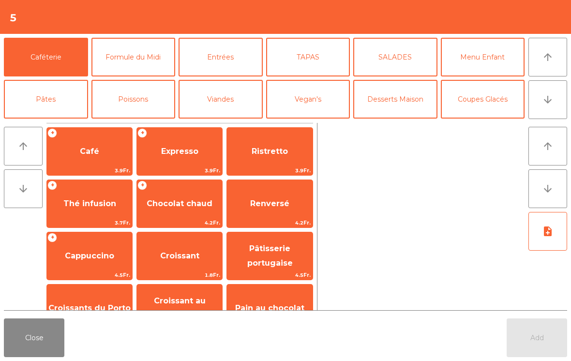
click at [161, 154] on span "Expresso" at bounding box center [179, 151] width 37 height 9
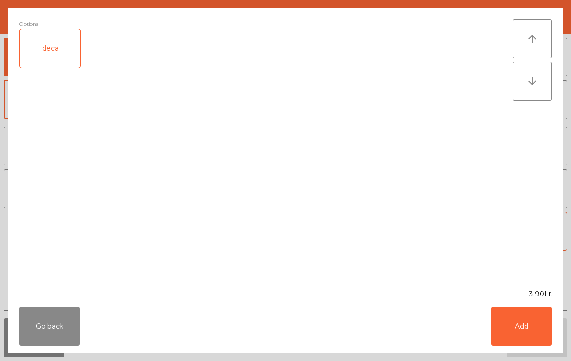
click at [524, 331] on button "Add" at bounding box center [521, 326] width 61 height 39
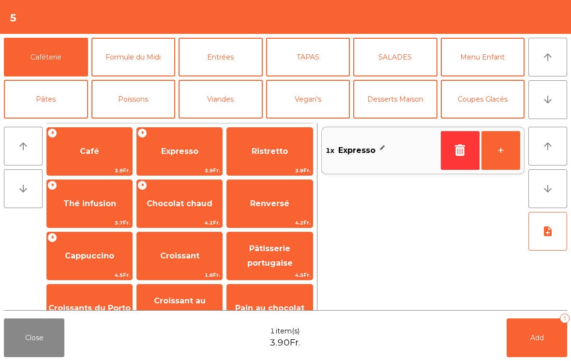
click at [505, 154] on button "+" at bounding box center [501, 150] width 39 height 39
click at [542, 336] on span "Add" at bounding box center [538, 338] width 14 height 9
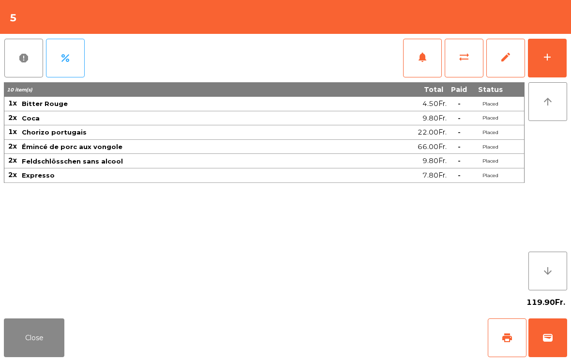
click at [45, 341] on button "Close" at bounding box center [34, 338] width 61 height 39
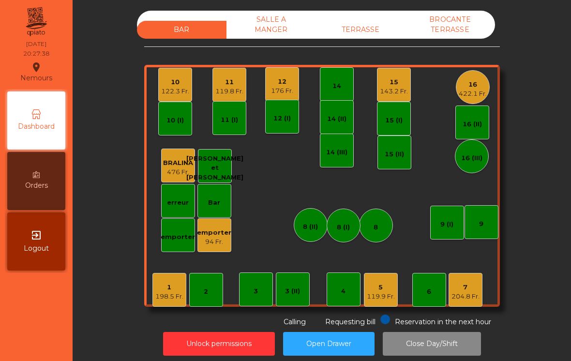
click at [173, 285] on div "1" at bounding box center [169, 288] width 28 height 10
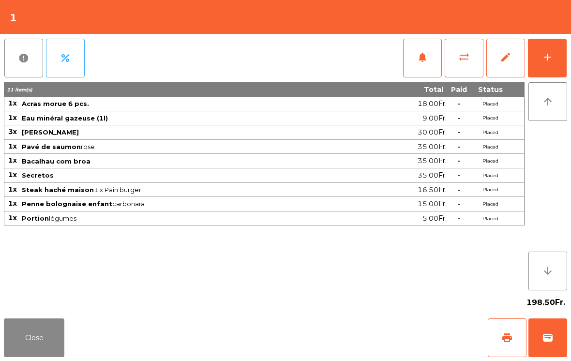
click at [54, 334] on button "Close" at bounding box center [34, 338] width 61 height 39
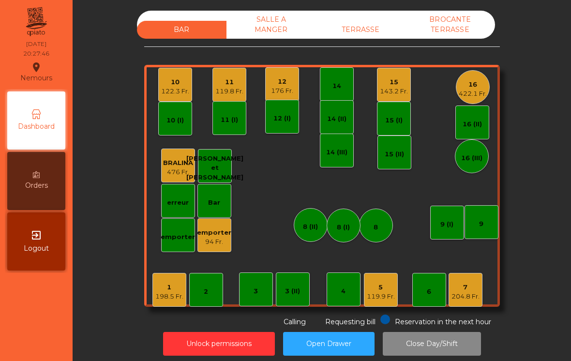
click at [171, 297] on div "198.5 Fr." at bounding box center [169, 297] width 28 height 10
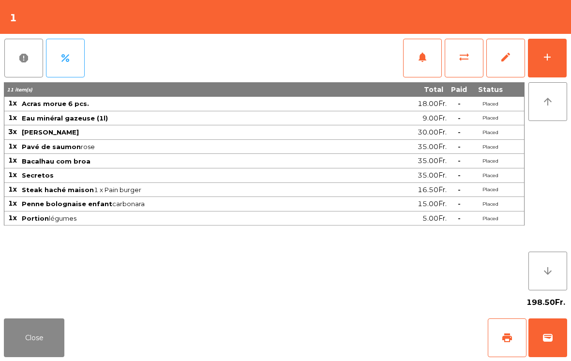
click at [34, 332] on button "Close" at bounding box center [34, 338] width 61 height 39
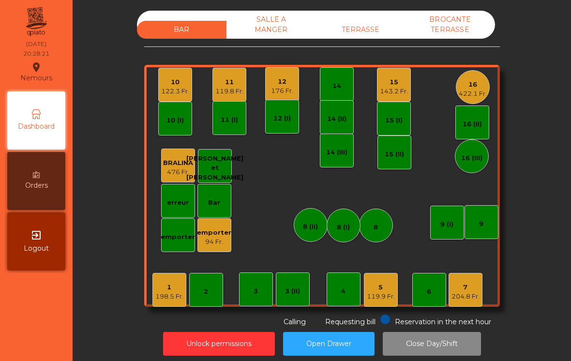
click at [168, 98] on div "10 122.3 Fr." at bounding box center [175, 85] width 34 height 34
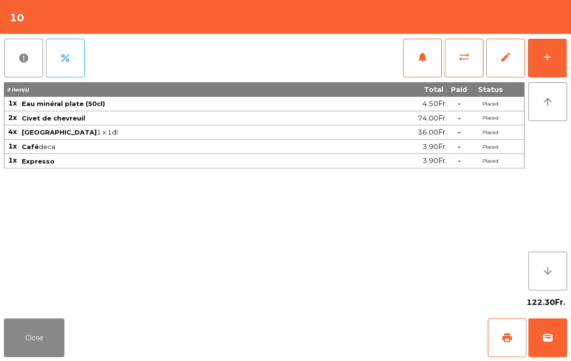
click at [549, 351] on button "wallet" at bounding box center [548, 338] width 39 height 39
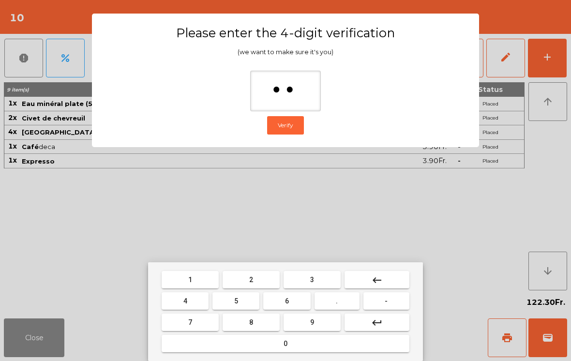
type input "***"
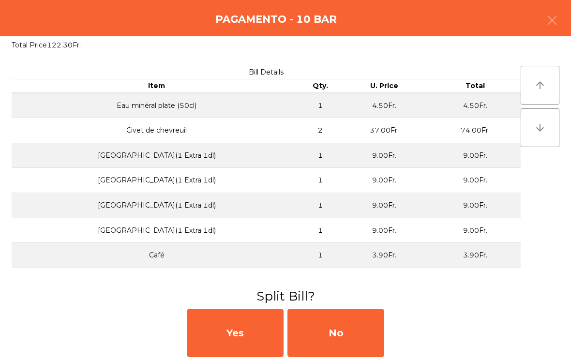
click at [338, 333] on div "No" at bounding box center [336, 333] width 97 height 48
click at [338, 331] on div "MB" at bounding box center [336, 333] width 97 height 48
click at [337, 331] on div "No" at bounding box center [336, 333] width 97 height 48
click at [335, 329] on div "No" at bounding box center [336, 333] width 97 height 48
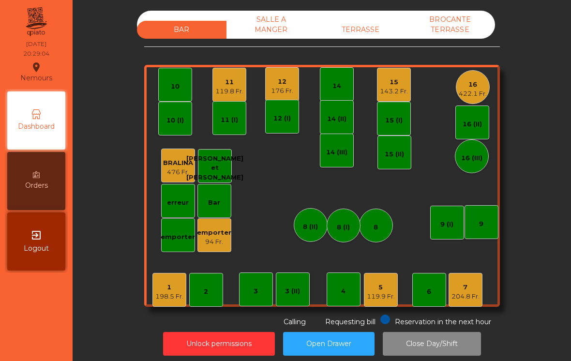
click at [284, 84] on div "12" at bounding box center [282, 82] width 22 height 10
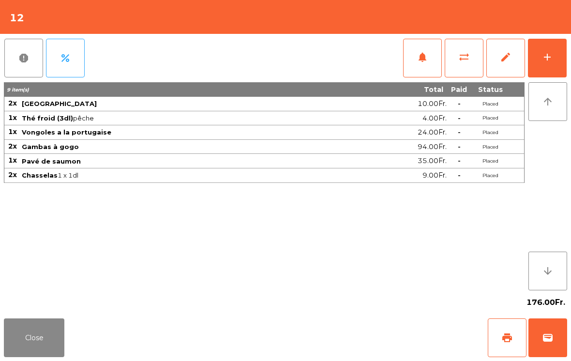
click at [414, 57] on button "notifications" at bounding box center [422, 58] width 39 height 39
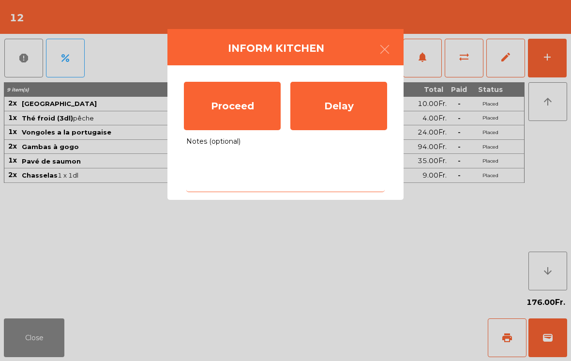
click at [317, 158] on textarea "Notes (optional)" at bounding box center [285, 172] width 199 height 40
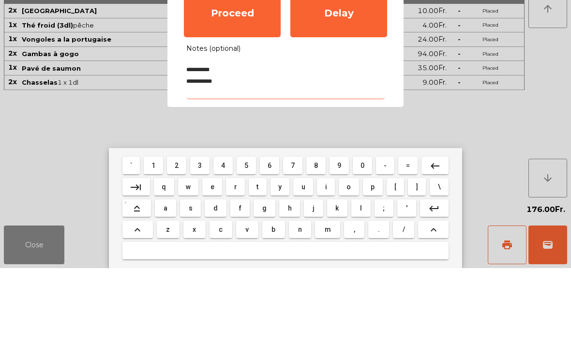
type textarea "**********"
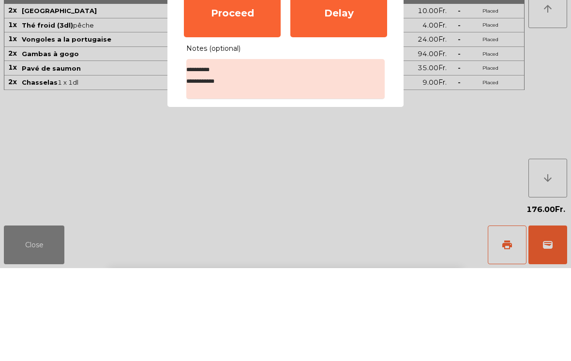
click at [232, 82] on div "Proceed" at bounding box center [232, 106] width 97 height 48
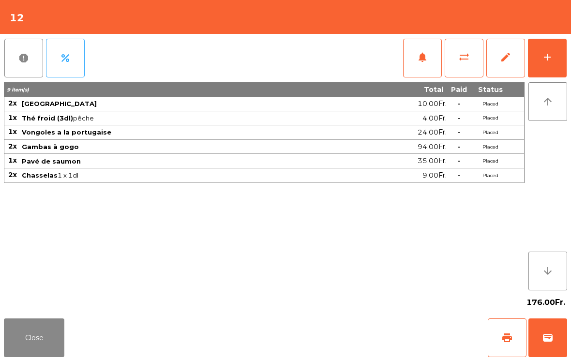
click at [46, 344] on button "Close" at bounding box center [34, 338] width 61 height 39
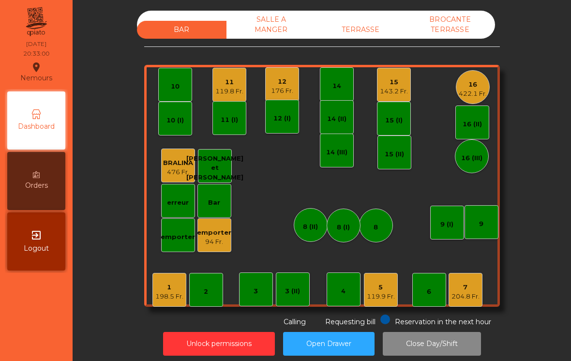
click at [168, 295] on div "198.5 Fr." at bounding box center [169, 297] width 28 height 10
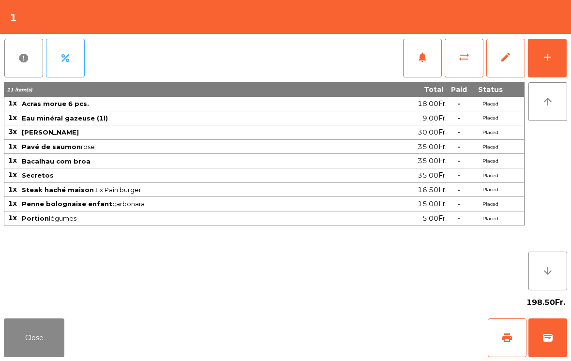
click at [417, 58] on span "notifications" at bounding box center [423, 57] width 12 height 12
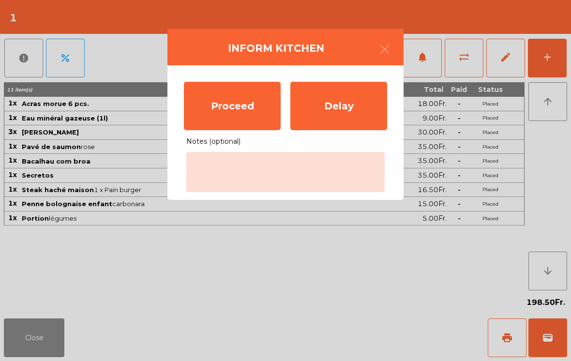
click at [258, 123] on div "Proceed" at bounding box center [232, 106] width 97 height 48
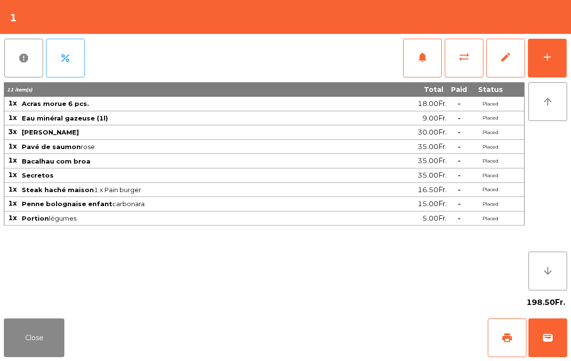
click at [27, 342] on button "Close" at bounding box center [34, 338] width 61 height 39
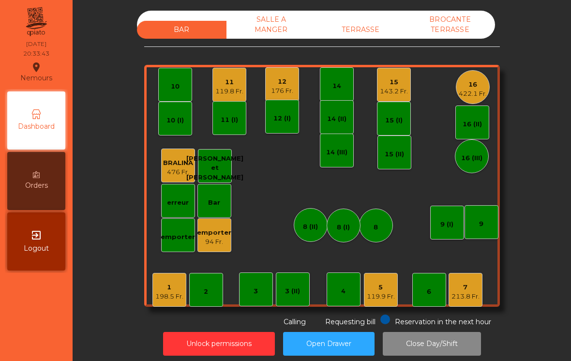
click at [478, 292] on div "213.8 Fr." at bounding box center [466, 297] width 28 height 10
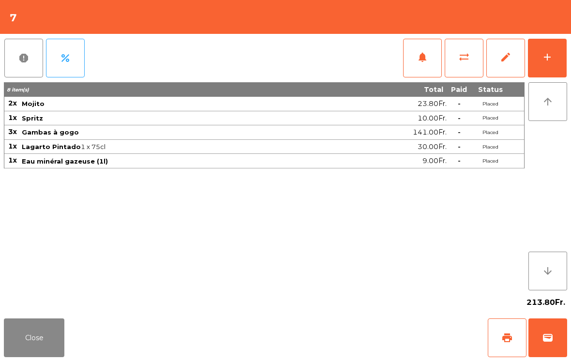
click at [549, 64] on button "add" at bounding box center [547, 58] width 39 height 39
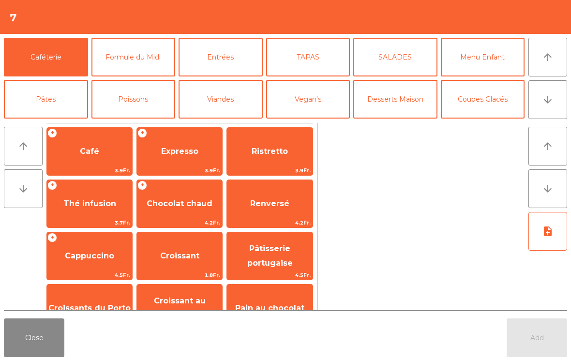
click at [556, 101] on button "arrow_downward" at bounding box center [548, 99] width 39 height 39
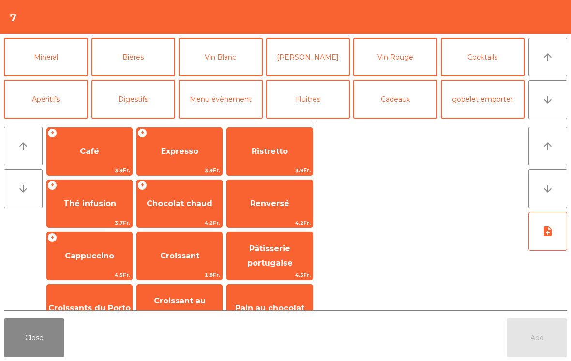
click at [37, 53] on button "Mineral" at bounding box center [46, 57] width 84 height 39
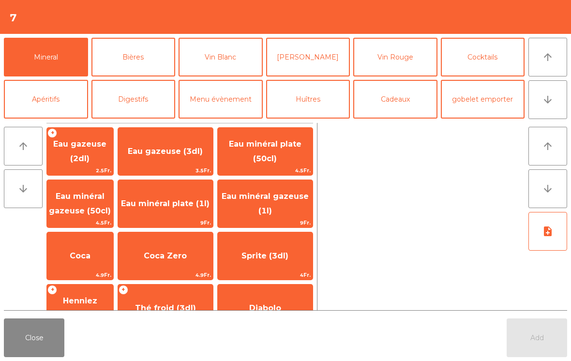
click at [253, 265] on span "Sprite (3dl)" at bounding box center [265, 256] width 95 height 26
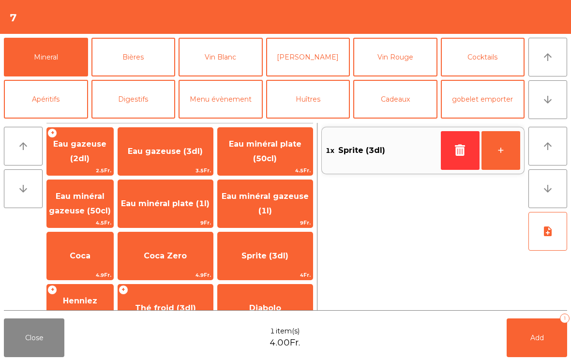
click at [551, 341] on button "Add 1" at bounding box center [537, 338] width 61 height 39
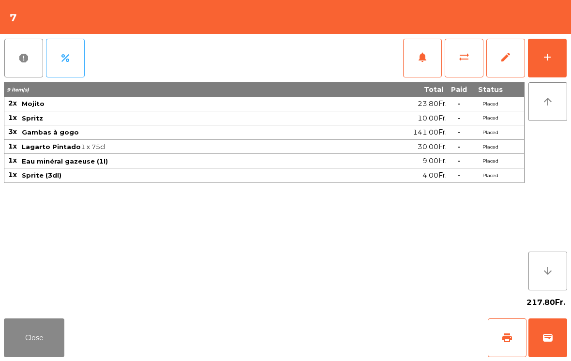
click at [30, 337] on button "Close" at bounding box center [34, 338] width 61 height 39
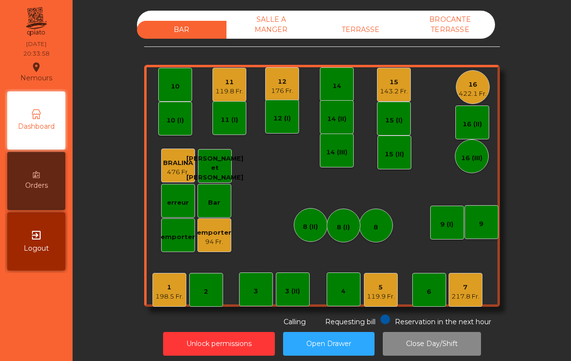
click at [215, 242] on div "94 Fr." at bounding box center [214, 242] width 34 height 10
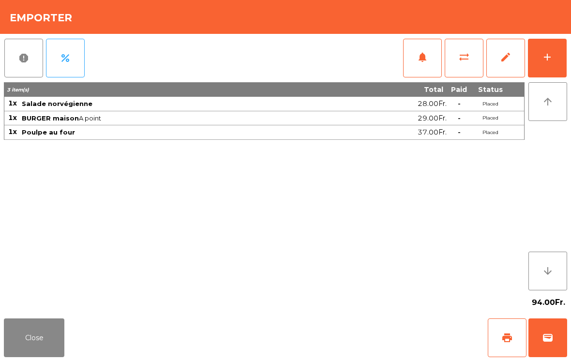
click at [546, 338] on span "wallet" at bounding box center [548, 338] width 12 height 12
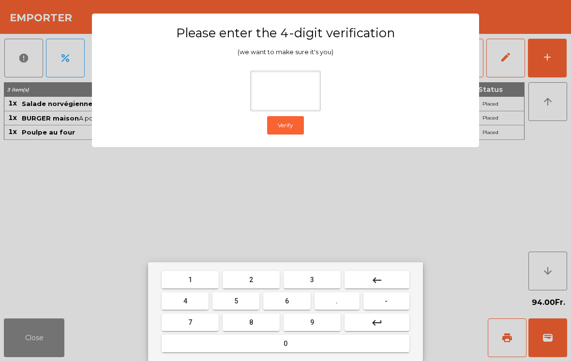
type input "*"
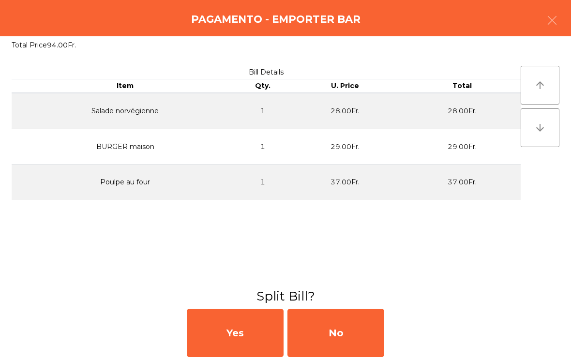
click at [355, 331] on div "No" at bounding box center [336, 333] width 97 height 48
click at [337, 335] on div "MB" at bounding box center [336, 333] width 97 height 48
click at [334, 334] on div "No" at bounding box center [336, 333] width 97 height 48
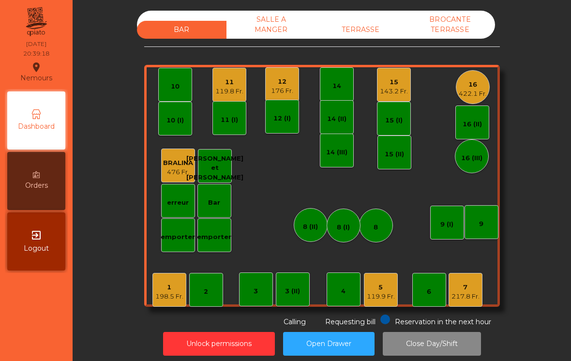
click at [475, 87] on div "16" at bounding box center [473, 85] width 28 height 10
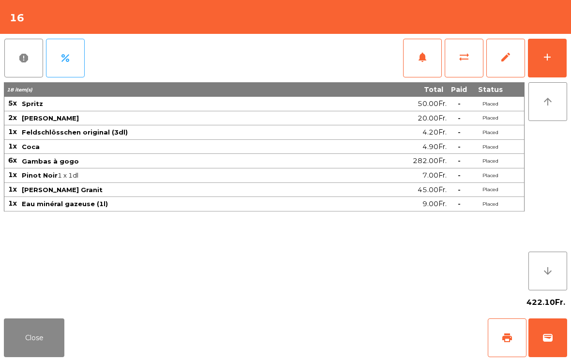
click at [565, 61] on button "add" at bounding box center [547, 58] width 39 height 39
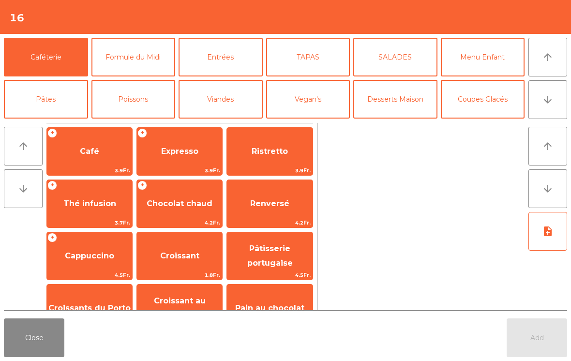
click at [20, 356] on button "Close" at bounding box center [34, 338] width 61 height 39
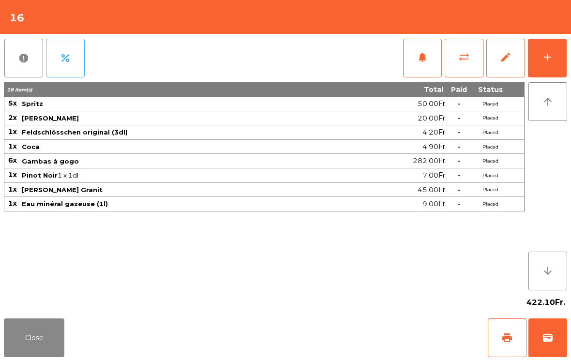
click at [420, 71] on button "notifications" at bounding box center [422, 58] width 39 height 39
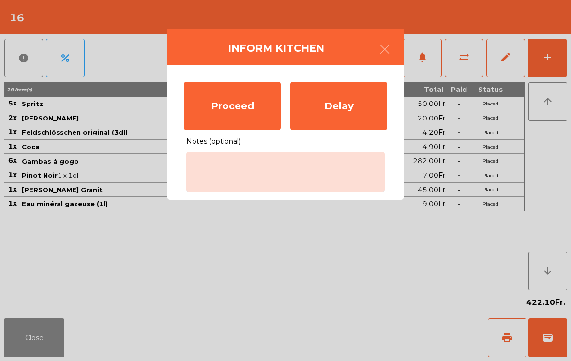
click at [228, 108] on div "Proceed" at bounding box center [232, 106] width 97 height 48
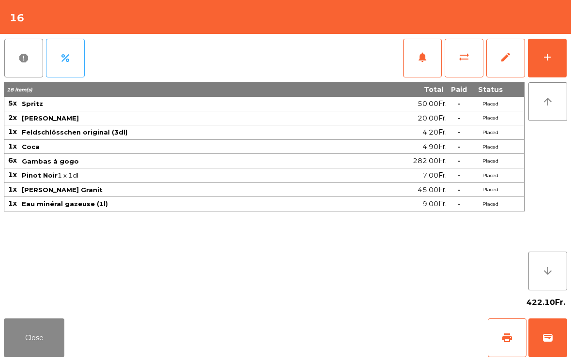
click at [34, 353] on button "Close" at bounding box center [34, 338] width 61 height 39
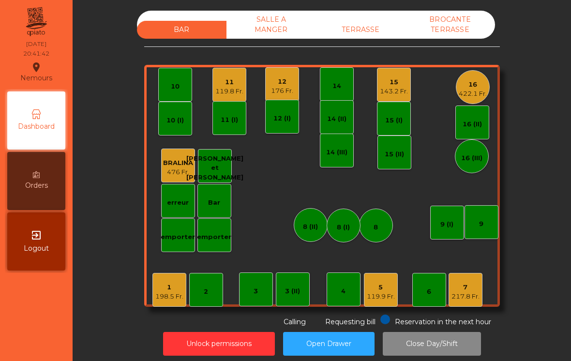
click at [383, 285] on div "5" at bounding box center [381, 288] width 28 height 10
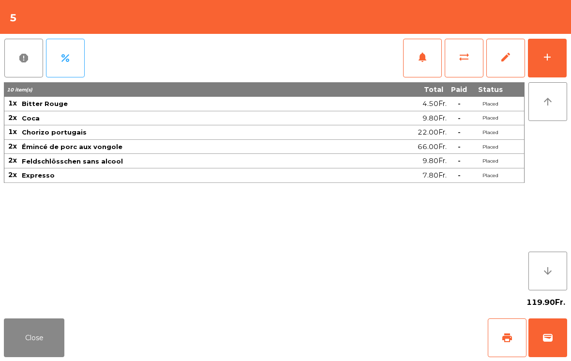
click at [549, 61] on div "add" at bounding box center [548, 57] width 12 height 12
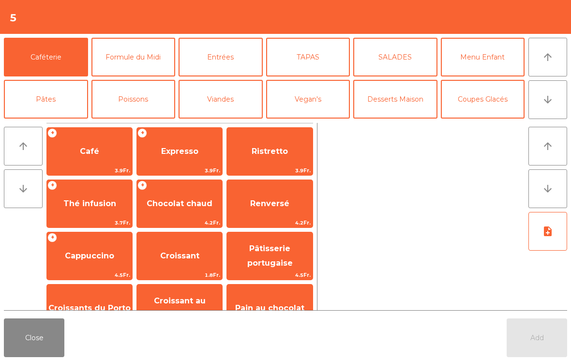
click at [550, 115] on button "arrow_downward" at bounding box center [548, 99] width 39 height 39
click at [198, 156] on span "Expresso" at bounding box center [179, 151] width 37 height 9
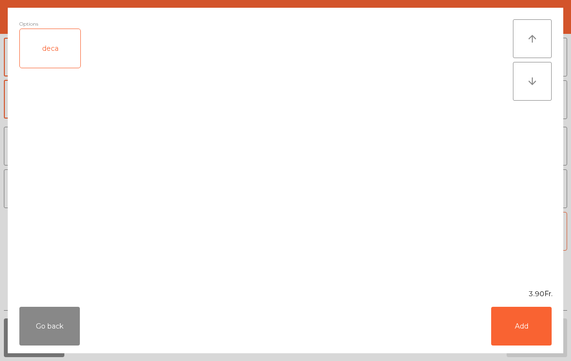
click at [532, 323] on button "Add" at bounding box center [521, 326] width 61 height 39
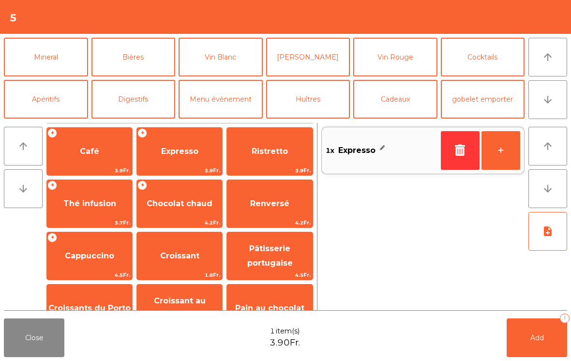
click at [511, 149] on button "+" at bounding box center [501, 150] width 39 height 39
click at [533, 330] on button "Add 2" at bounding box center [537, 338] width 61 height 39
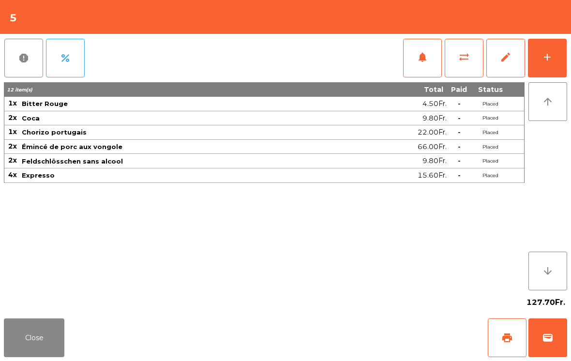
click at [508, 338] on span "print" at bounding box center [508, 338] width 12 height 12
click at [553, 339] on span "wallet" at bounding box center [548, 338] width 12 height 12
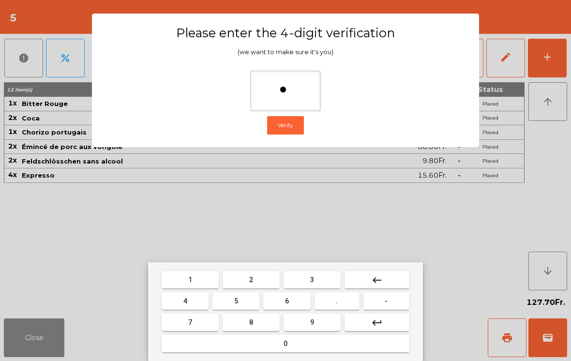
type input "**"
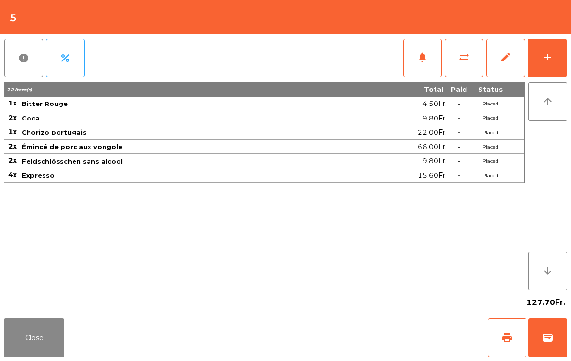
click at [398, 337] on div "Close print wallet" at bounding box center [285, 338] width 571 height 46
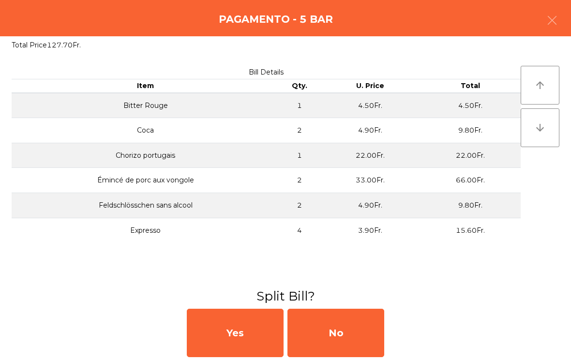
click at [382, 332] on div "No" at bounding box center [336, 333] width 97 height 48
click at [382, 332] on div "MB" at bounding box center [336, 333] width 97 height 48
click at [355, 338] on div "No" at bounding box center [336, 333] width 97 height 48
click at [338, 350] on div "No" at bounding box center [336, 333] width 97 height 48
click at [338, 349] on div "No" at bounding box center [336, 333] width 97 height 48
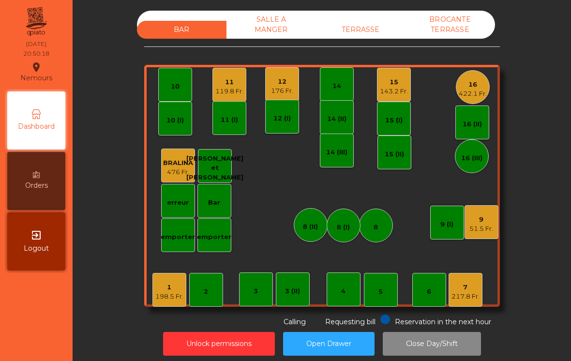
scroll to position [10, 0]
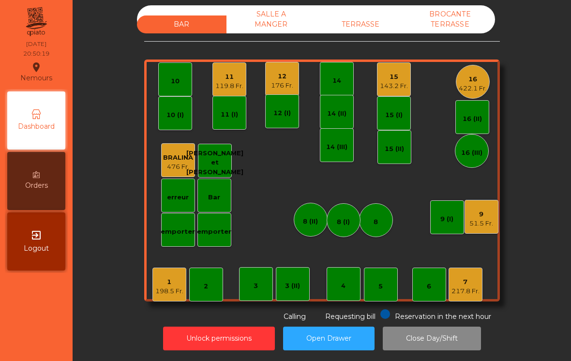
click at [491, 224] on div "51.5 Fr." at bounding box center [482, 224] width 24 height 10
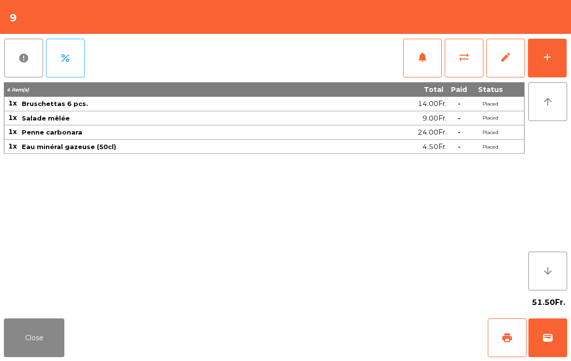
scroll to position [5, 0]
click at [555, 58] on button "add" at bounding box center [547, 58] width 39 height 39
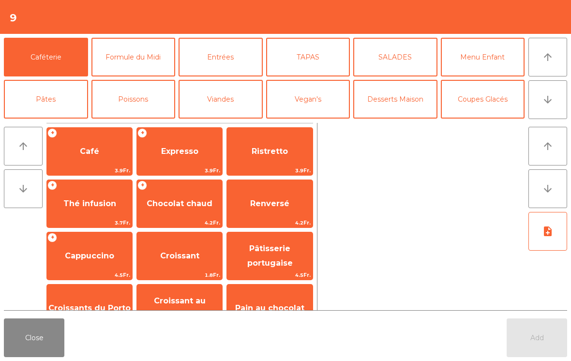
click at [555, 98] on button "arrow_downward" at bounding box center [548, 99] width 39 height 39
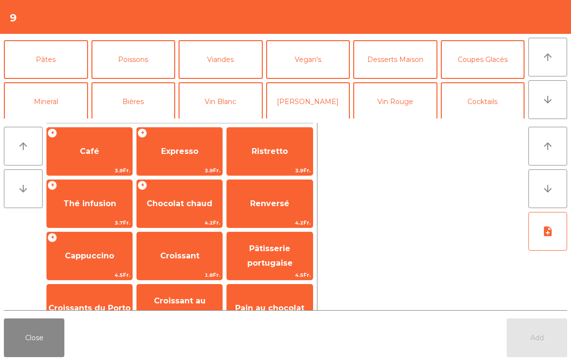
click at [226, 82] on button "Vin Blanc" at bounding box center [221, 101] width 84 height 39
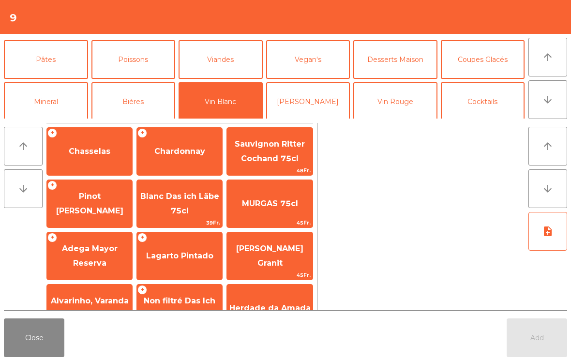
scroll to position [84, 0]
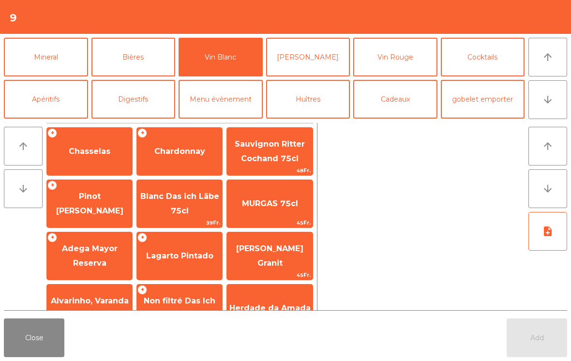
click at [108, 269] on span "Adega Mayor Reserva" at bounding box center [89, 256] width 85 height 41
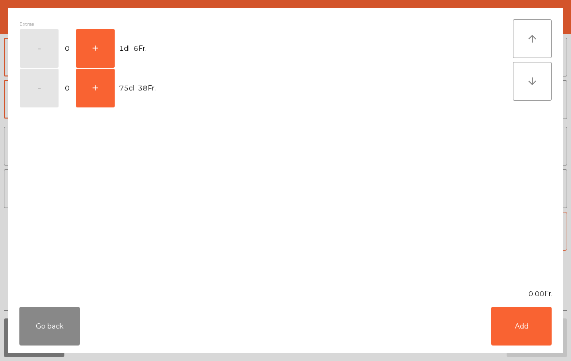
click at [99, 99] on button "+" at bounding box center [95, 88] width 39 height 39
click at [521, 339] on button "Add" at bounding box center [521, 326] width 61 height 39
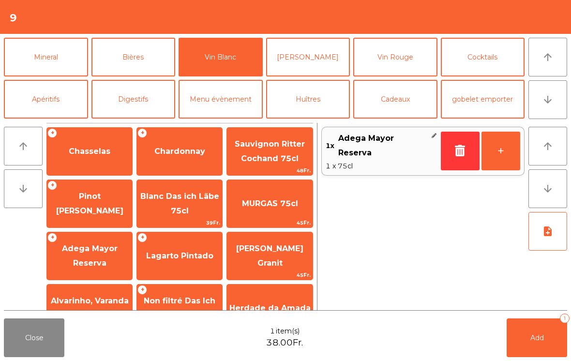
click at [536, 337] on span "Add" at bounding box center [538, 338] width 14 height 9
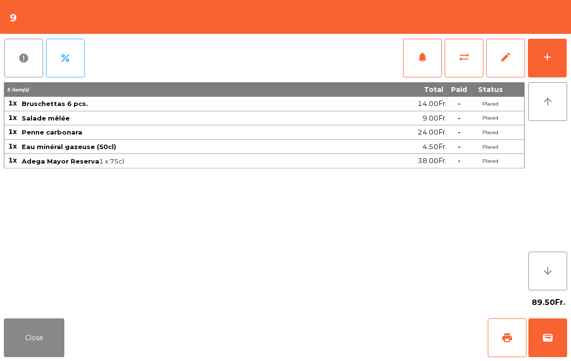
click at [28, 351] on button "Close" at bounding box center [34, 338] width 61 height 39
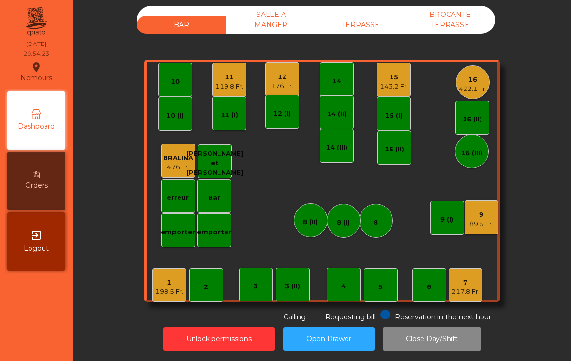
click at [475, 293] on div "217.8 Fr." at bounding box center [466, 292] width 28 height 10
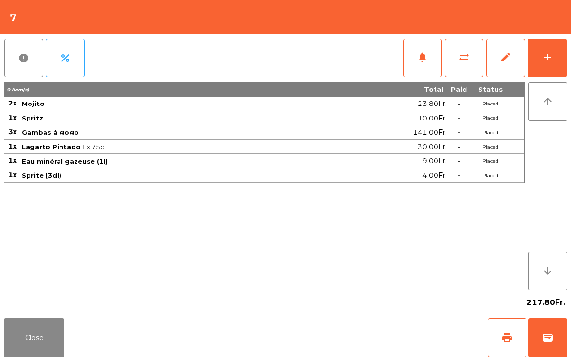
click at [556, 62] on button "add" at bounding box center [547, 58] width 39 height 39
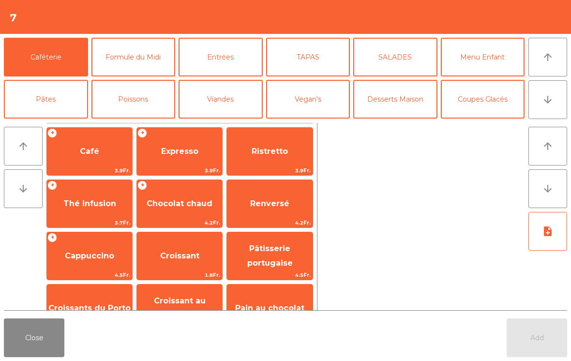
click at [407, 110] on button "Desserts Maison" at bounding box center [395, 99] width 84 height 39
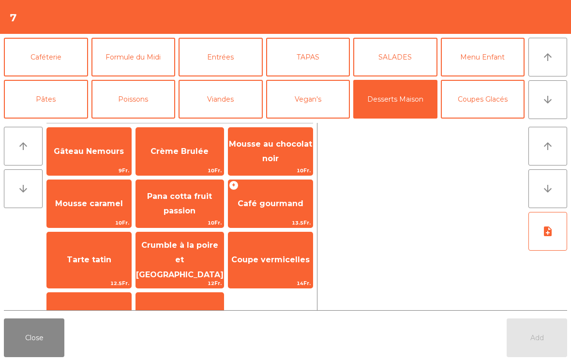
click at [92, 155] on span "Gâteau Nemours" at bounding box center [89, 151] width 70 height 9
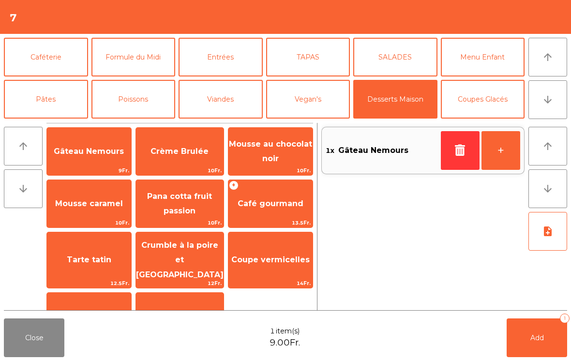
click at [511, 151] on button "+" at bounding box center [501, 150] width 39 height 39
click at [75, 255] on span "Tarte tatin" at bounding box center [89, 259] width 45 height 9
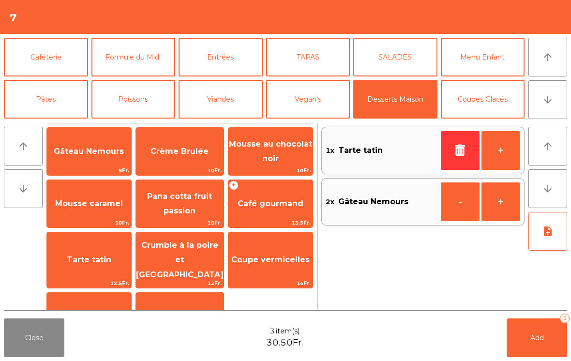
click at [555, 241] on button "note_add" at bounding box center [548, 231] width 39 height 39
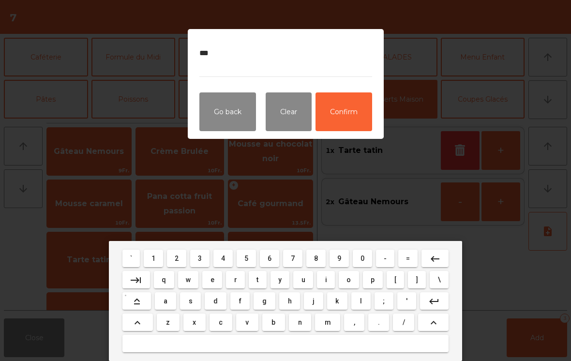
type textarea "****"
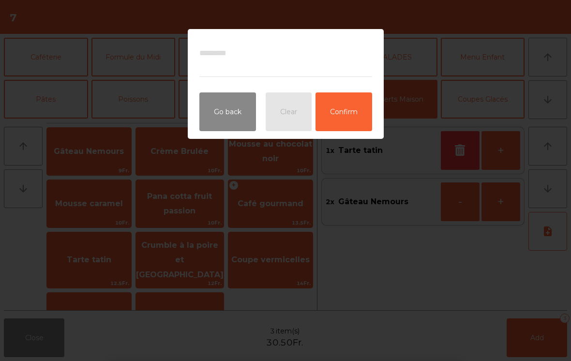
click at [343, 120] on button "Confirm" at bounding box center [344, 111] width 57 height 39
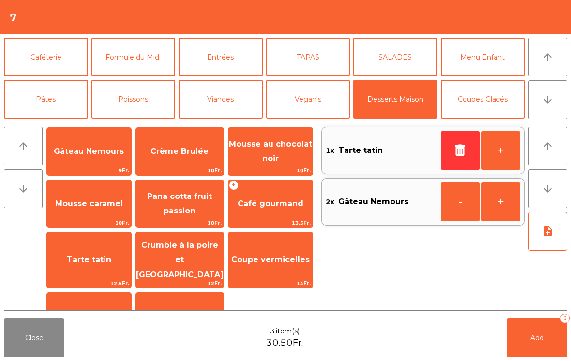
click at [543, 339] on span "Add" at bounding box center [538, 338] width 14 height 9
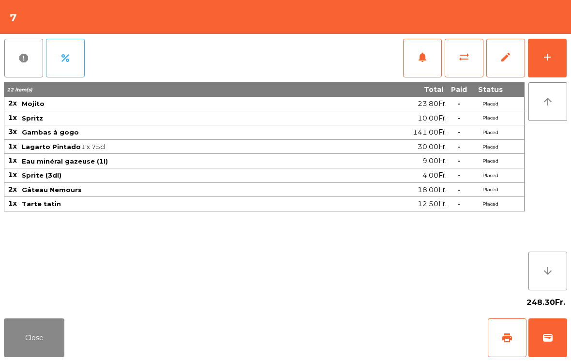
click at [26, 345] on button "Close" at bounding box center [34, 338] width 61 height 39
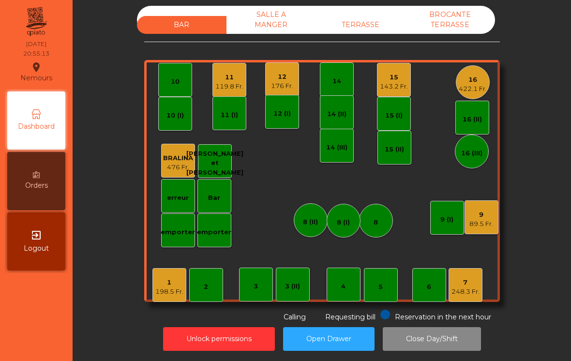
click at [222, 95] on div "11 119.8 Fr." at bounding box center [230, 80] width 34 height 34
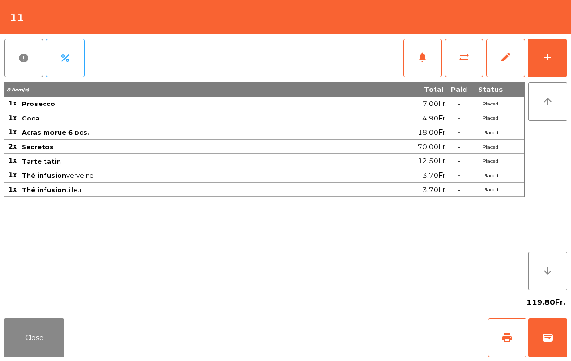
click at [506, 341] on span "print" at bounding box center [508, 338] width 12 height 12
click at [47, 339] on button "Close" at bounding box center [34, 338] width 61 height 39
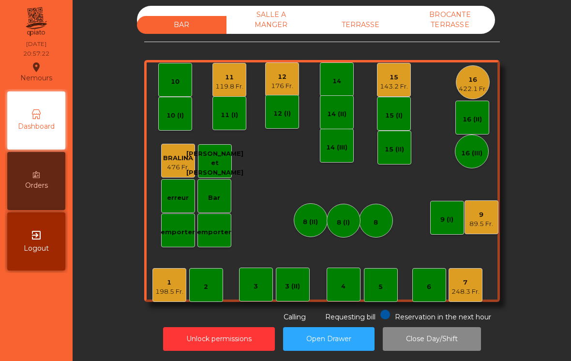
click at [462, 286] on div "7" at bounding box center [466, 283] width 28 height 10
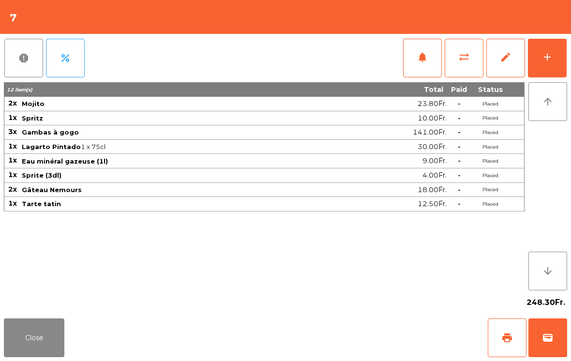
click at [48, 337] on button "Close" at bounding box center [34, 338] width 61 height 39
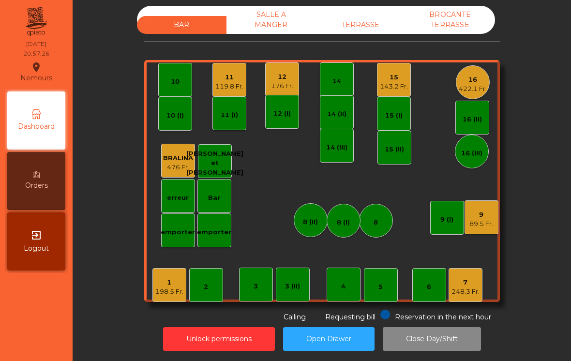
click at [469, 283] on div "7" at bounding box center [466, 283] width 28 height 10
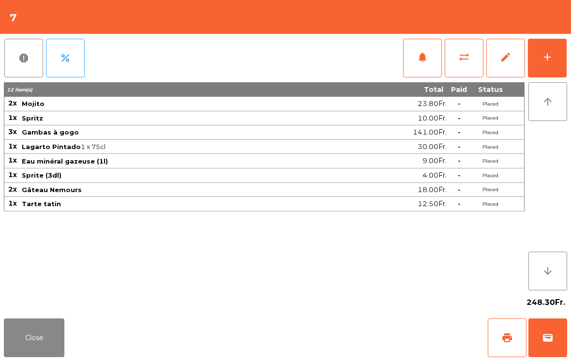
click at [28, 347] on button "Close" at bounding box center [34, 338] width 61 height 39
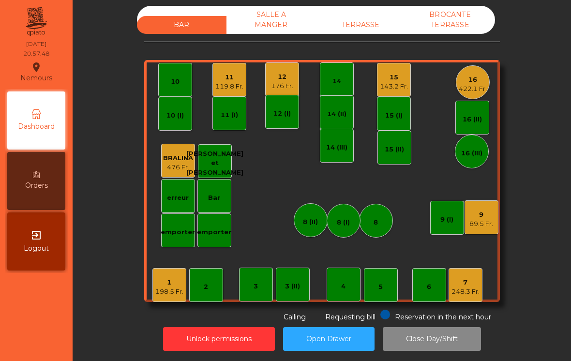
click at [397, 78] on div "15" at bounding box center [394, 78] width 28 height 10
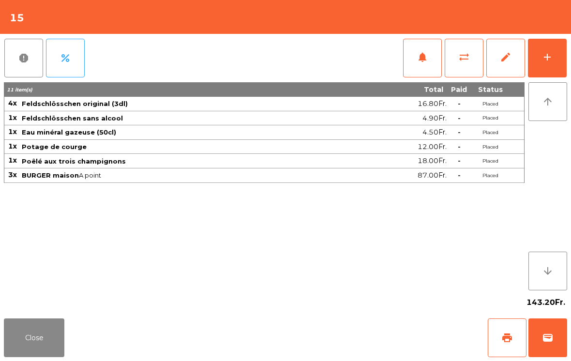
click at [543, 345] on button "wallet" at bounding box center [548, 338] width 39 height 39
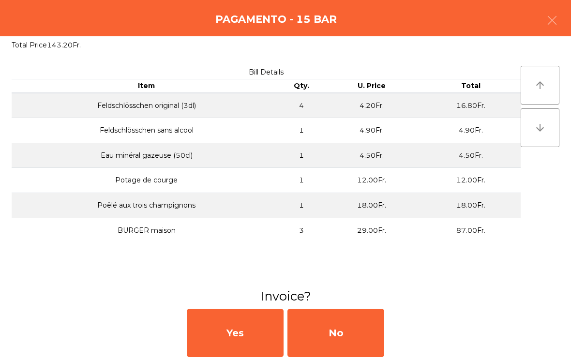
click at [339, 329] on div "No" at bounding box center [336, 333] width 97 height 48
click at [337, 324] on div "No" at bounding box center [336, 333] width 97 height 48
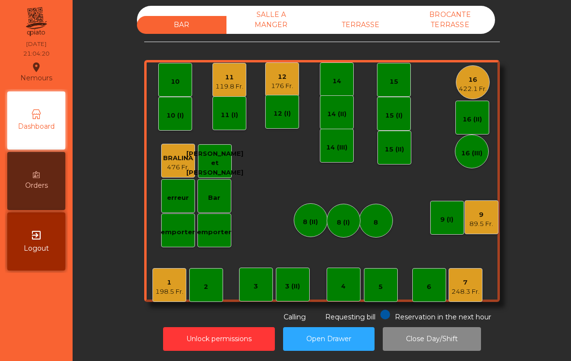
click at [282, 86] on div "176 Fr." at bounding box center [282, 86] width 22 height 10
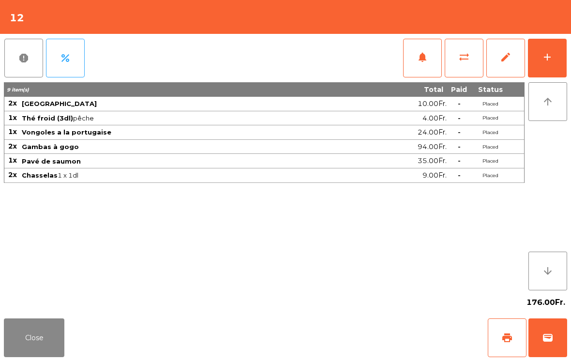
click at [407, 51] on button "notifications" at bounding box center [422, 58] width 39 height 39
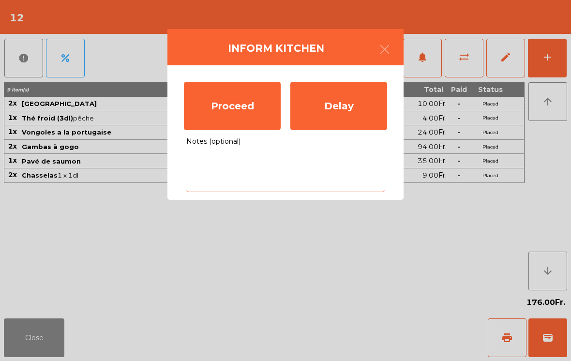
click at [227, 165] on textarea "Notes (optional)" at bounding box center [285, 172] width 199 height 40
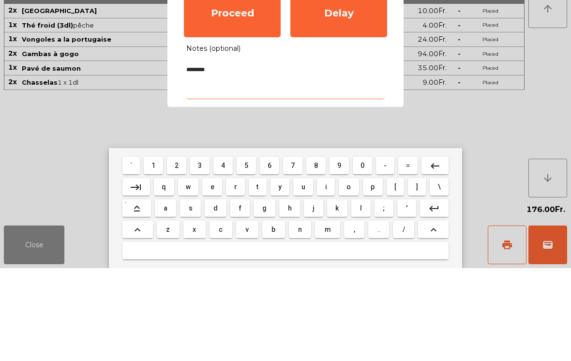
type textarea "*******"
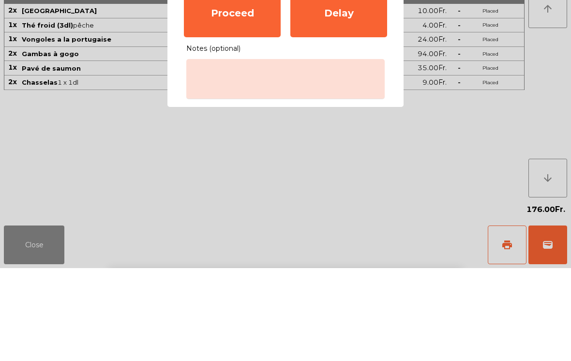
click at [566, 90] on ngb-modal-window "Inform Kitchen Proceed Delay Notes (optional)" at bounding box center [285, 180] width 571 height 361
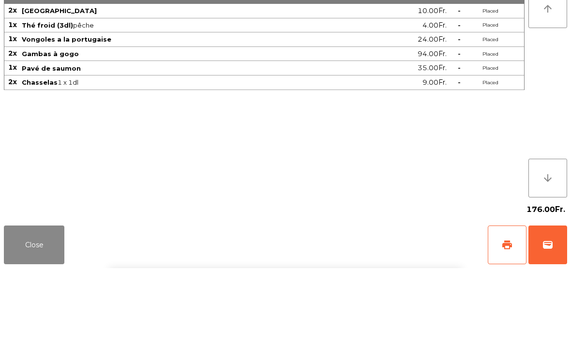
click at [542, 96] on button "arrow_upward" at bounding box center [548, 101] width 39 height 39
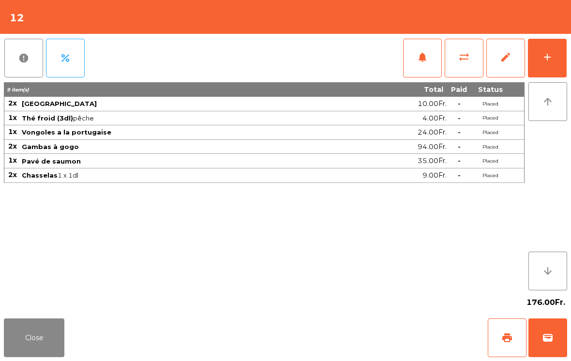
click at [14, 347] on button "Close" at bounding box center [34, 338] width 61 height 39
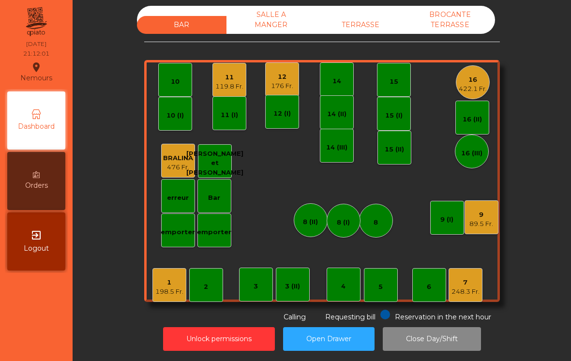
click at [155, 308] on div "BAR SALLE A MANGER TERRASSE BROCANTE TERRASSE 1 198.5 Fr. 2 3 4 5 6 7 248.3 Fr.…" at bounding box center [322, 164] width 356 height 317
click at [152, 306] on div "BAR SALLE A MANGER TERRASSE BROCANTE TERRASSE 1 198.5 Fr. 2 3 4 5 6 7 248.3 Fr.…" at bounding box center [322, 164] width 356 height 317
click at [168, 295] on div "198.5 Fr." at bounding box center [169, 292] width 28 height 10
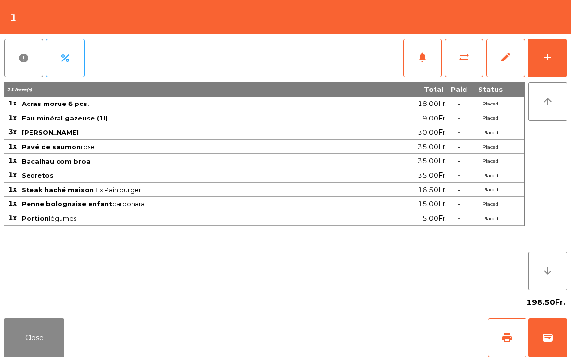
click at [538, 63] on button "add" at bounding box center [547, 58] width 39 height 39
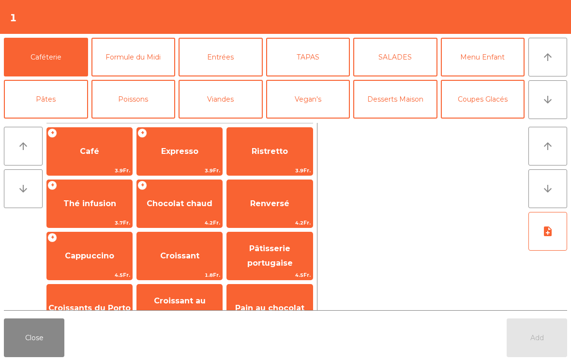
click at [392, 100] on button "Desserts Maison" at bounding box center [395, 99] width 84 height 39
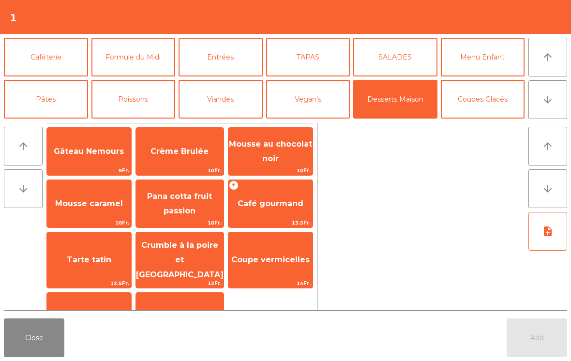
scroll to position [7, 0]
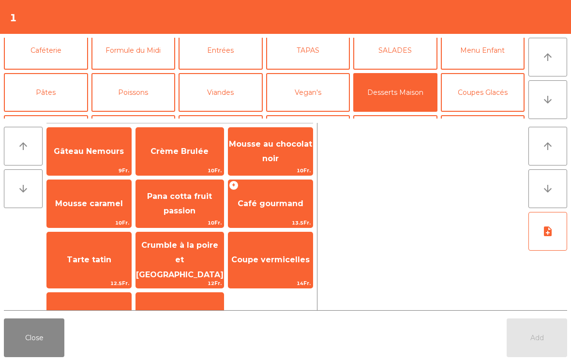
click at [254, 219] on span "13.5Fr." at bounding box center [271, 222] width 84 height 9
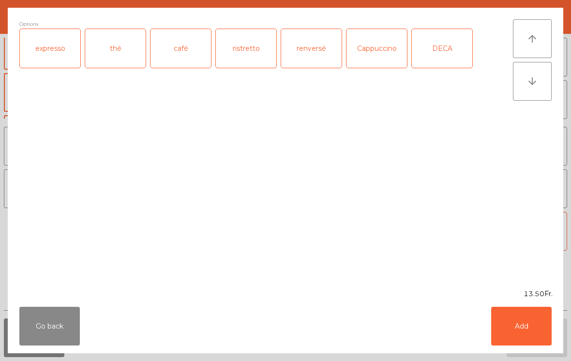
click at [178, 54] on div "café" at bounding box center [181, 48] width 61 height 39
click at [533, 328] on button "Add" at bounding box center [521, 326] width 61 height 39
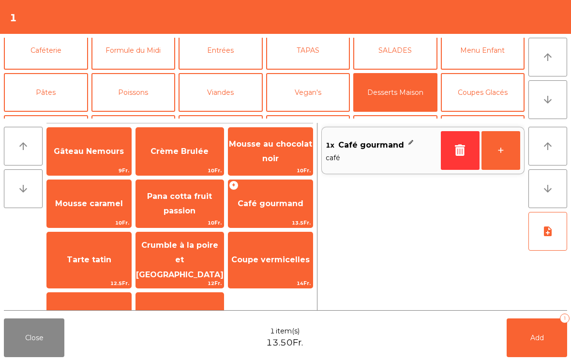
click at [538, 342] on button "Add 1" at bounding box center [537, 338] width 61 height 39
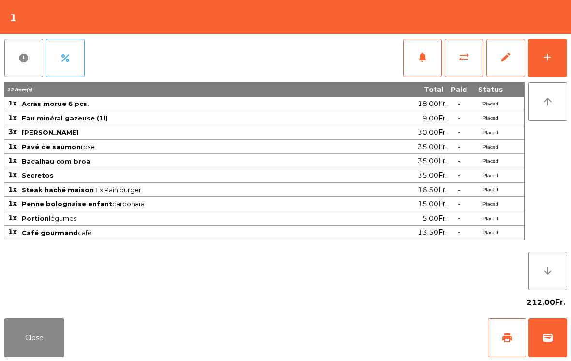
scroll to position [5, 0]
click at [545, 53] on div "add" at bounding box center [548, 57] width 12 height 12
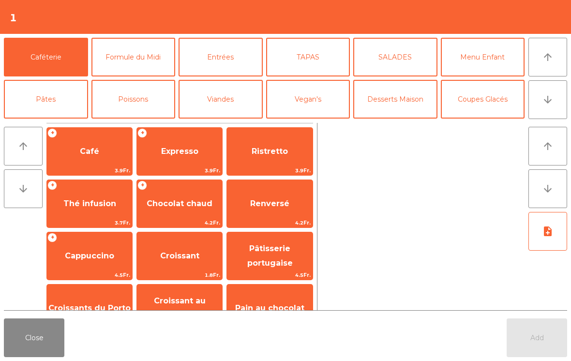
click at [390, 107] on button "Desserts Maison" at bounding box center [395, 99] width 84 height 39
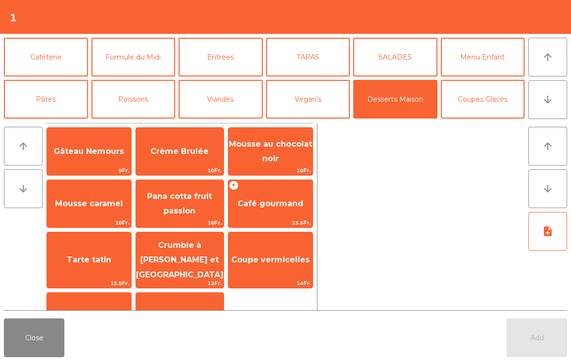
click at [267, 160] on span "Mousse au chocolat noir" at bounding box center [270, 151] width 83 height 24
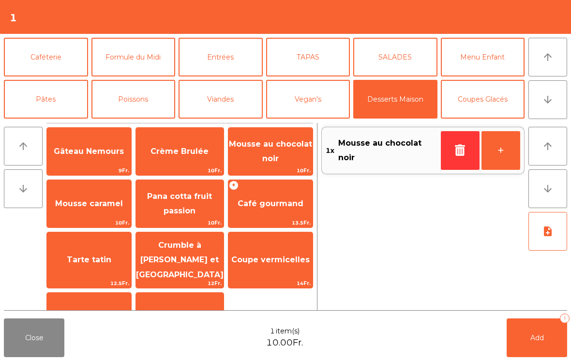
click at [537, 344] on button "Add 1" at bounding box center [537, 338] width 61 height 39
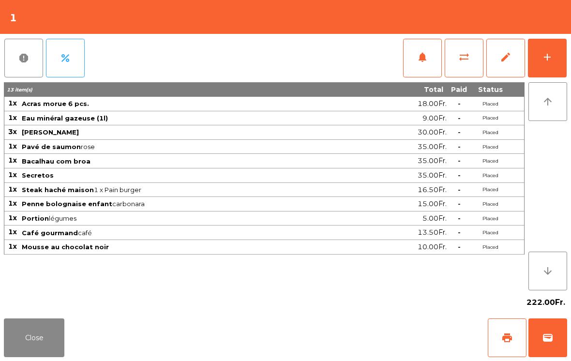
click at [64, 342] on button "Close" at bounding box center [34, 338] width 61 height 39
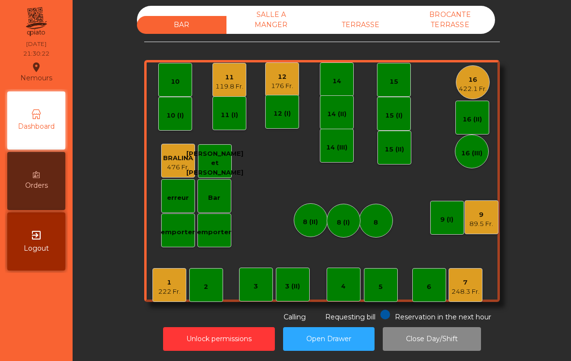
click at [287, 79] on div "12" at bounding box center [282, 77] width 22 height 10
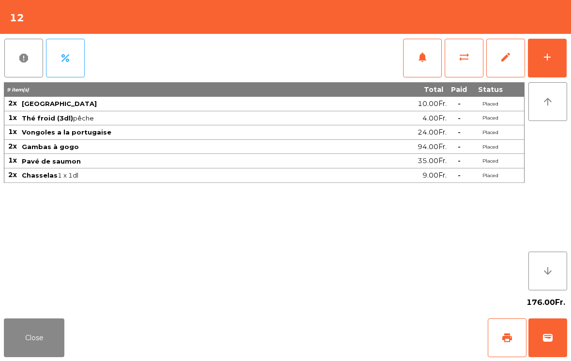
click at [551, 61] on div "add" at bounding box center [548, 57] width 12 height 12
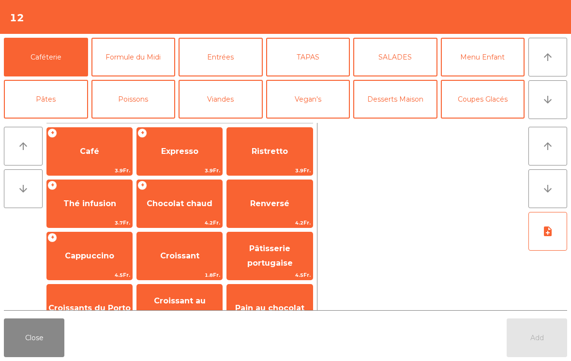
click at [399, 99] on button "Desserts Maison" at bounding box center [395, 99] width 84 height 39
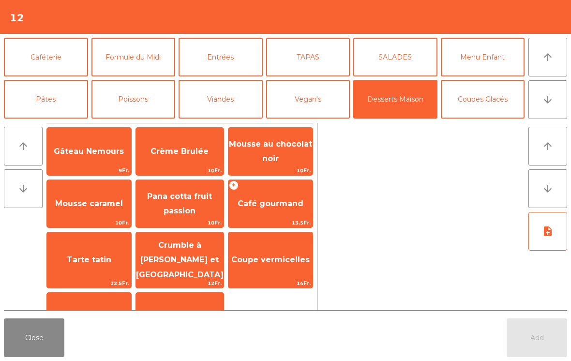
click at [183, 156] on span "Crème Brulée" at bounding box center [180, 151] width 58 height 9
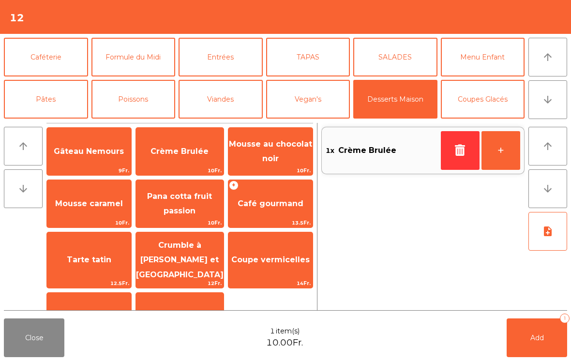
scroll to position [30, 0]
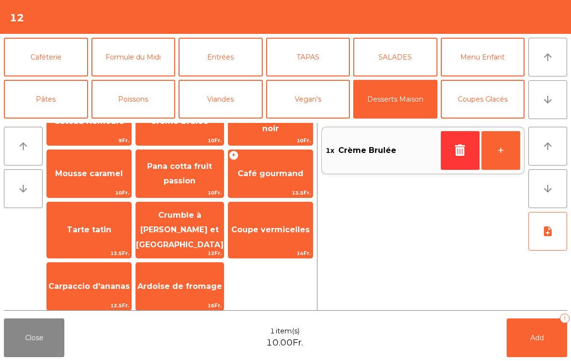
click at [77, 284] on span "Carpaccio d'ananas" at bounding box center [88, 286] width 81 height 9
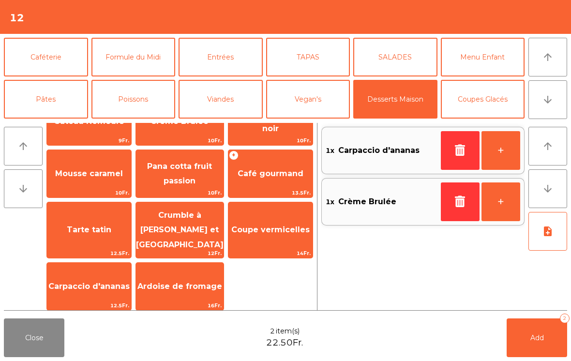
scroll to position [26, 0]
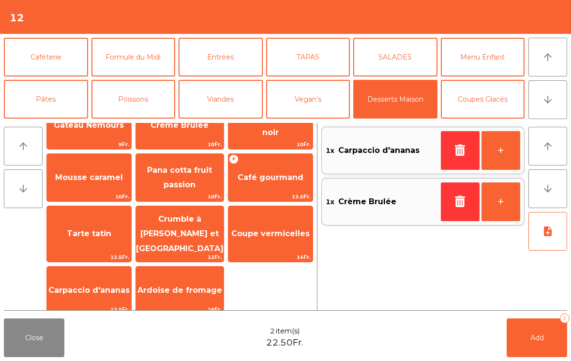
click at [519, 347] on button "Add 2" at bounding box center [537, 338] width 61 height 39
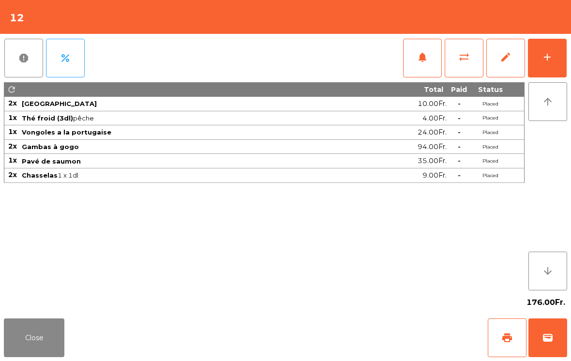
click at [43, 343] on button "Close" at bounding box center [34, 338] width 61 height 39
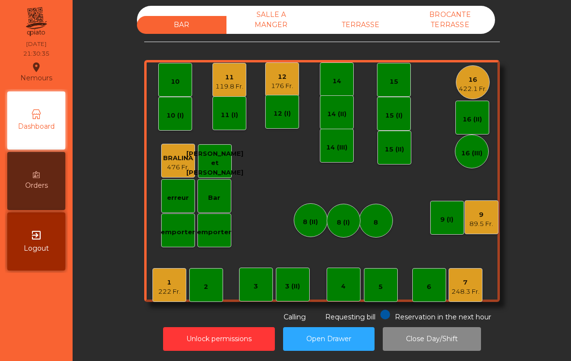
click at [222, 77] on div "11" at bounding box center [229, 78] width 28 height 10
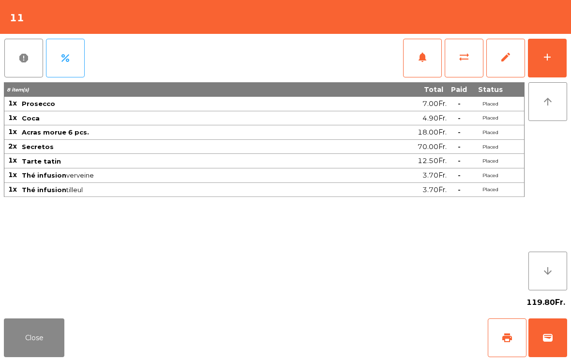
click at [557, 353] on button "wallet" at bounding box center [548, 338] width 39 height 39
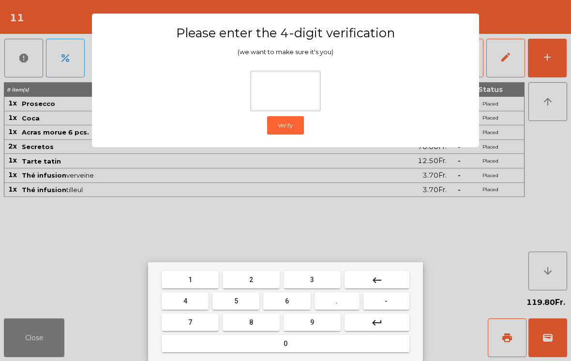
type input "*"
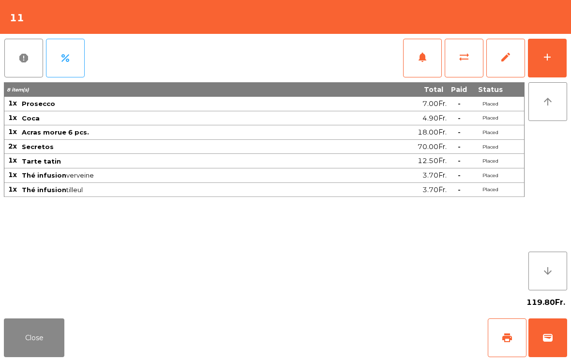
click at [341, 323] on div "Close print wallet" at bounding box center [285, 338] width 571 height 46
click at [340, 322] on div "Close print wallet" at bounding box center [285, 338] width 571 height 46
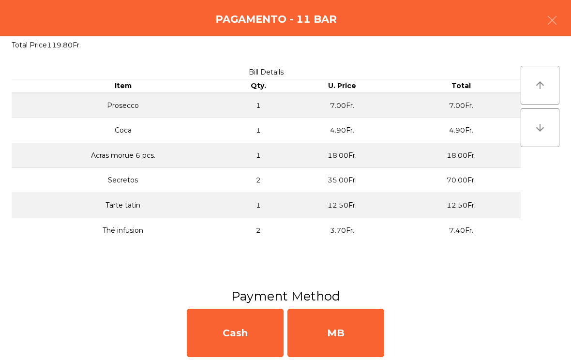
click at [342, 324] on div "MB" at bounding box center [336, 333] width 97 height 48
click at [340, 328] on div "No" at bounding box center [336, 333] width 97 height 48
click at [343, 332] on div "No" at bounding box center [336, 333] width 97 height 48
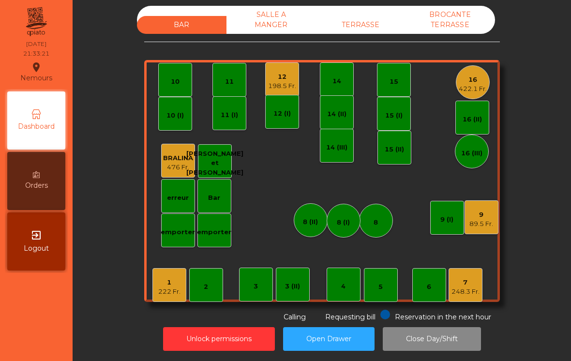
click at [484, 79] on div "16" at bounding box center [473, 80] width 28 height 10
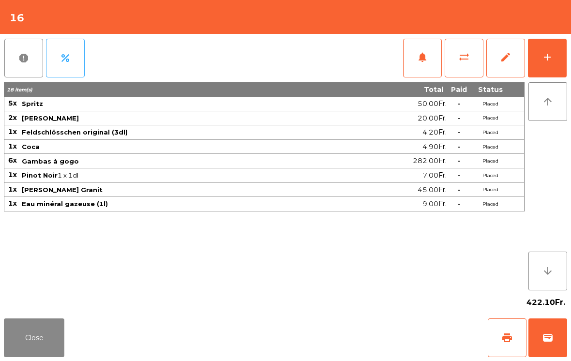
click at [552, 67] on button "add" at bounding box center [547, 58] width 39 height 39
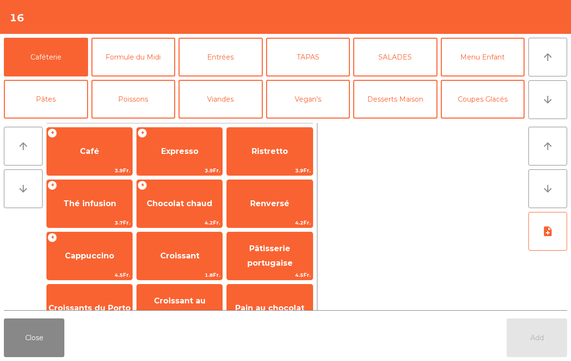
click at [79, 149] on span "Café" at bounding box center [89, 151] width 85 height 26
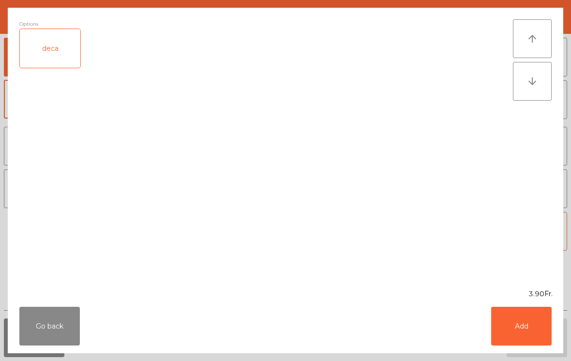
click at [68, 55] on div "deca" at bounding box center [50, 48] width 61 height 39
click at [519, 323] on button "Add" at bounding box center [521, 326] width 61 height 39
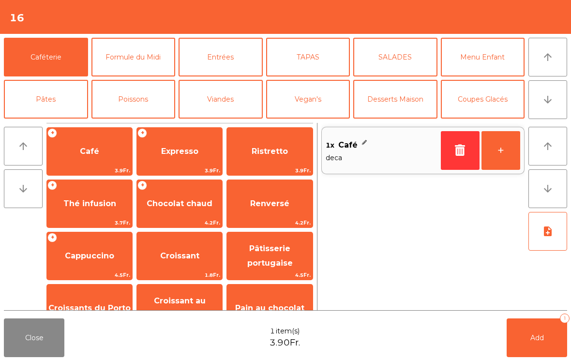
click at [506, 153] on button "+" at bounding box center [501, 150] width 39 height 39
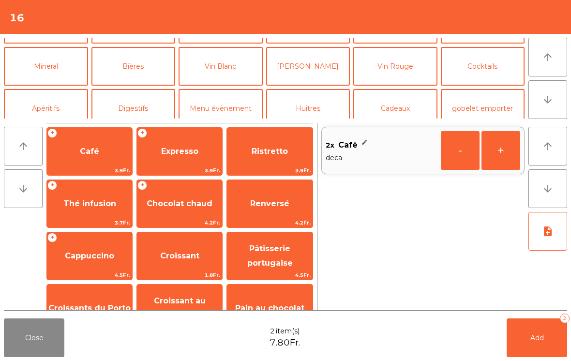
click at [129, 112] on button "Digestifs" at bounding box center [134, 108] width 84 height 39
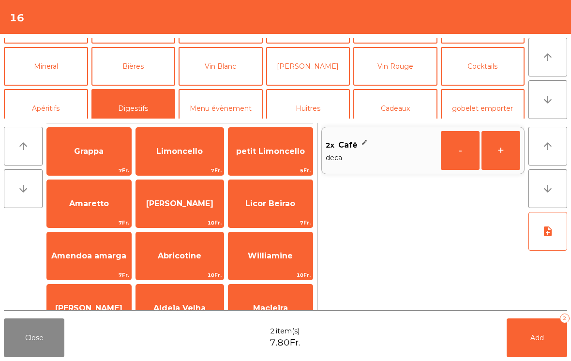
click at [182, 159] on span "Limoncello" at bounding box center [180, 151] width 88 height 26
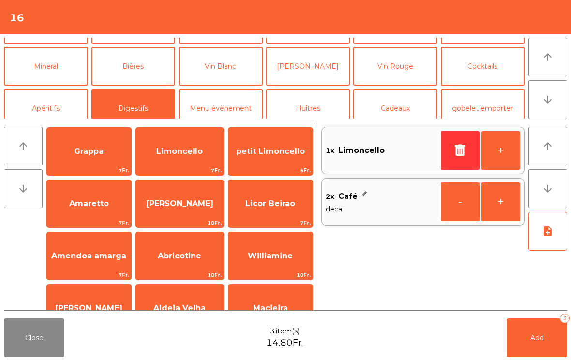
click at [175, 160] on span "Limoncello" at bounding box center [180, 151] width 88 height 26
click at [183, 154] on span "Limoncello" at bounding box center [179, 151] width 46 height 9
click at [146, 73] on button "Bières" at bounding box center [134, 66] width 84 height 39
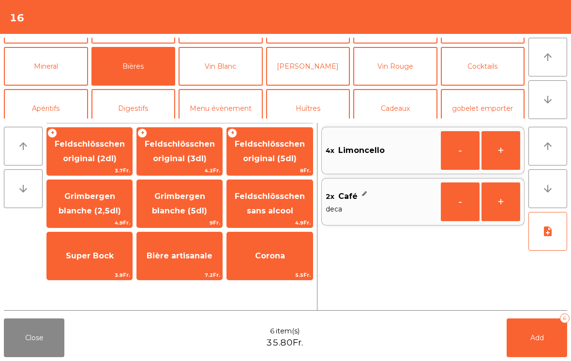
click at [89, 157] on span "Feldschlösschen original (2dl)" at bounding box center [90, 151] width 70 height 24
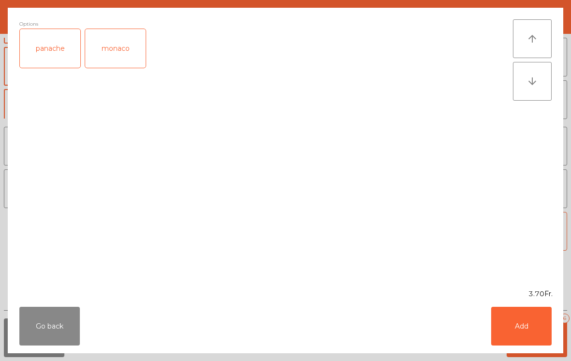
click at [531, 325] on button "Add" at bounding box center [521, 326] width 61 height 39
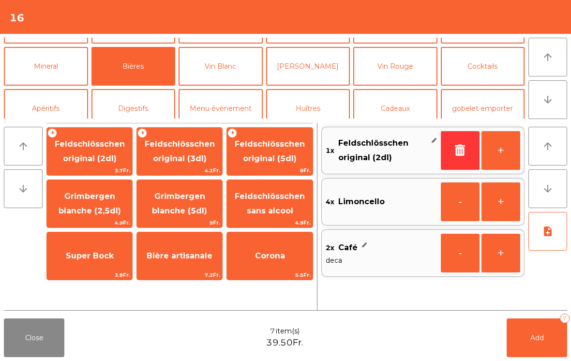
click at [514, 326] on button "Add 7" at bounding box center [537, 338] width 61 height 39
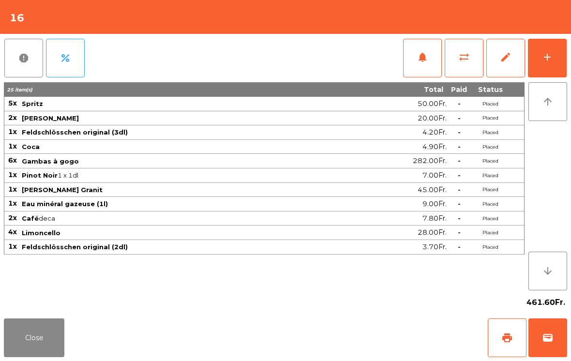
click at [56, 348] on button "Close" at bounding box center [34, 338] width 61 height 39
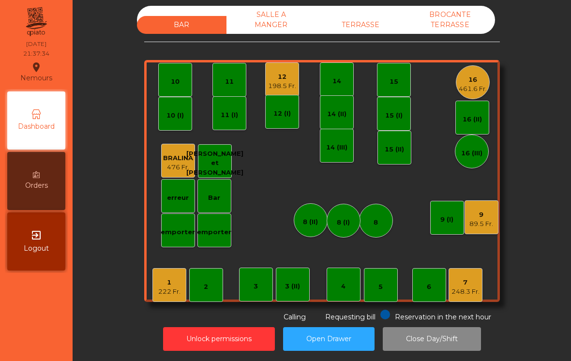
click at [174, 279] on div "1" at bounding box center [169, 283] width 22 height 10
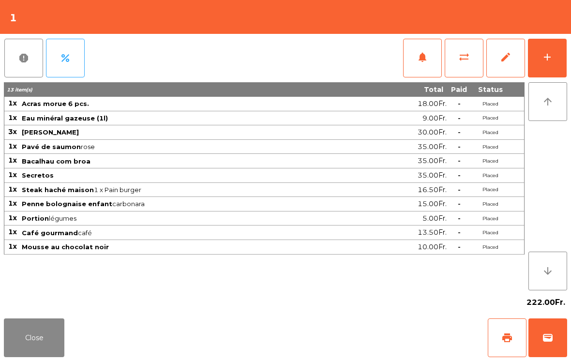
click at [15, 354] on button "Close" at bounding box center [34, 338] width 61 height 39
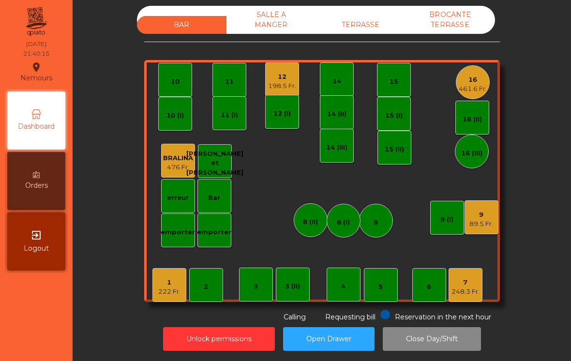
click at [480, 227] on div "89.5 Fr." at bounding box center [482, 224] width 24 height 10
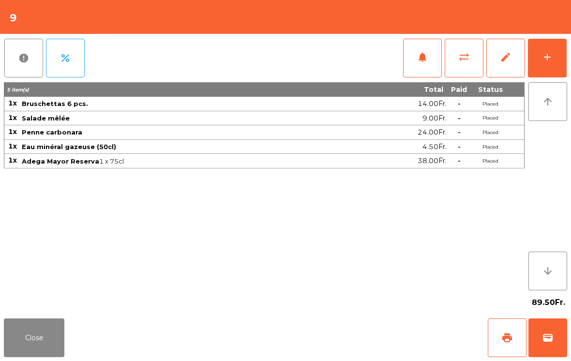
click at [506, 338] on span "print" at bounding box center [508, 338] width 12 height 12
click at [45, 337] on button "Close" at bounding box center [34, 338] width 61 height 39
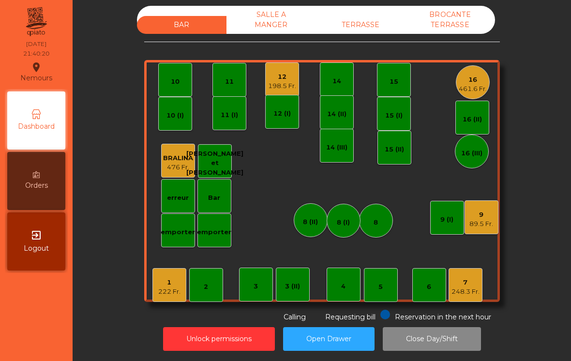
click at [459, 288] on div "248.3 Fr." at bounding box center [466, 292] width 28 height 10
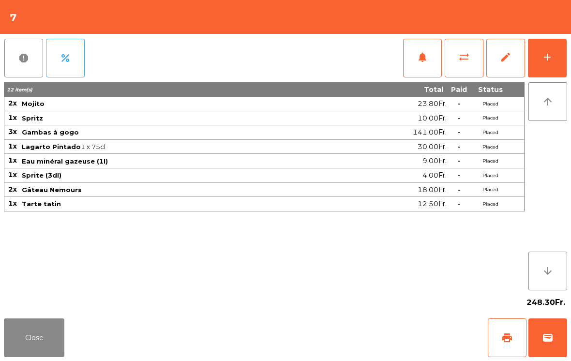
click at [556, 45] on button "add" at bounding box center [547, 58] width 39 height 39
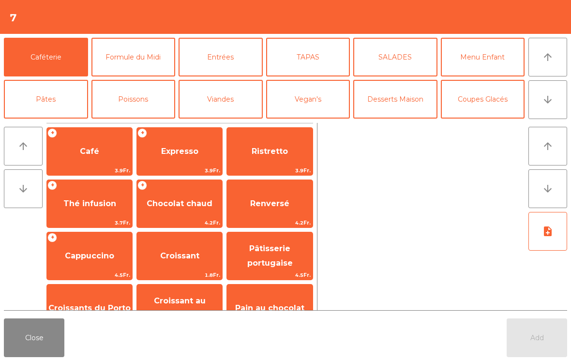
click at [486, 122] on button "Cocktails" at bounding box center [483, 141] width 84 height 39
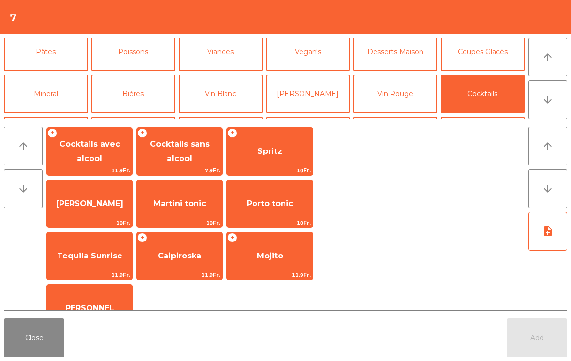
click at [289, 261] on span "Mojito" at bounding box center [269, 256] width 85 height 26
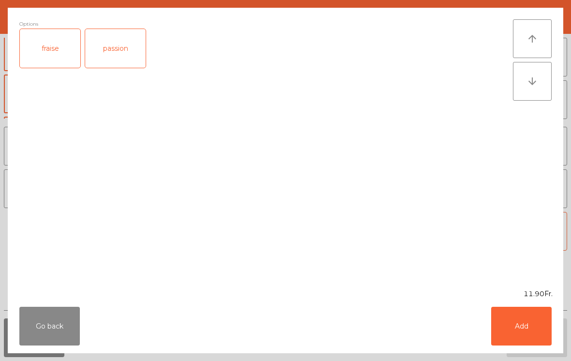
click at [124, 51] on div "passion" at bounding box center [115, 48] width 61 height 39
click at [538, 344] on button "Add" at bounding box center [521, 326] width 61 height 39
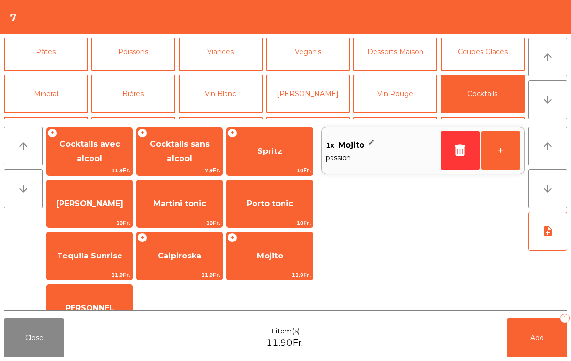
scroll to position [100, 0]
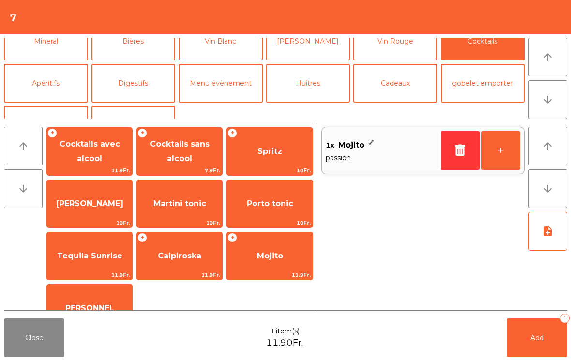
click at [141, 73] on button "Digestifs" at bounding box center [134, 83] width 84 height 39
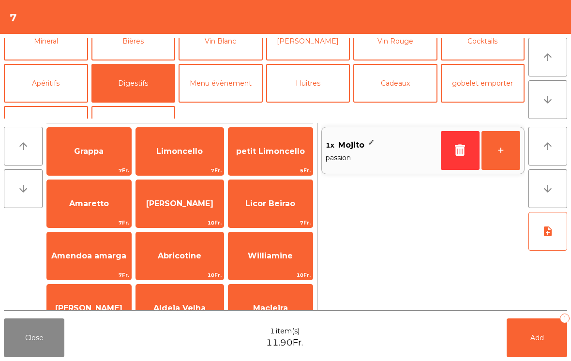
click at [158, 148] on span "Limoncello" at bounding box center [179, 151] width 46 height 9
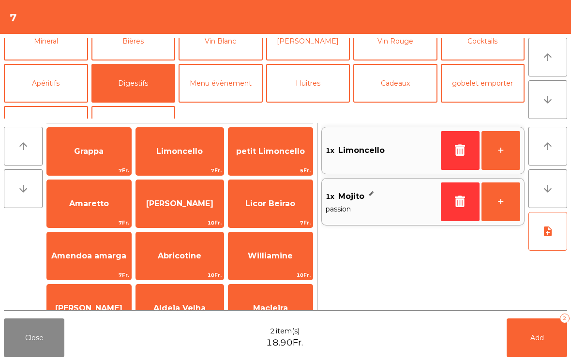
click at [539, 337] on span "Add" at bounding box center [538, 338] width 14 height 9
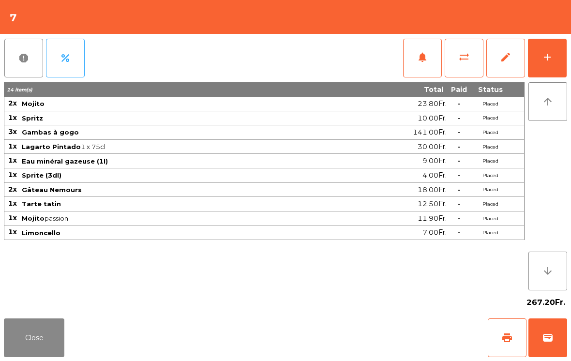
click at [8, 338] on button "Close" at bounding box center [34, 338] width 61 height 39
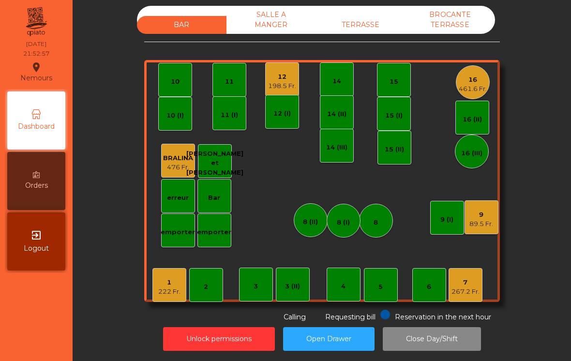
click at [282, 73] on div "12" at bounding box center [282, 77] width 28 height 10
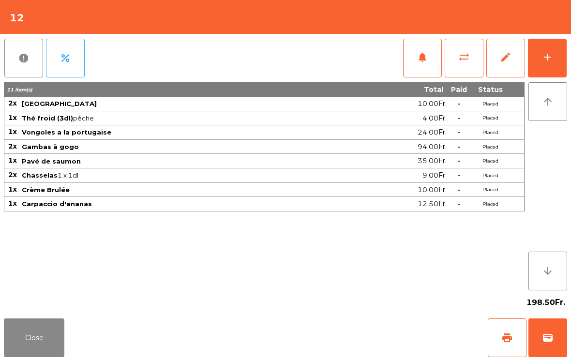
click at [506, 336] on span "print" at bounding box center [508, 338] width 12 height 12
click at [60, 356] on button "Close" at bounding box center [34, 338] width 61 height 39
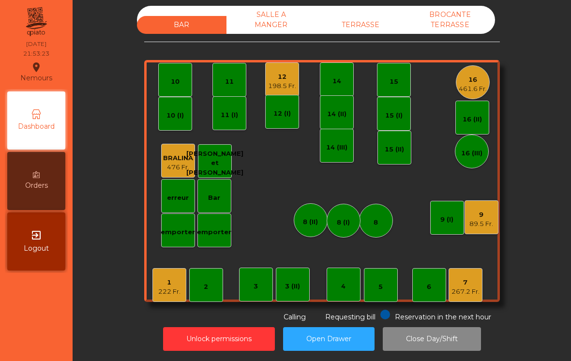
click at [480, 226] on div "89.5 Fr." at bounding box center [482, 224] width 24 height 10
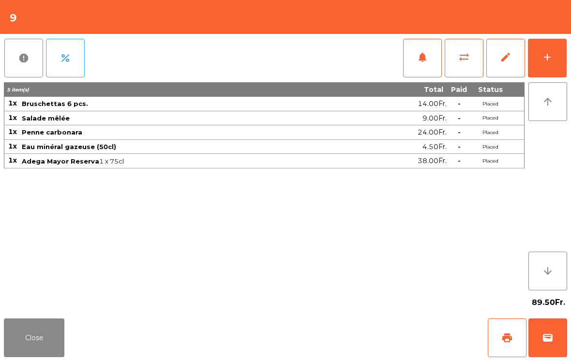
click at [48, 338] on button "Close" at bounding box center [34, 338] width 61 height 39
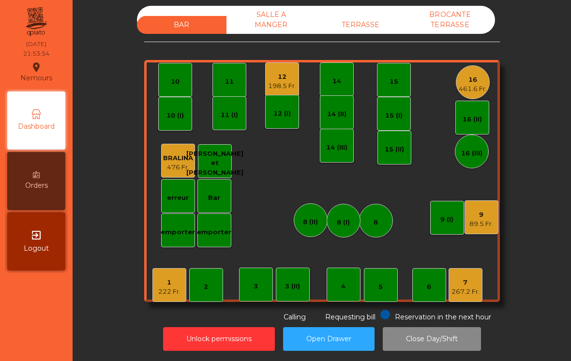
click at [158, 302] on div "1 222 Fr." at bounding box center [170, 285] width 34 height 34
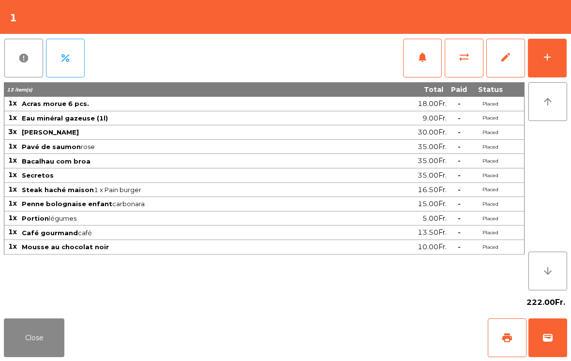
click at [557, 334] on button "wallet" at bounding box center [548, 338] width 39 height 39
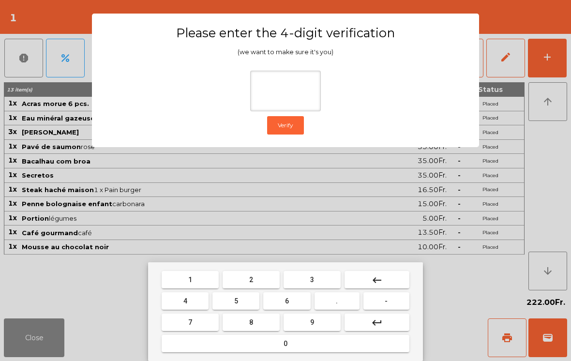
type input "*"
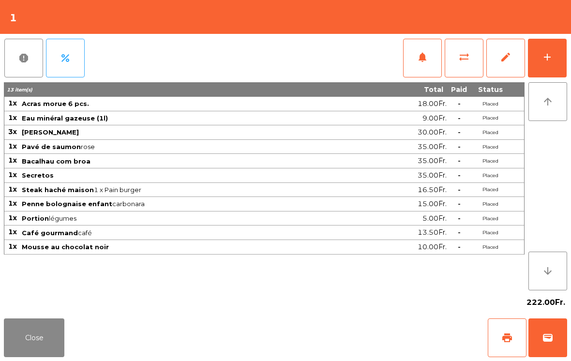
click at [382, 335] on div "Close print wallet" at bounding box center [285, 338] width 571 height 46
click at [382, 334] on div "Close print wallet" at bounding box center [285, 338] width 571 height 46
click at [352, 336] on div "Close print wallet" at bounding box center [285, 338] width 571 height 46
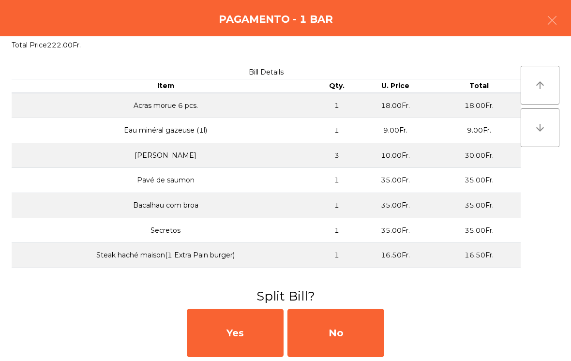
click at [359, 329] on div "No" at bounding box center [336, 333] width 97 height 48
click at [344, 328] on div "MB" at bounding box center [336, 333] width 97 height 48
click at [345, 321] on div "No" at bounding box center [336, 333] width 97 height 48
click at [363, 336] on div "No" at bounding box center [336, 333] width 97 height 48
click at [348, 321] on span "Requesting bill" at bounding box center [350, 317] width 50 height 9
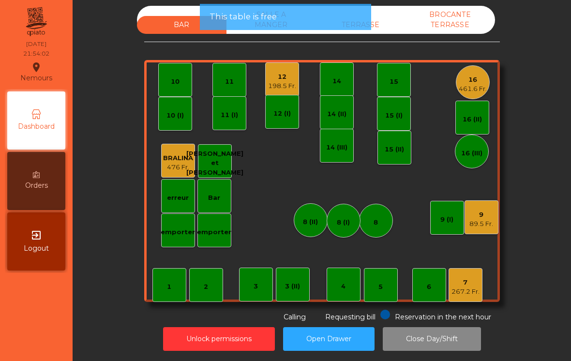
click at [347, 321] on span "Requesting bill" at bounding box center [350, 317] width 50 height 9
click at [484, 223] on div "89.5 Fr." at bounding box center [482, 224] width 24 height 10
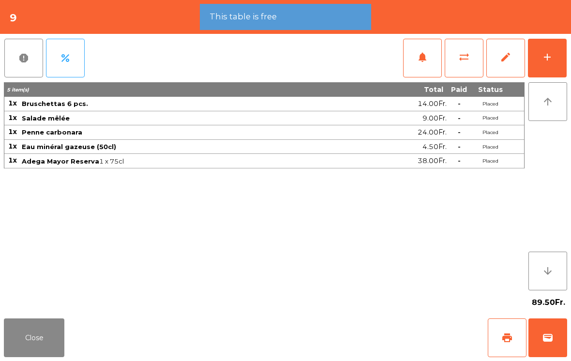
click at [553, 348] on button "wallet" at bounding box center [548, 338] width 39 height 39
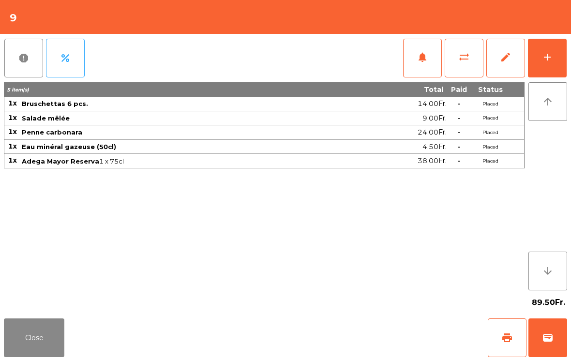
click at [353, 337] on div "Close print wallet" at bounding box center [285, 338] width 571 height 46
click at [337, 338] on div "Close print wallet" at bounding box center [285, 338] width 571 height 46
click at [336, 338] on div "Close print wallet" at bounding box center [285, 338] width 571 height 46
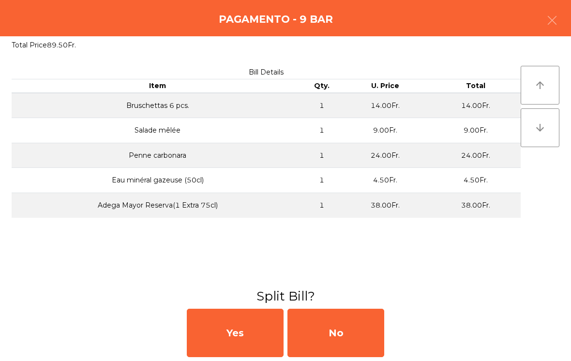
click at [332, 320] on div "No" at bounding box center [336, 333] width 97 height 48
click at [332, 320] on div "MB" at bounding box center [336, 333] width 97 height 48
click at [329, 328] on div "No" at bounding box center [336, 333] width 97 height 48
click at [352, 325] on div "No" at bounding box center [336, 333] width 97 height 48
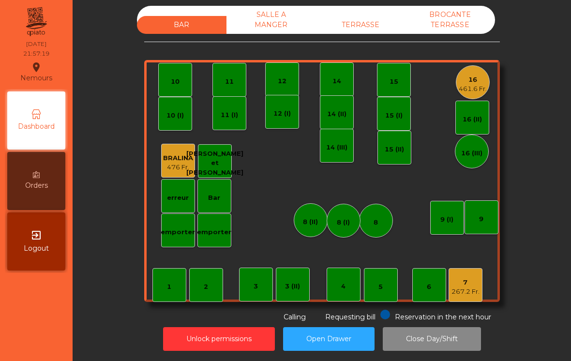
click at [460, 284] on div "7" at bounding box center [466, 283] width 28 height 10
